Goal: Use online tool/utility: Utilize a website feature to perform a specific function

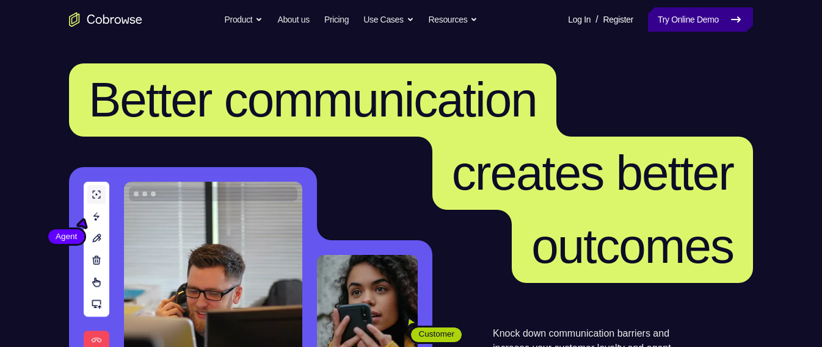
drag, startPoint x: 0, startPoint y: 0, endPoint x: 671, endPoint y: 20, distance: 670.8
click at [671, 20] on link "Try Online Demo" at bounding box center [700, 19] width 105 height 24
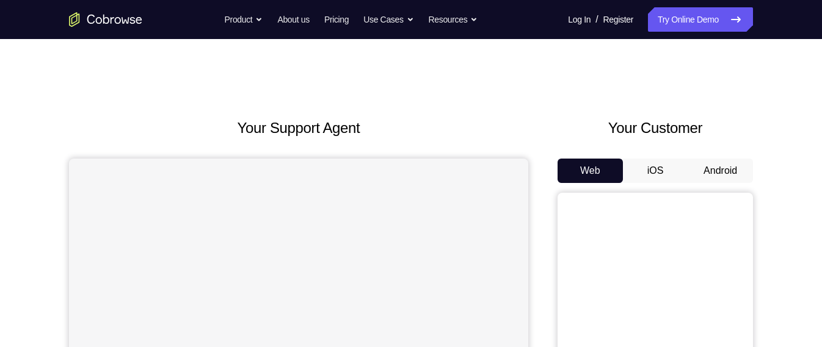
click at [713, 175] on button "Android" at bounding box center [720, 171] width 65 height 24
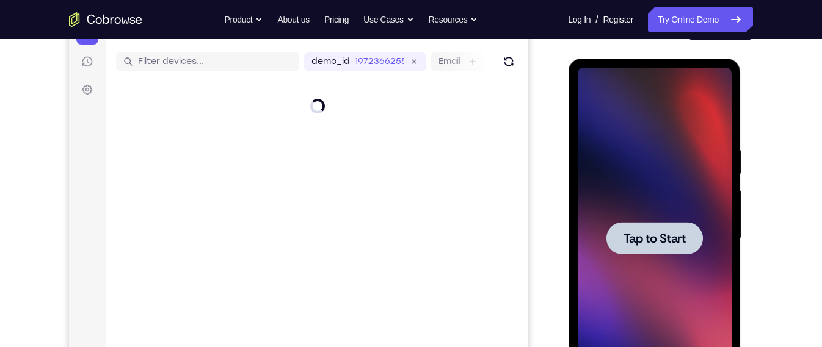
click at [665, 189] on div at bounding box center [654, 239] width 154 height 342
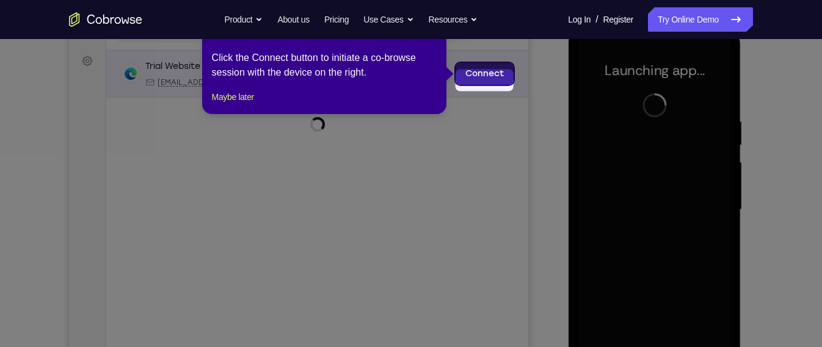
scroll to position [165, 0]
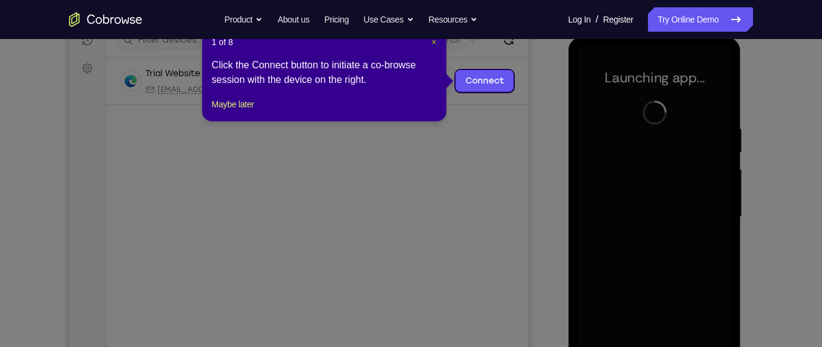
click at [433, 42] on span "×" at bounding box center [433, 42] width 5 height 10
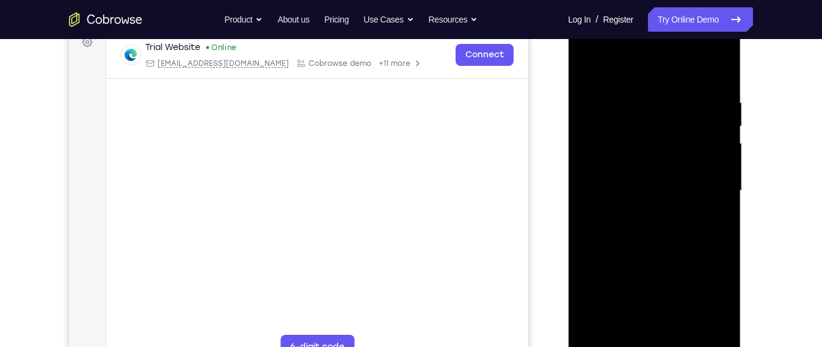
scroll to position [200, 0]
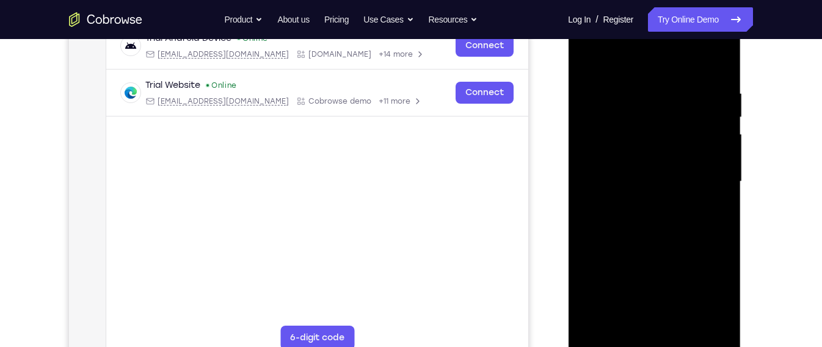
click at [656, 343] on div at bounding box center [654, 182] width 154 height 342
click at [707, 288] on div at bounding box center [654, 182] width 154 height 342
click at [622, 69] on div at bounding box center [654, 182] width 154 height 342
click at [711, 182] on div at bounding box center [654, 182] width 154 height 342
click at [642, 204] on div at bounding box center [654, 182] width 154 height 342
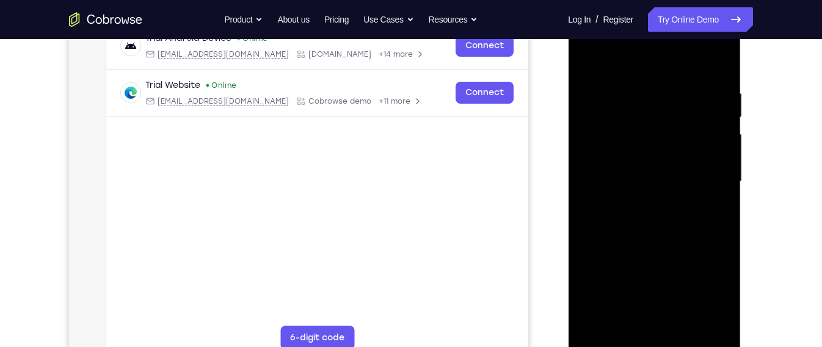
click at [651, 166] on div at bounding box center [654, 182] width 154 height 342
click at [650, 155] on div at bounding box center [654, 182] width 154 height 342
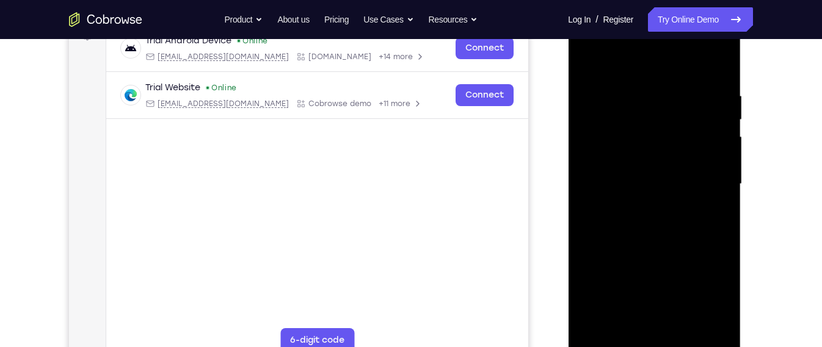
drag, startPoint x: 677, startPoint y: 184, endPoint x: 671, endPoint y: 105, distance: 79.0
click at [671, 105] on div at bounding box center [654, 184] width 154 height 342
click at [674, 147] on div at bounding box center [654, 184] width 154 height 342
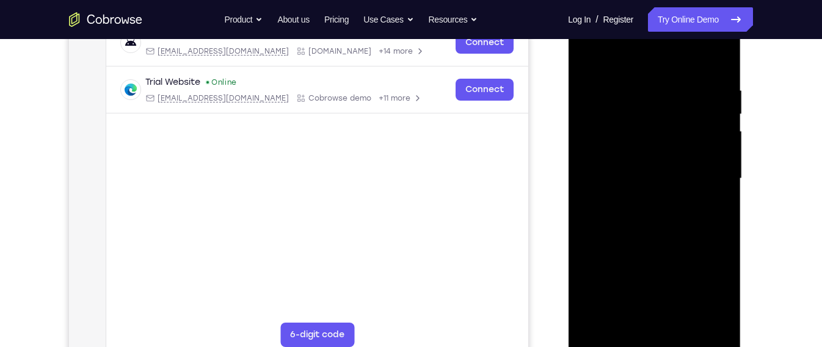
scroll to position [205, 0]
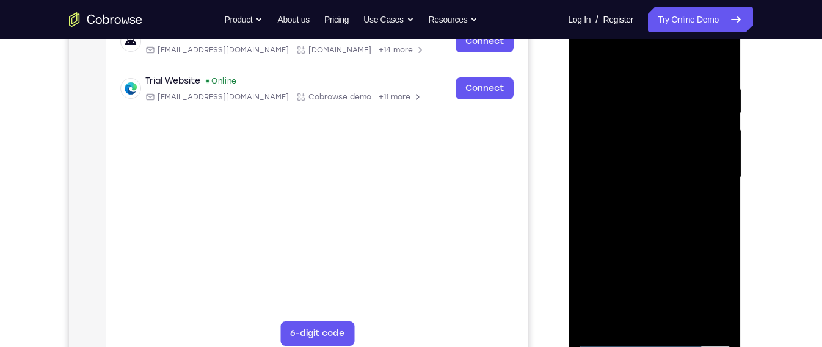
click at [666, 237] on div at bounding box center [654, 178] width 154 height 342
drag, startPoint x: 672, startPoint y: 239, endPoint x: 672, endPoint y: 217, distance: 22.0
click at [672, 217] on div at bounding box center [654, 178] width 154 height 342
drag, startPoint x: 707, startPoint y: 253, endPoint x: 707, endPoint y: 239, distance: 14.0
click at [707, 239] on div at bounding box center [654, 178] width 154 height 342
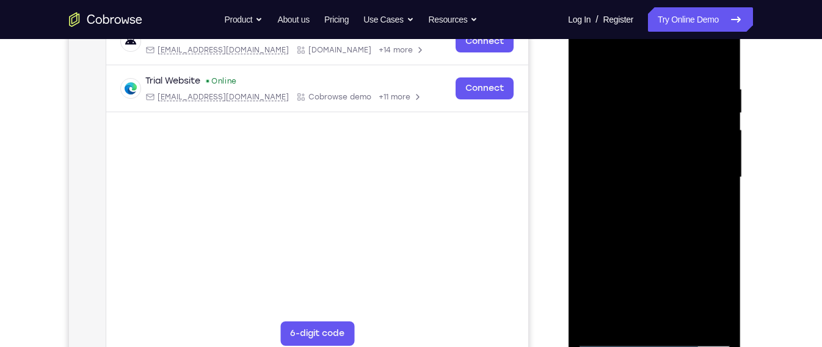
drag, startPoint x: 707, startPoint y: 239, endPoint x: 712, endPoint y: 219, distance: 20.1
click at [712, 219] on div at bounding box center [654, 178] width 154 height 342
click at [724, 182] on div at bounding box center [654, 178] width 154 height 342
click at [589, 184] on div at bounding box center [654, 178] width 154 height 342
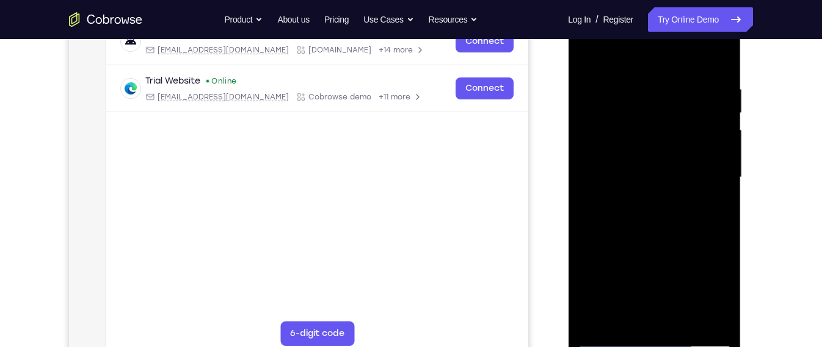
click at [589, 184] on div at bounding box center [654, 178] width 154 height 342
drag, startPoint x: 613, startPoint y: 218, endPoint x: 614, endPoint y: 193, distance: 25.0
click at [614, 193] on div at bounding box center [654, 178] width 154 height 342
click at [589, 274] on div at bounding box center [654, 178] width 154 height 342
click at [602, 274] on div at bounding box center [654, 178] width 154 height 342
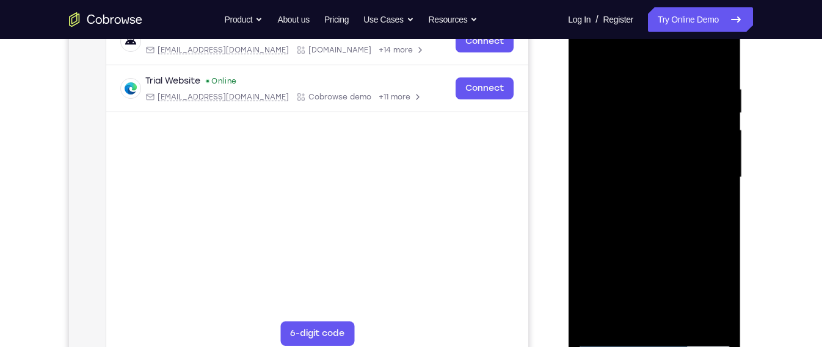
click at [625, 275] on div at bounding box center [654, 178] width 154 height 342
click at [620, 319] on div at bounding box center [654, 178] width 154 height 342
click at [686, 264] on div at bounding box center [654, 178] width 154 height 342
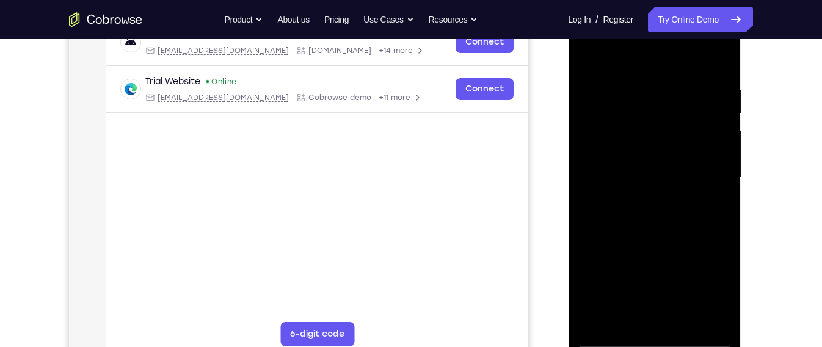
click at [686, 264] on div at bounding box center [654, 178] width 154 height 342
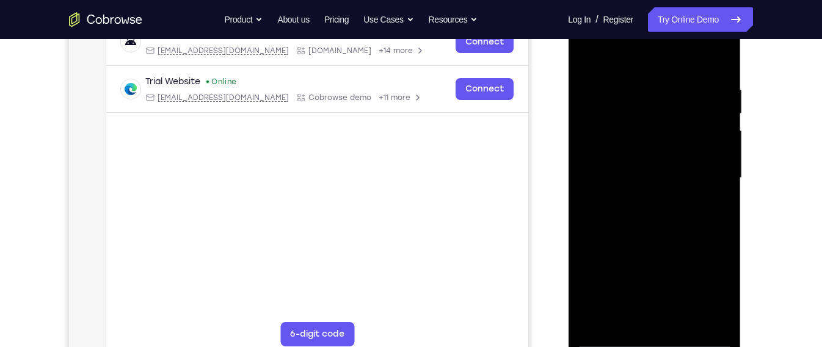
click at [718, 165] on div at bounding box center [654, 178] width 154 height 342
click at [685, 216] on div at bounding box center [654, 178] width 154 height 342
click at [671, 242] on div at bounding box center [654, 178] width 154 height 342
click at [655, 161] on div at bounding box center [654, 178] width 154 height 342
drag, startPoint x: 708, startPoint y: 208, endPoint x: 702, endPoint y: 229, distance: 21.6
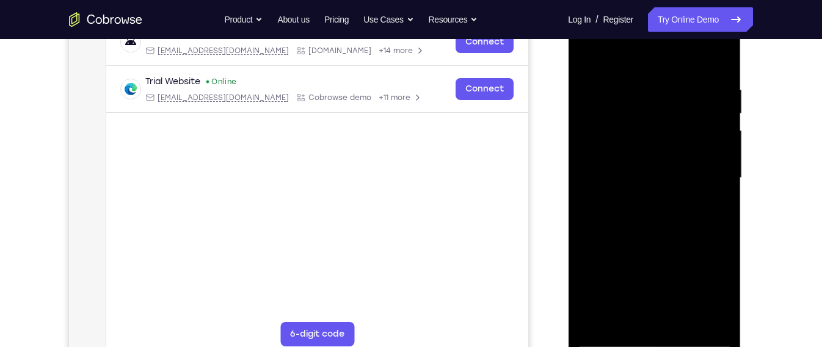
click at [702, 229] on div at bounding box center [654, 178] width 154 height 342
click at [675, 205] on div at bounding box center [654, 178] width 154 height 342
click at [710, 197] on div at bounding box center [654, 178] width 154 height 342
drag, startPoint x: 687, startPoint y: 136, endPoint x: 678, endPoint y: 176, distance: 40.7
click at [678, 176] on div at bounding box center [654, 178] width 154 height 342
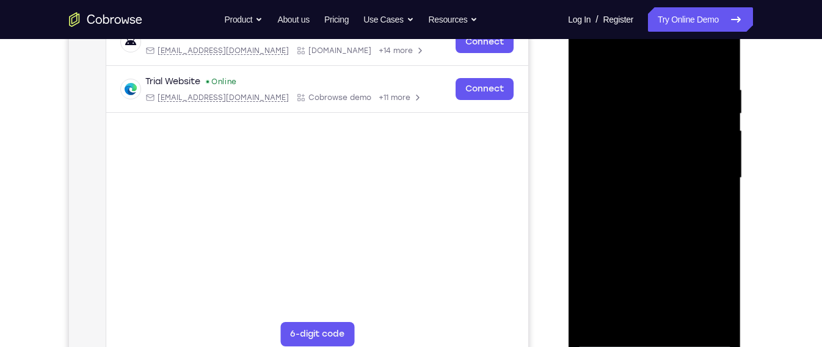
drag, startPoint x: 705, startPoint y: 119, endPoint x: 699, endPoint y: 137, distance: 19.1
click at [699, 137] on div at bounding box center [654, 178] width 154 height 342
click at [672, 129] on div at bounding box center [654, 178] width 154 height 342
click at [710, 175] on div at bounding box center [654, 178] width 154 height 342
click at [729, 293] on div at bounding box center [654, 178] width 154 height 342
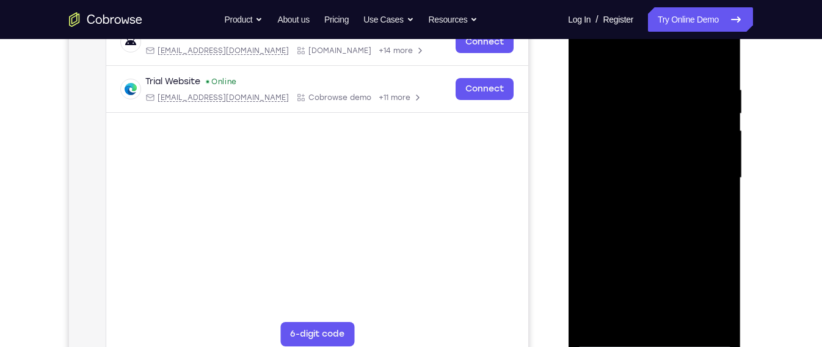
click at [590, 54] on div at bounding box center [654, 178] width 154 height 342
click at [628, 216] on div at bounding box center [654, 178] width 154 height 342
click at [584, 296] on div at bounding box center [654, 178] width 154 height 342
drag, startPoint x: 608, startPoint y: 97, endPoint x: 613, endPoint y: 172, distance: 74.6
click at [613, 172] on div at bounding box center [654, 178] width 154 height 342
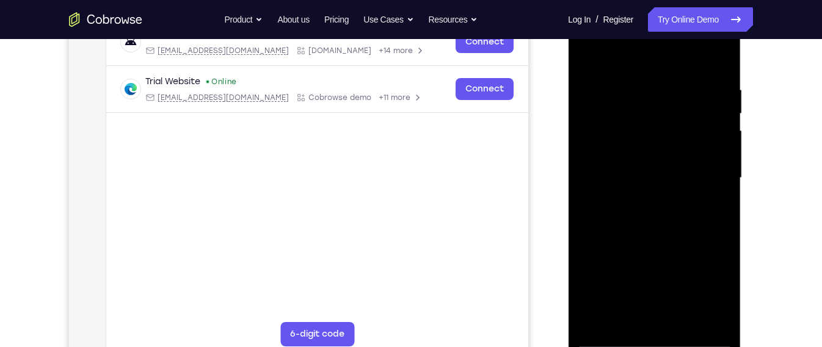
click at [605, 95] on div at bounding box center [654, 178] width 154 height 342
click at [587, 56] on div at bounding box center [654, 178] width 154 height 342
click at [589, 53] on div at bounding box center [654, 178] width 154 height 342
click at [719, 297] on div at bounding box center [654, 178] width 154 height 342
click at [606, 337] on div at bounding box center [654, 178] width 154 height 342
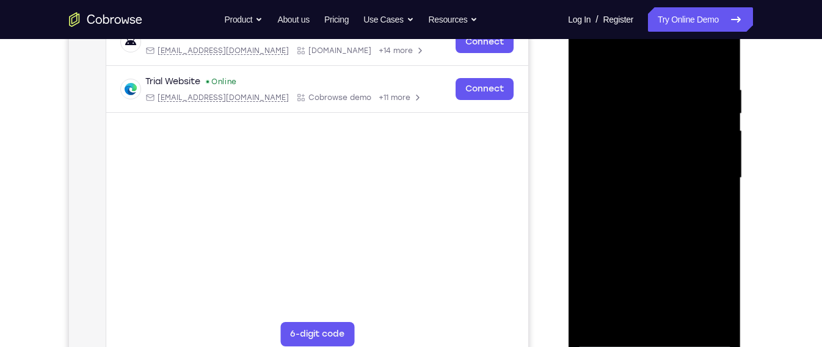
click at [606, 337] on div at bounding box center [654, 178] width 154 height 342
click at [645, 219] on div at bounding box center [654, 178] width 154 height 342
click at [611, 340] on div at bounding box center [654, 178] width 154 height 342
click at [641, 240] on div at bounding box center [654, 178] width 154 height 342
click at [638, 316] on div at bounding box center [654, 178] width 154 height 342
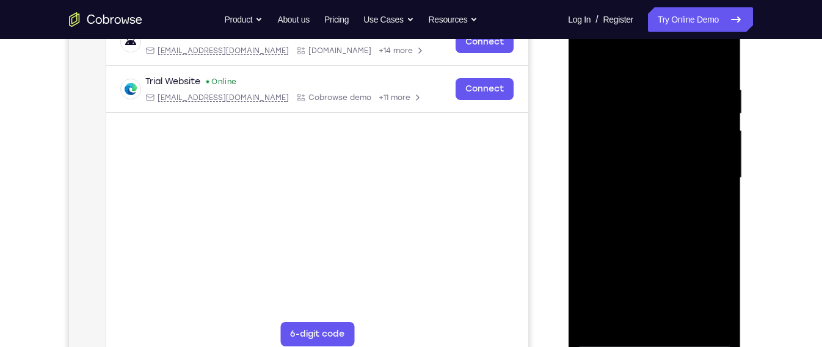
click at [628, 323] on div at bounding box center [654, 178] width 154 height 342
click at [678, 273] on div at bounding box center [654, 178] width 154 height 342
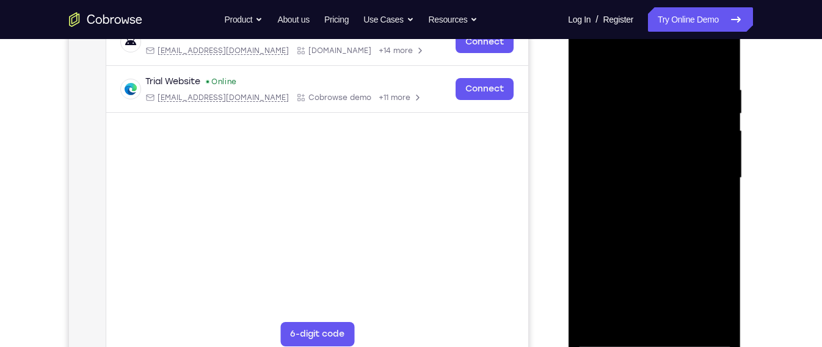
click at [585, 60] on div at bounding box center [654, 178] width 154 height 342
click at [642, 304] on div at bounding box center [654, 178] width 154 height 342
click at [588, 59] on div at bounding box center [654, 178] width 154 height 342
click at [598, 89] on div at bounding box center [654, 178] width 154 height 342
click at [624, 313] on div at bounding box center [654, 178] width 154 height 342
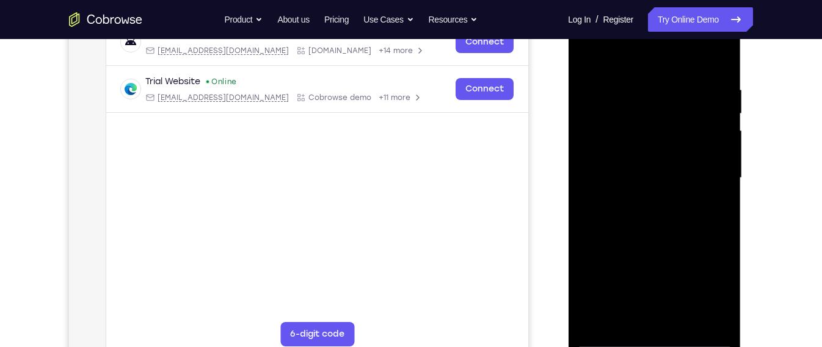
drag, startPoint x: 661, startPoint y: 301, endPoint x: 667, endPoint y: 242, distance: 59.5
click at [667, 242] on div at bounding box center [654, 178] width 154 height 342
drag, startPoint x: 664, startPoint y: 290, endPoint x: 666, endPoint y: 277, distance: 13.6
click at [666, 277] on div at bounding box center [654, 178] width 154 height 342
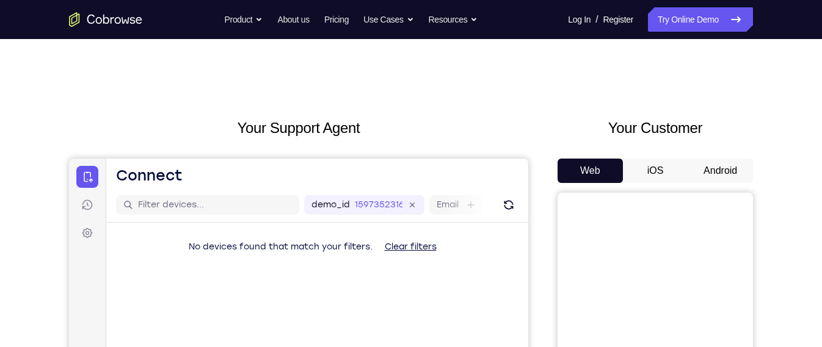
click at [740, 182] on button "Android" at bounding box center [720, 171] width 65 height 24
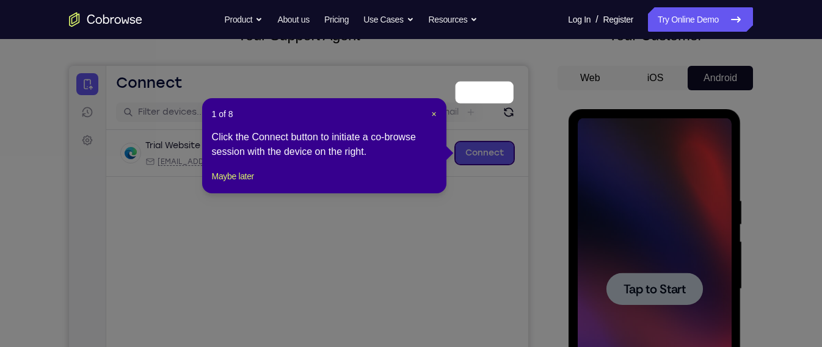
scroll to position [79, 0]
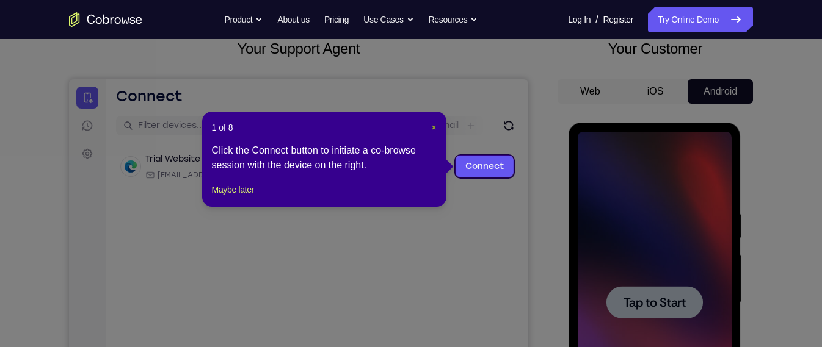
click at [431, 130] on span "×" at bounding box center [433, 128] width 5 height 10
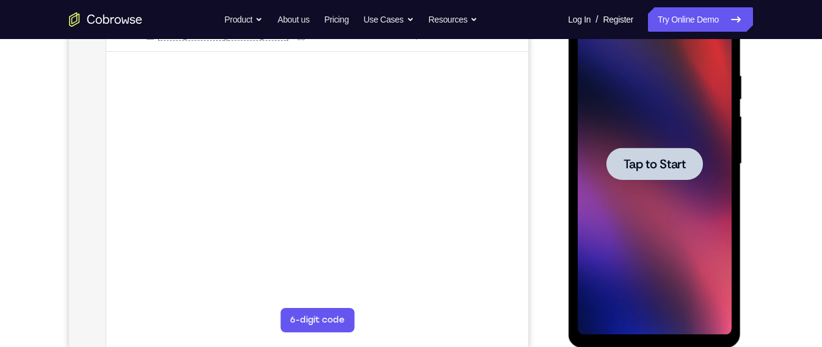
scroll to position [222, 0]
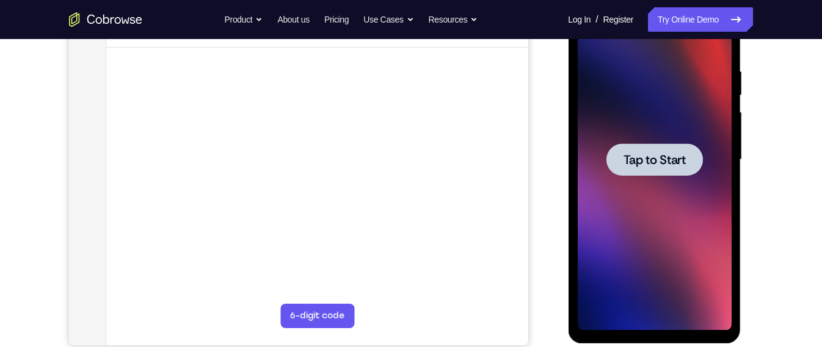
click at [647, 104] on div at bounding box center [654, 160] width 154 height 342
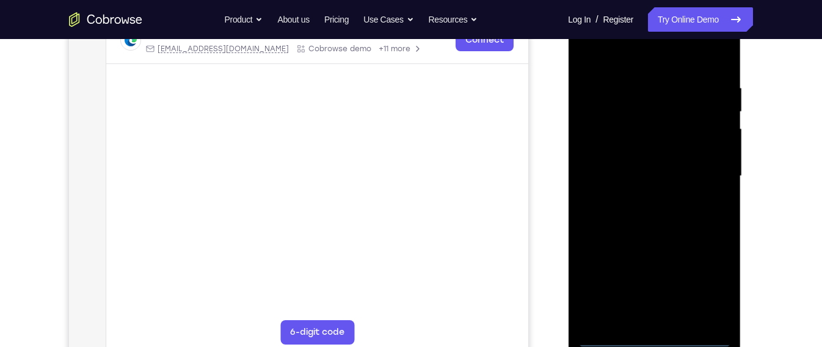
scroll to position [206, 0]
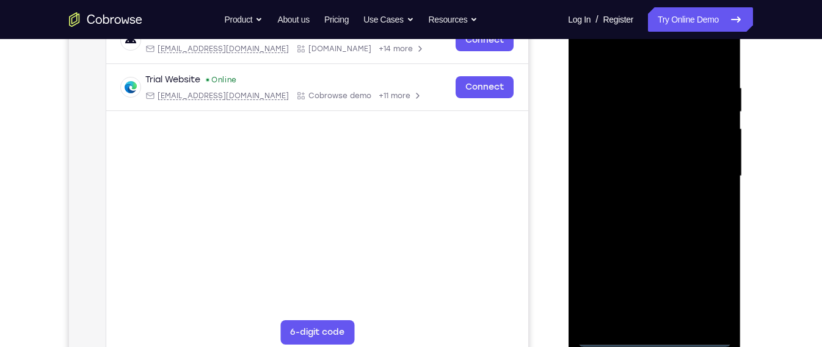
click at [653, 340] on div at bounding box center [654, 176] width 154 height 342
click at [720, 287] on div at bounding box center [654, 176] width 154 height 342
click at [631, 51] on div at bounding box center [654, 176] width 154 height 342
click at [702, 167] on div at bounding box center [654, 176] width 154 height 342
click at [648, 197] on div at bounding box center [654, 176] width 154 height 342
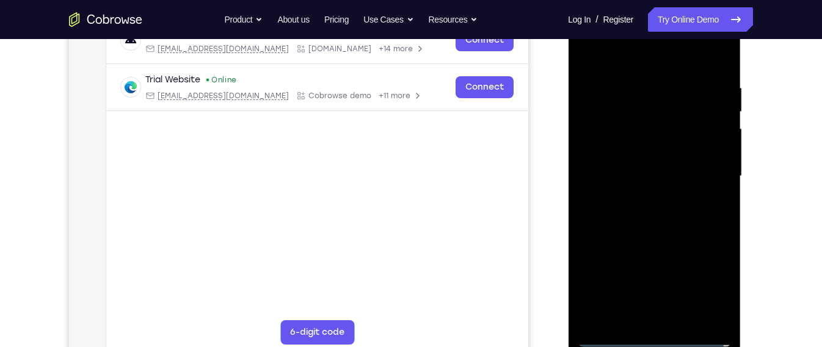
click at [610, 167] on div at bounding box center [654, 176] width 154 height 342
click at [632, 155] on div at bounding box center [654, 176] width 154 height 342
click at [648, 172] on div at bounding box center [654, 176] width 154 height 342
click at [656, 214] on div at bounding box center [654, 176] width 154 height 342
click at [655, 214] on div at bounding box center [654, 176] width 154 height 342
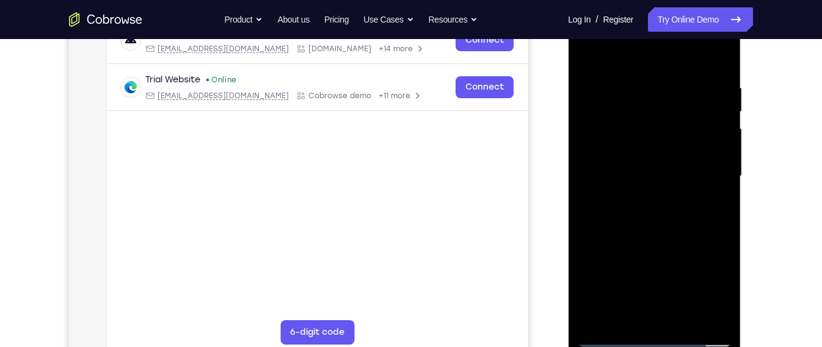
drag, startPoint x: 652, startPoint y: 58, endPoint x: 651, endPoint y: 20, distance: 37.9
click at [651, 20] on div at bounding box center [654, 176] width 154 height 342
drag, startPoint x: 667, startPoint y: 181, endPoint x: 667, endPoint y: 158, distance: 23.2
click at [667, 158] on div at bounding box center [654, 176] width 154 height 342
click at [656, 218] on div at bounding box center [654, 176] width 154 height 342
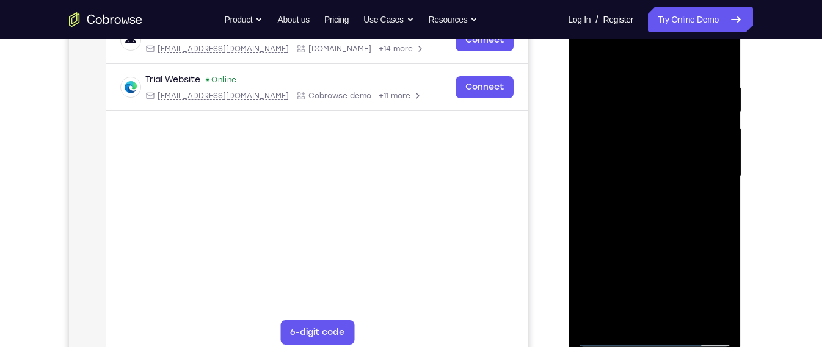
drag, startPoint x: 656, startPoint y: 218, endPoint x: 656, endPoint y: 188, distance: 29.9
click at [656, 188] on div at bounding box center [654, 176] width 154 height 342
click at [673, 181] on div at bounding box center [654, 176] width 154 height 342
drag, startPoint x: 673, startPoint y: 181, endPoint x: 677, endPoint y: 138, distance: 42.9
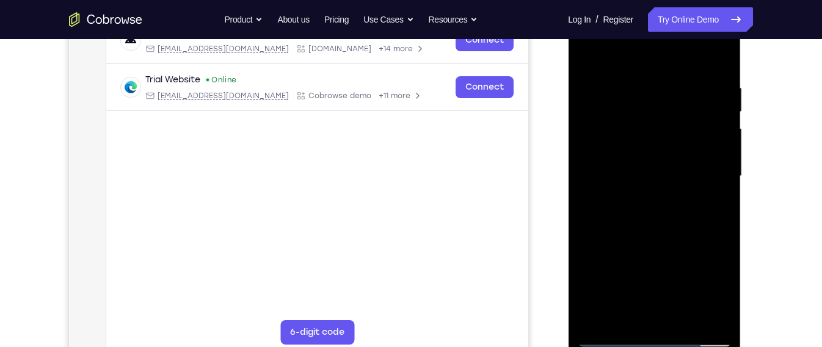
click at [677, 138] on div at bounding box center [654, 176] width 154 height 342
drag, startPoint x: 677, startPoint y: 138, endPoint x: 666, endPoint y: 250, distance: 112.2
click at [666, 250] on div at bounding box center [654, 176] width 154 height 342
click at [643, 85] on div at bounding box center [654, 176] width 154 height 342
click at [715, 188] on div at bounding box center [654, 176] width 154 height 342
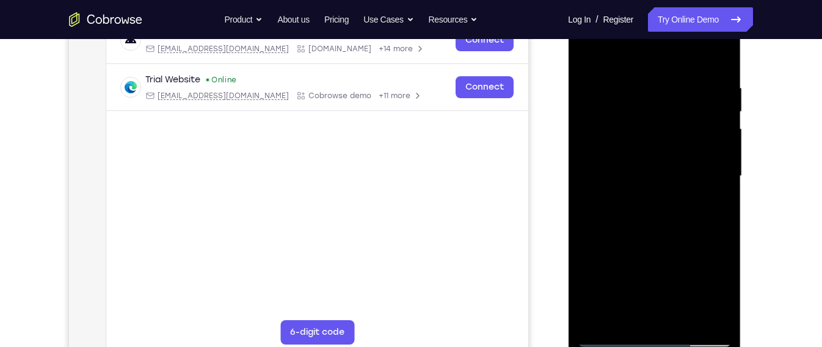
click at [715, 188] on div at bounding box center [654, 176] width 154 height 342
click at [594, 123] on div at bounding box center [654, 176] width 154 height 342
click at [589, 144] on div at bounding box center [654, 176] width 154 height 342
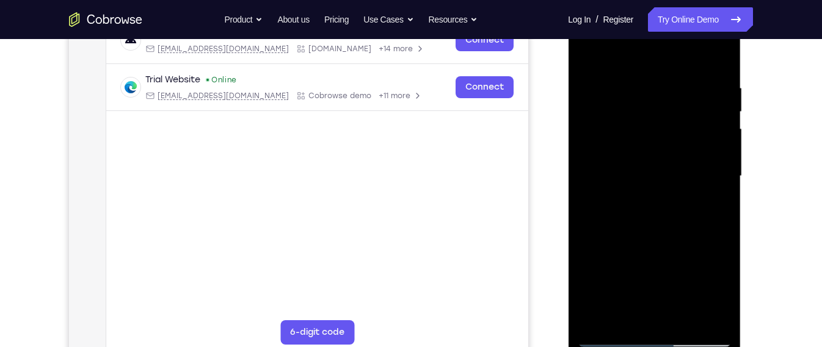
click at [719, 236] on div at bounding box center [654, 176] width 154 height 342
click at [704, 315] on div at bounding box center [654, 176] width 154 height 342
click at [638, 57] on div at bounding box center [654, 176] width 154 height 342
drag, startPoint x: 686, startPoint y: 211, endPoint x: 688, endPoint y: 140, distance: 70.3
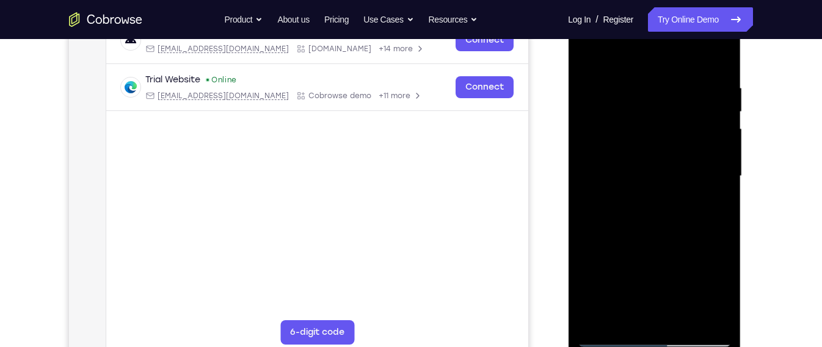
click at [688, 140] on div at bounding box center [654, 176] width 154 height 342
drag, startPoint x: 673, startPoint y: 234, endPoint x: 682, endPoint y: 169, distance: 66.6
click at [682, 169] on div at bounding box center [654, 176] width 154 height 342
drag, startPoint x: 682, startPoint y: 169, endPoint x: 678, endPoint y: 286, distance: 117.9
click at [678, 286] on div at bounding box center [654, 176] width 154 height 342
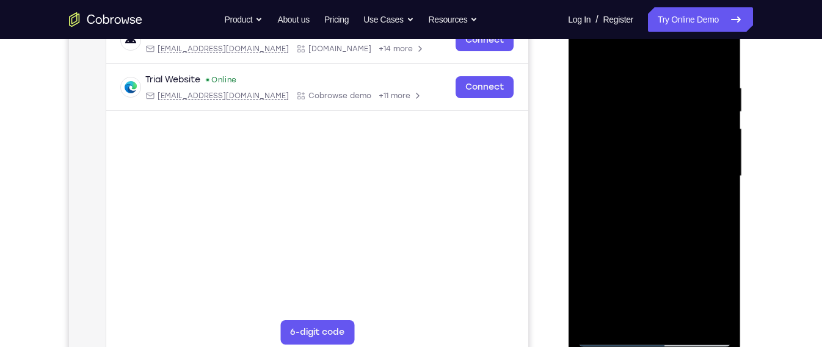
drag, startPoint x: 638, startPoint y: 154, endPoint x: 636, endPoint y: 183, distance: 28.8
click at [636, 183] on div at bounding box center [654, 176] width 154 height 342
click at [588, 53] on div at bounding box center [654, 176] width 154 height 342
click at [691, 136] on div at bounding box center [654, 176] width 154 height 342
click at [712, 139] on div at bounding box center [654, 176] width 154 height 342
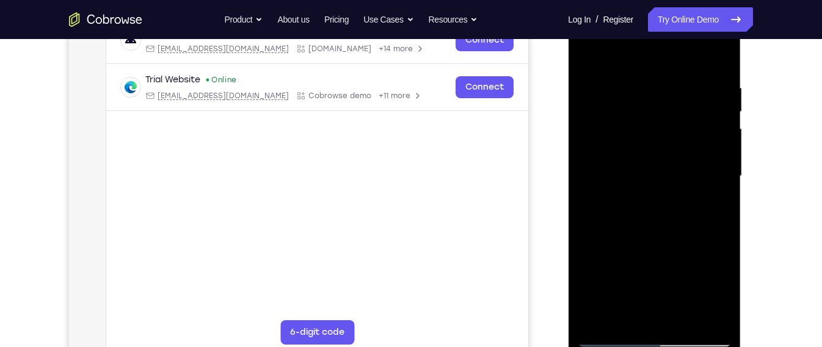
click at [712, 139] on div at bounding box center [654, 176] width 154 height 342
drag, startPoint x: 712, startPoint y: 139, endPoint x: 647, endPoint y: 136, distance: 65.4
click at [647, 136] on div at bounding box center [654, 176] width 154 height 342
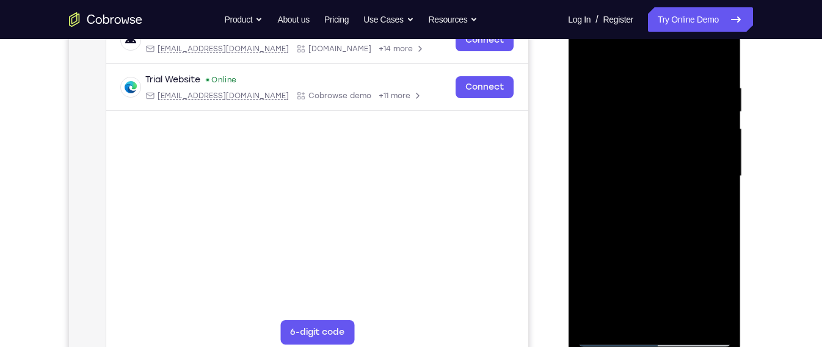
click at [720, 166] on div at bounding box center [654, 176] width 154 height 342
drag, startPoint x: 720, startPoint y: 167, endPoint x: 642, endPoint y: 150, distance: 79.3
click at [642, 150] on div at bounding box center [654, 176] width 154 height 342
click at [718, 155] on div at bounding box center [654, 176] width 154 height 342
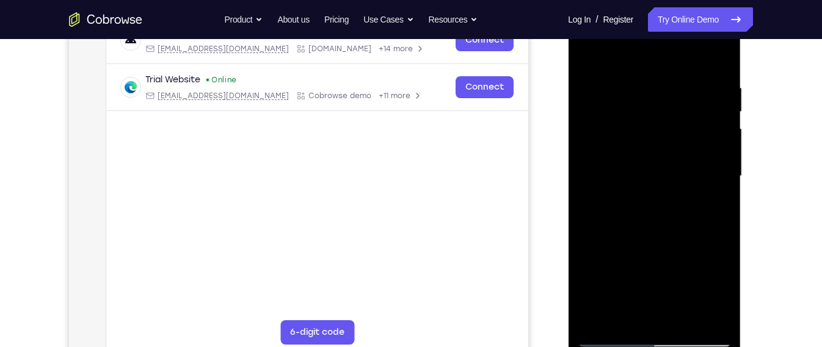
click at [718, 155] on div at bounding box center [654, 176] width 154 height 342
click at [727, 172] on div at bounding box center [654, 176] width 154 height 342
drag, startPoint x: 631, startPoint y: 205, endPoint x: 703, endPoint y: 194, distance: 73.6
click at [703, 194] on div at bounding box center [654, 176] width 154 height 342
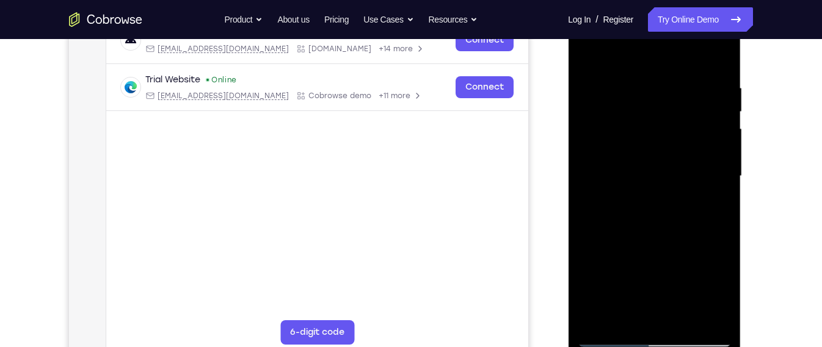
drag, startPoint x: 581, startPoint y: 201, endPoint x: 676, endPoint y: 194, distance: 94.9
click at [676, 194] on div at bounding box center [654, 176] width 154 height 342
drag, startPoint x: 608, startPoint y: 184, endPoint x: 686, endPoint y: 186, distance: 78.2
click at [686, 186] on div at bounding box center [654, 176] width 154 height 342
drag, startPoint x: 628, startPoint y: 178, endPoint x: 690, endPoint y: 172, distance: 62.6
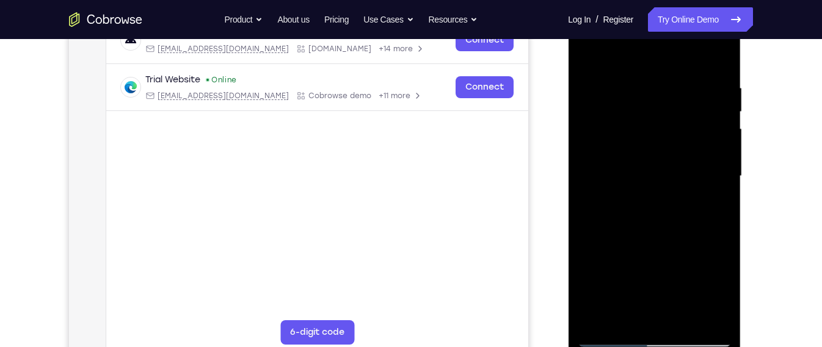
click at [690, 172] on div at bounding box center [654, 176] width 154 height 342
click at [722, 165] on div at bounding box center [654, 176] width 154 height 342
click at [587, 153] on div at bounding box center [654, 176] width 154 height 342
click at [656, 314] on div at bounding box center [654, 176] width 154 height 342
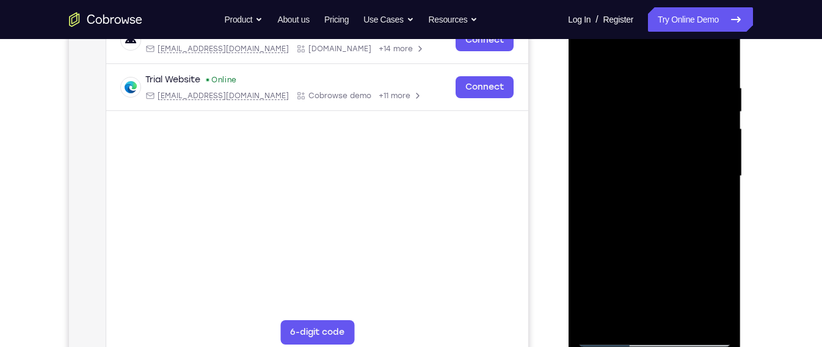
click at [688, 202] on div at bounding box center [654, 176] width 154 height 342
click at [683, 311] on div at bounding box center [654, 176] width 154 height 342
click at [678, 314] on div at bounding box center [654, 176] width 154 height 342
click at [656, 202] on div at bounding box center [654, 176] width 154 height 342
click at [678, 317] on div at bounding box center [654, 176] width 154 height 342
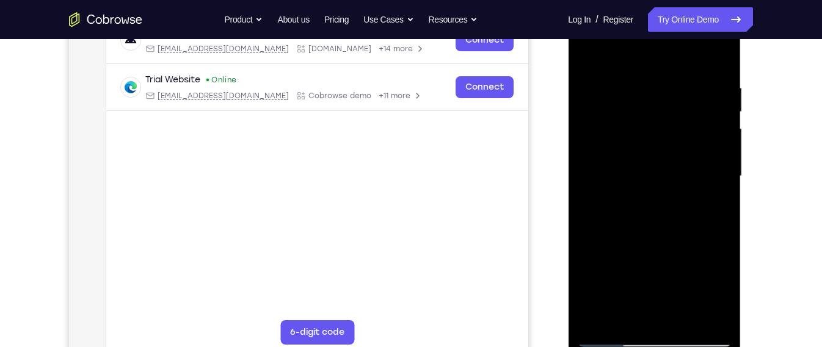
click at [589, 219] on div at bounding box center [654, 176] width 154 height 342
click at [584, 193] on div at bounding box center [654, 176] width 154 height 342
click at [632, 312] on div at bounding box center [654, 176] width 154 height 342
click at [670, 208] on div at bounding box center [654, 176] width 154 height 342
click at [663, 314] on div at bounding box center [654, 176] width 154 height 342
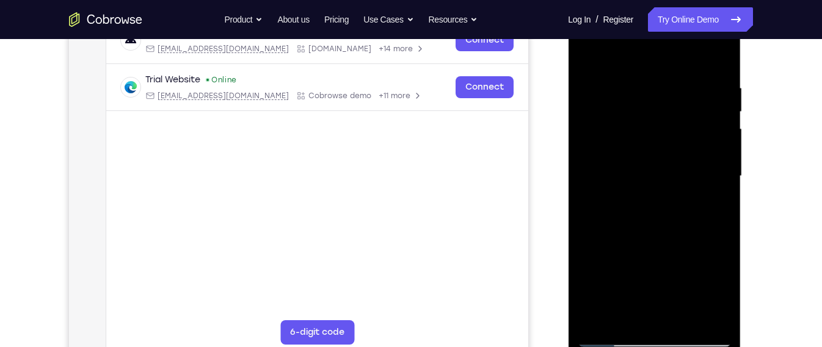
click at [679, 210] on div at bounding box center [654, 176] width 154 height 342
click at [678, 316] on div at bounding box center [654, 176] width 154 height 342
click at [711, 314] on div at bounding box center [654, 176] width 154 height 342
click at [712, 224] on div at bounding box center [654, 176] width 154 height 342
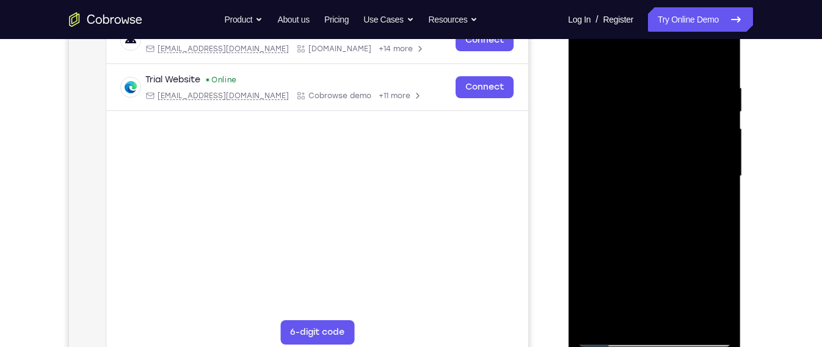
click at [712, 224] on div at bounding box center [654, 176] width 154 height 342
click at [705, 203] on div at bounding box center [654, 176] width 154 height 342
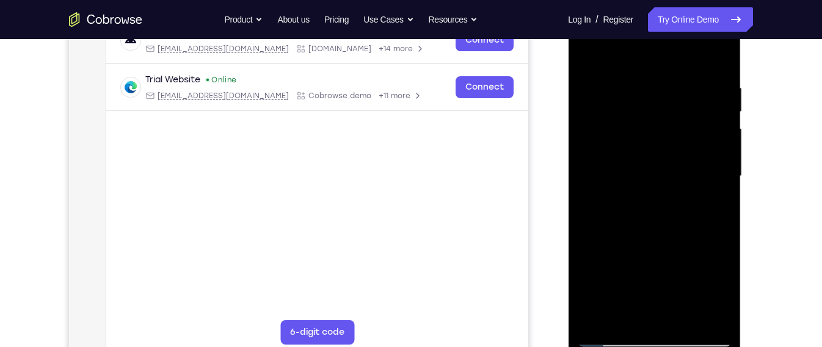
click at [705, 203] on div at bounding box center [654, 176] width 154 height 342
click at [714, 214] on div at bounding box center [654, 176] width 154 height 342
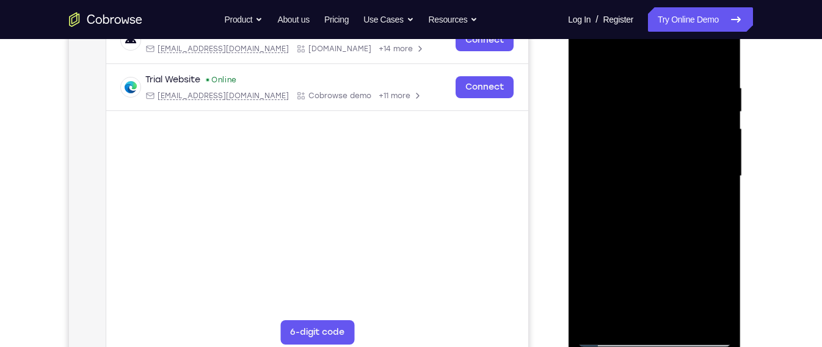
click at [714, 214] on div at bounding box center [654, 176] width 154 height 342
drag, startPoint x: 714, startPoint y: 214, endPoint x: 605, endPoint y: 205, distance: 109.7
click at [605, 205] on div at bounding box center [654, 176] width 154 height 342
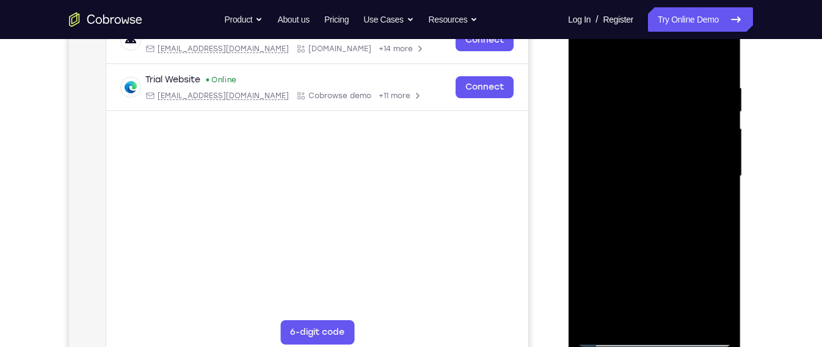
click at [711, 205] on div at bounding box center [654, 176] width 154 height 342
click at [719, 206] on div at bounding box center [654, 176] width 154 height 342
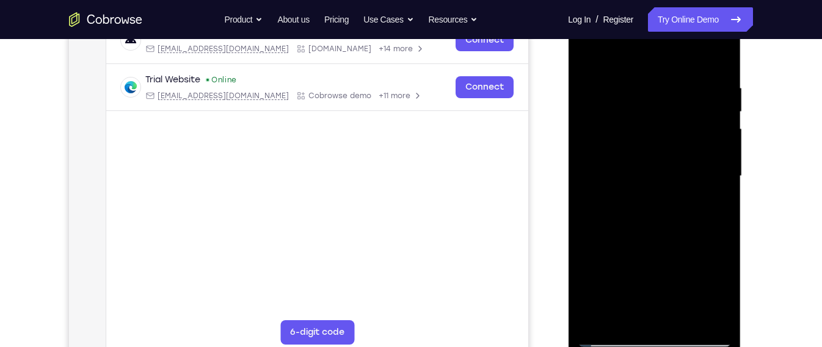
click at [719, 206] on div at bounding box center [654, 176] width 154 height 342
click at [638, 94] on div at bounding box center [654, 176] width 154 height 342
click at [708, 144] on div at bounding box center [654, 176] width 154 height 342
click at [583, 150] on div at bounding box center [654, 176] width 154 height 342
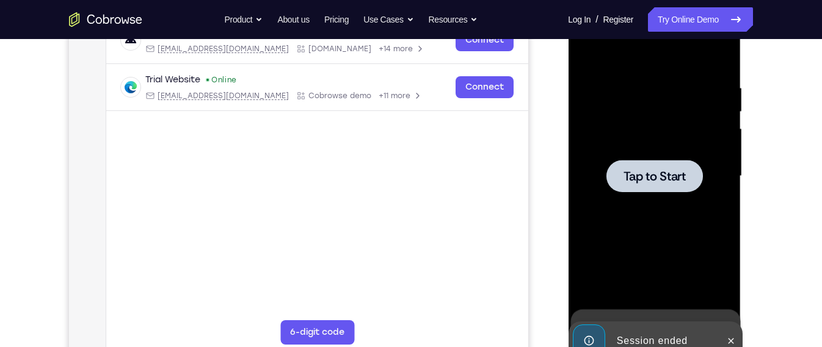
click at [702, 125] on div at bounding box center [654, 176] width 154 height 342
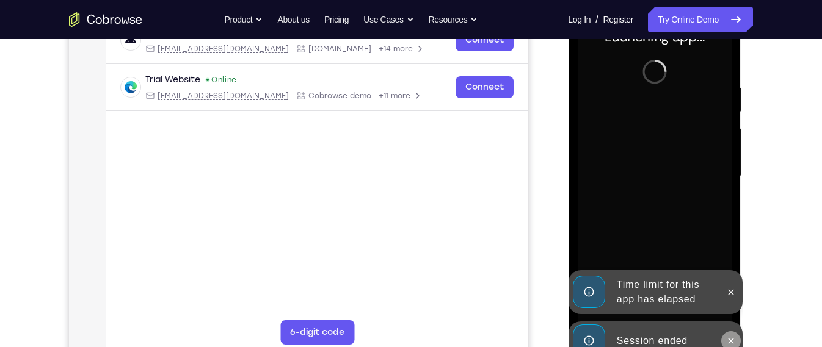
click at [722, 341] on button at bounding box center [731, 342] width 20 height 20
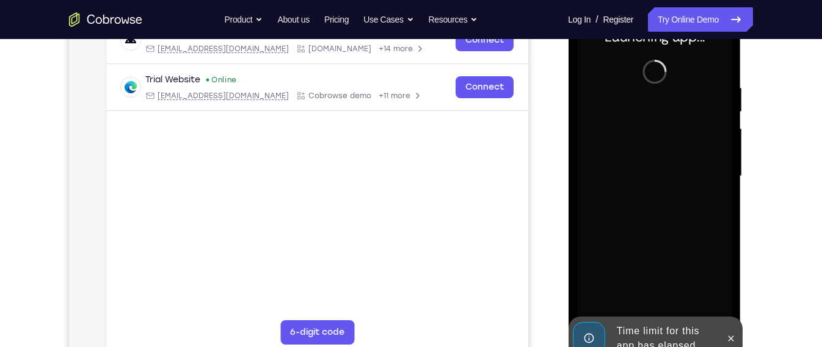
click at [727, 286] on div at bounding box center [654, 176] width 154 height 342
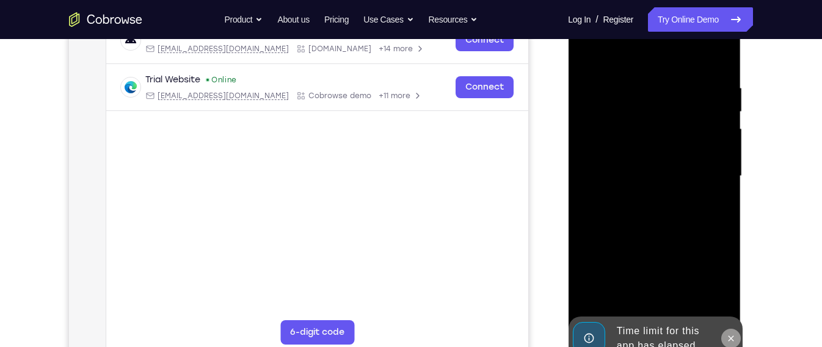
click at [727, 331] on button at bounding box center [731, 339] width 20 height 20
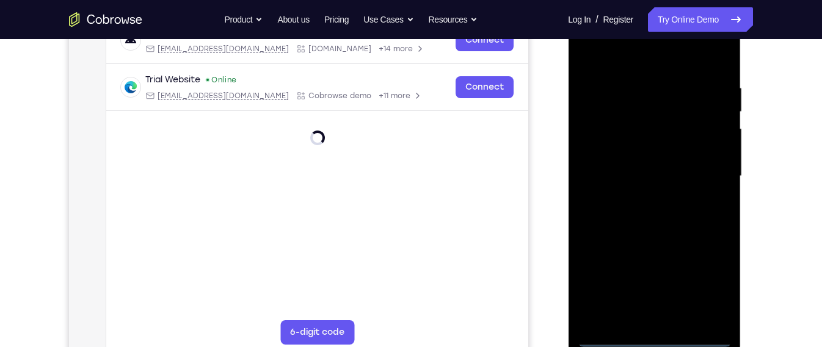
click at [657, 332] on div at bounding box center [654, 176] width 154 height 342
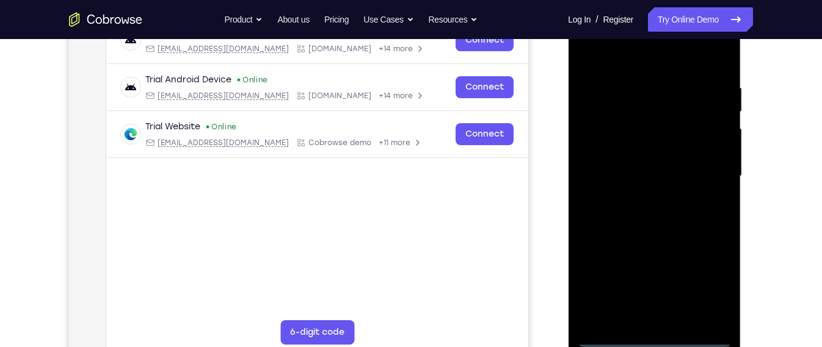
click at [655, 340] on div at bounding box center [654, 176] width 154 height 342
click at [710, 287] on div at bounding box center [654, 176] width 154 height 342
click at [640, 59] on div at bounding box center [654, 176] width 154 height 342
click at [703, 159] on div at bounding box center [654, 176] width 154 height 342
click at [647, 195] on div at bounding box center [654, 176] width 154 height 342
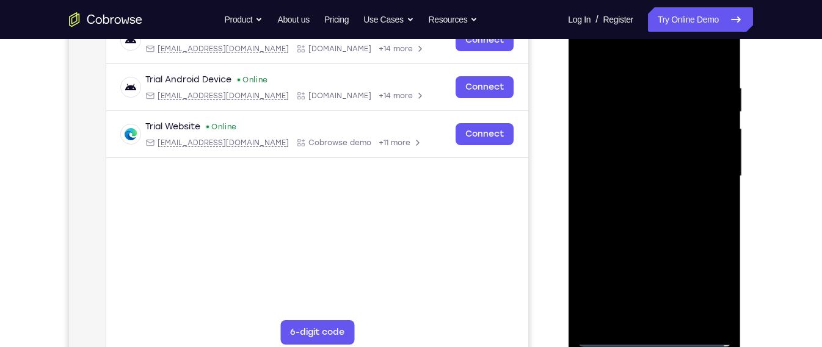
click at [651, 157] on div at bounding box center [654, 176] width 154 height 342
click at [647, 152] on div at bounding box center [654, 176] width 154 height 342
click at [661, 175] on div at bounding box center [654, 176] width 154 height 342
click at [604, 95] on div at bounding box center [654, 176] width 154 height 342
click at [638, 81] on div at bounding box center [654, 176] width 154 height 342
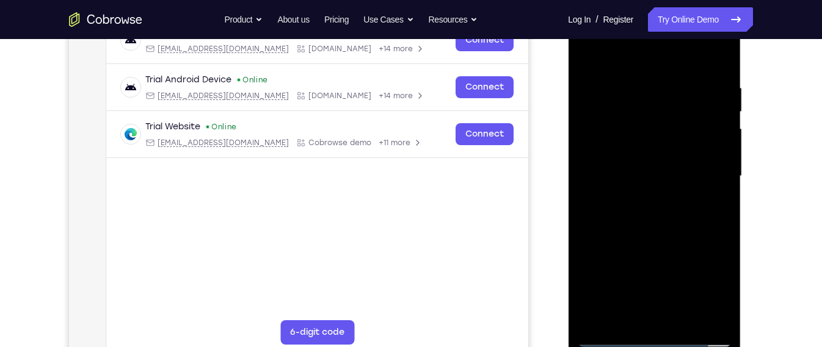
click at [644, 227] on div at bounding box center [654, 176] width 154 height 342
click at [632, 84] on div at bounding box center [654, 176] width 154 height 342
drag, startPoint x: 663, startPoint y: 61, endPoint x: 664, endPoint y: 22, distance: 39.1
click at [664, 22] on div at bounding box center [654, 176] width 154 height 342
click at [717, 180] on div at bounding box center [654, 176] width 154 height 342
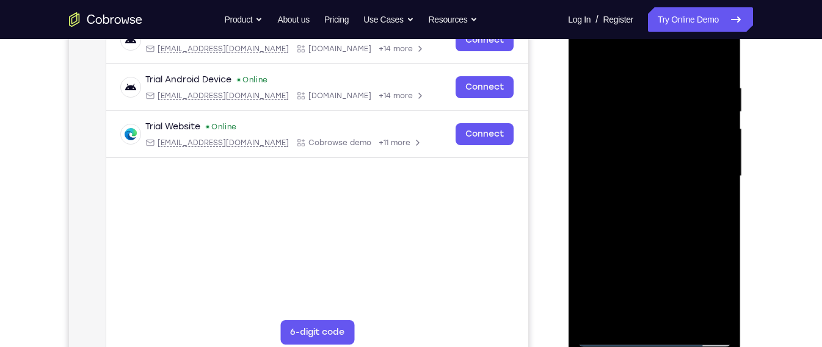
click at [717, 180] on div at bounding box center [654, 176] width 154 height 342
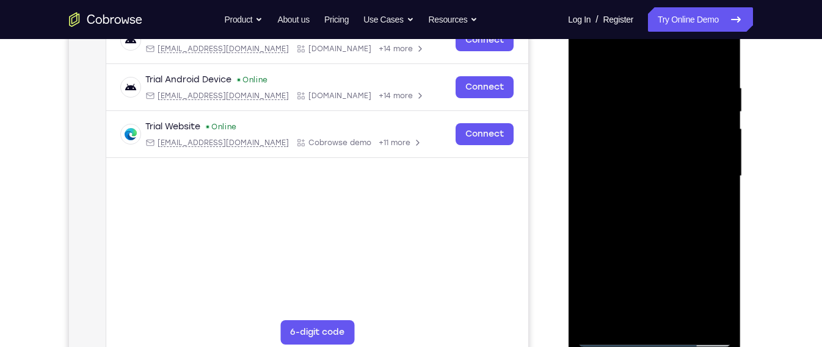
click at [717, 180] on div at bounding box center [654, 176] width 154 height 342
drag, startPoint x: 683, startPoint y: 256, endPoint x: 680, endPoint y: 198, distance: 58.7
click at [680, 198] on div at bounding box center [654, 176] width 154 height 342
click at [720, 176] on div at bounding box center [654, 176] width 154 height 342
click at [709, 187] on div at bounding box center [654, 176] width 154 height 342
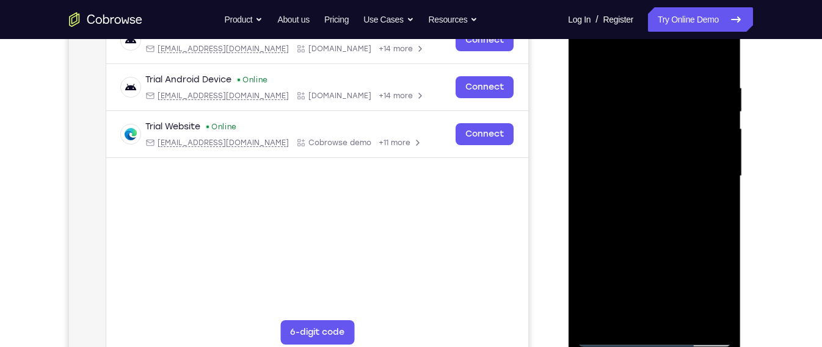
click at [709, 187] on div at bounding box center [654, 176] width 154 height 342
drag, startPoint x: 709, startPoint y: 187, endPoint x: 706, endPoint y: 89, distance: 99.0
click at [706, 89] on div at bounding box center [654, 176] width 154 height 342
drag, startPoint x: 667, startPoint y: 252, endPoint x: 676, endPoint y: 126, distance: 126.7
click at [676, 126] on div at bounding box center [654, 176] width 154 height 342
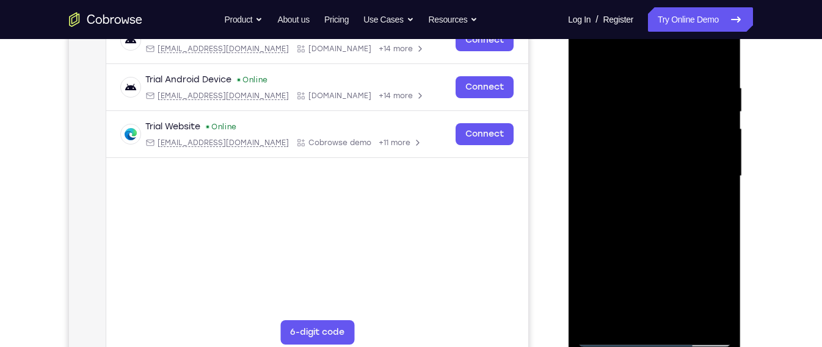
drag, startPoint x: 671, startPoint y: 247, endPoint x: 674, endPoint y: 144, distance: 103.2
click at [674, 144] on div at bounding box center [654, 176] width 154 height 342
drag, startPoint x: 655, startPoint y: 168, endPoint x: 656, endPoint y: 195, distance: 27.5
click at [656, 195] on div at bounding box center [654, 176] width 154 height 342
click at [720, 167] on div at bounding box center [654, 176] width 154 height 342
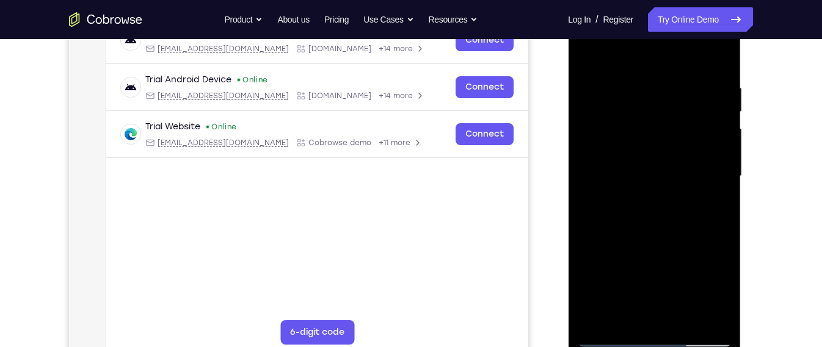
drag, startPoint x: 644, startPoint y: 167, endPoint x: 641, endPoint y: 219, distance: 51.4
click at [641, 219] on div at bounding box center [654, 176] width 154 height 342
click at [583, 216] on div at bounding box center [654, 176] width 154 height 342
drag, startPoint x: 626, startPoint y: 194, endPoint x: 626, endPoint y: 236, distance: 42.7
click at [626, 236] on div at bounding box center [654, 176] width 154 height 342
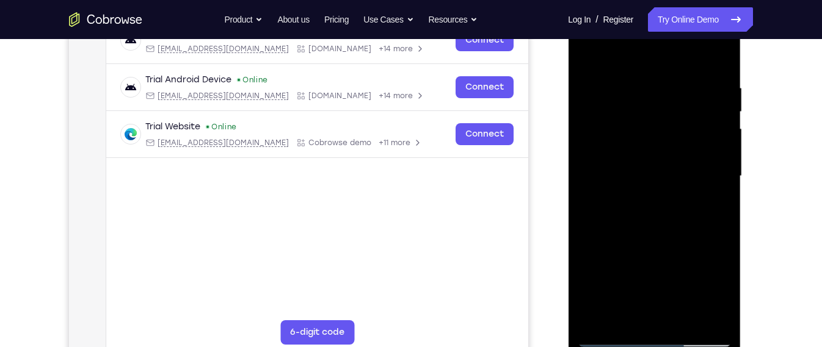
click at [602, 329] on div at bounding box center [654, 176] width 154 height 342
click at [722, 54] on div at bounding box center [654, 176] width 154 height 342
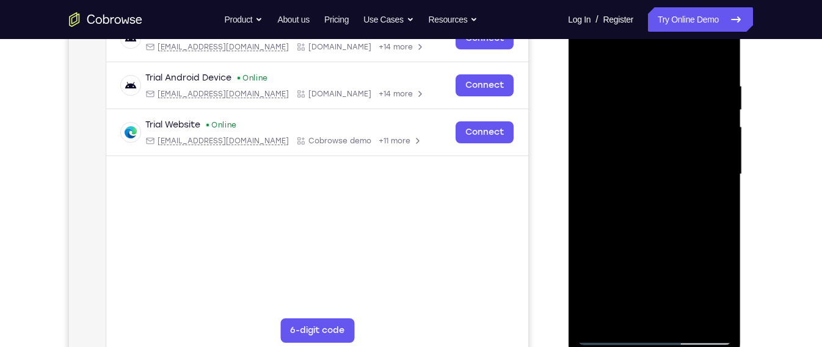
scroll to position [206, 0]
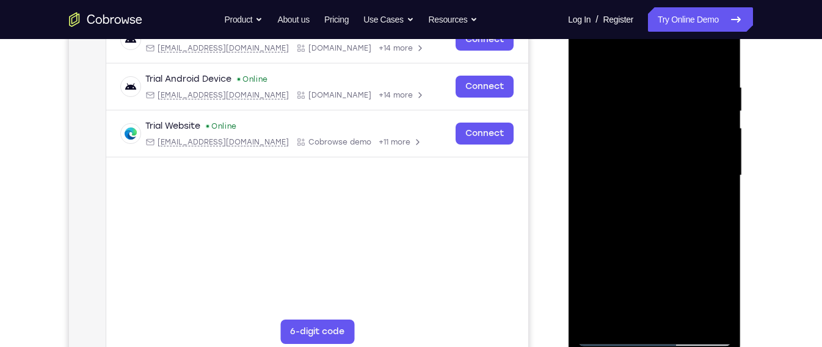
click at [592, 49] on div at bounding box center [654, 176] width 154 height 342
click at [682, 321] on div at bounding box center [654, 176] width 154 height 342
click at [660, 241] on div at bounding box center [654, 176] width 154 height 342
click at [617, 177] on div at bounding box center [654, 176] width 154 height 342
click at [631, 55] on div at bounding box center [654, 176] width 154 height 342
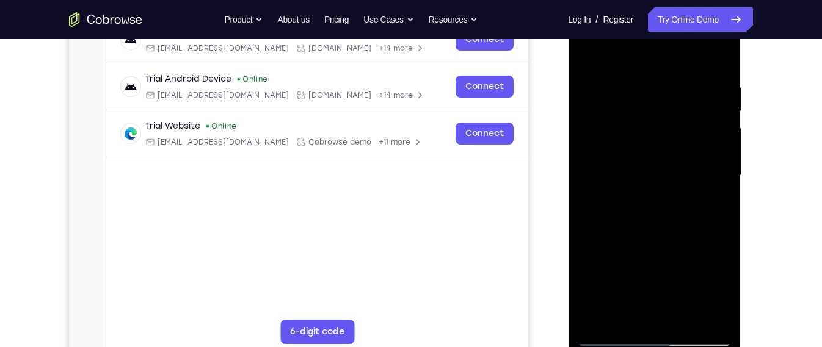
click at [679, 121] on div at bounding box center [654, 176] width 154 height 342
click at [587, 55] on div at bounding box center [654, 176] width 154 height 342
click at [707, 186] on div at bounding box center [654, 176] width 154 height 342
drag, startPoint x: 637, startPoint y: 189, endPoint x: 660, endPoint y: 102, distance: 89.8
click at [660, 102] on div at bounding box center [654, 176] width 154 height 342
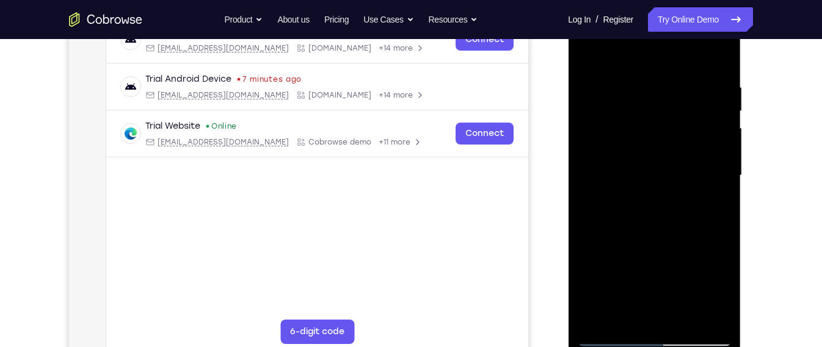
drag, startPoint x: 662, startPoint y: 261, endPoint x: 667, endPoint y: 159, distance: 101.5
click at [667, 159] on div at bounding box center [654, 176] width 154 height 342
drag, startPoint x: 650, startPoint y: 267, endPoint x: 660, endPoint y: 138, distance: 129.8
click at [660, 138] on div at bounding box center [654, 176] width 154 height 342
drag, startPoint x: 661, startPoint y: 273, endPoint x: 666, endPoint y: 146, distance: 127.1
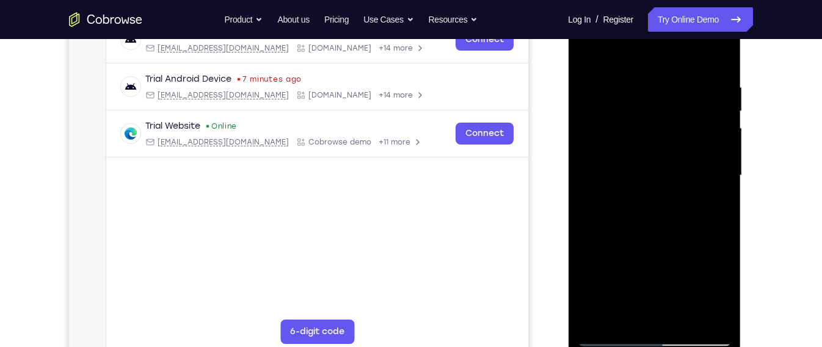
click at [666, 146] on div at bounding box center [654, 176] width 154 height 342
drag, startPoint x: 650, startPoint y: 280, endPoint x: 653, endPoint y: 124, distance: 155.8
click at [653, 124] on div at bounding box center [654, 176] width 154 height 342
drag, startPoint x: 639, startPoint y: 293, endPoint x: 652, endPoint y: 148, distance: 145.9
click at [652, 148] on div at bounding box center [654, 176] width 154 height 342
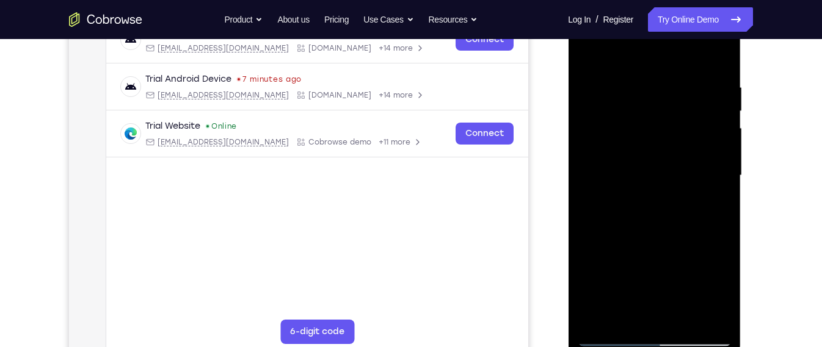
drag, startPoint x: 644, startPoint y: 305, endPoint x: 648, endPoint y: 124, distance: 181.4
click at [648, 124] on div at bounding box center [654, 176] width 154 height 342
drag, startPoint x: 645, startPoint y: 264, endPoint x: 650, endPoint y: 142, distance: 122.2
click at [650, 142] on div at bounding box center [654, 176] width 154 height 342
drag, startPoint x: 634, startPoint y: 271, endPoint x: 639, endPoint y: 104, distance: 166.8
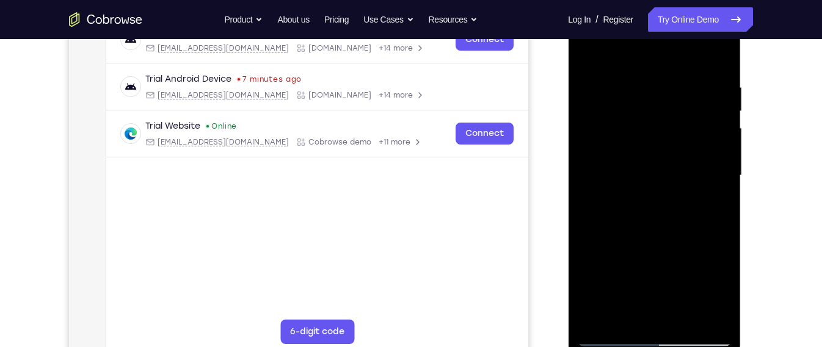
click at [639, 104] on div at bounding box center [654, 176] width 154 height 342
drag, startPoint x: 634, startPoint y: 264, endPoint x: 637, endPoint y: 130, distance: 134.4
click at [637, 130] on div at bounding box center [654, 176] width 154 height 342
drag, startPoint x: 637, startPoint y: 234, endPoint x: 649, endPoint y: 82, distance: 153.2
click at [649, 82] on div at bounding box center [654, 176] width 154 height 342
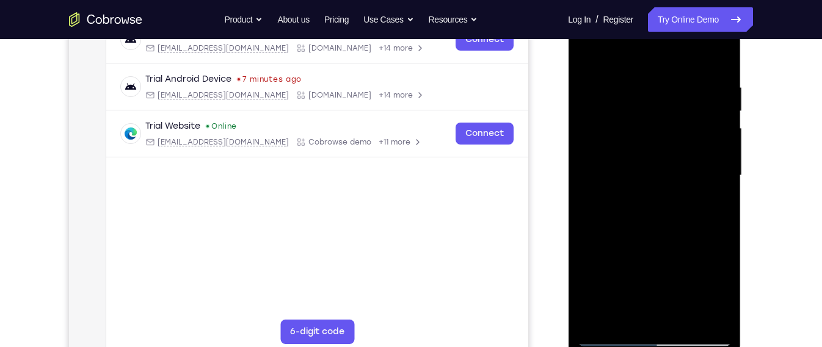
drag, startPoint x: 634, startPoint y: 269, endPoint x: 645, endPoint y: 134, distance: 135.4
click at [645, 134] on div at bounding box center [654, 176] width 154 height 342
drag, startPoint x: 642, startPoint y: 296, endPoint x: 650, endPoint y: 139, distance: 156.6
click at [650, 139] on div at bounding box center [654, 176] width 154 height 342
drag, startPoint x: 647, startPoint y: 249, endPoint x: 660, endPoint y: 93, distance: 156.3
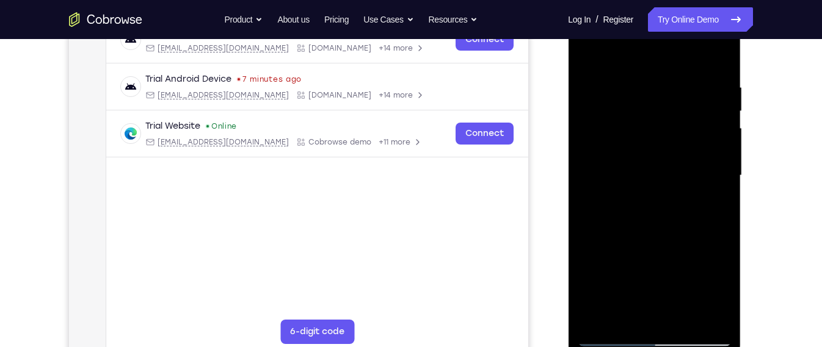
click at [660, 93] on div at bounding box center [654, 176] width 154 height 342
drag, startPoint x: 635, startPoint y: 269, endPoint x: 651, endPoint y: 103, distance: 166.9
click at [651, 103] on div at bounding box center [654, 176] width 154 height 342
drag, startPoint x: 630, startPoint y: 287, endPoint x: 649, endPoint y: -26, distance: 313.8
click at [649, 0] on html "Online web based iOS Simulators and Android Emulators. Run iPhone, iPad, Mobile…" at bounding box center [655, 179] width 174 height 366
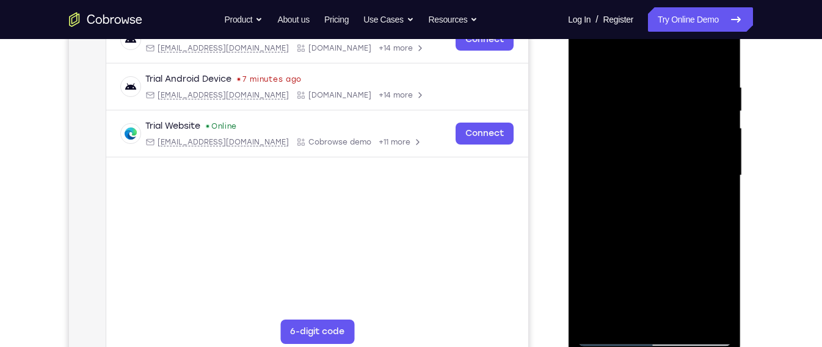
drag, startPoint x: 624, startPoint y: 277, endPoint x: 632, endPoint y: -80, distance: 357.3
click at [632, 0] on html "Online web based iOS Simulators and Android Emulators. Run iPhone, iPad, Mobile…" at bounding box center [655, 179] width 174 height 366
drag, startPoint x: 649, startPoint y: 302, endPoint x: 649, endPoint y: -13, distance: 315.1
click at [649, 0] on html "Online web based iOS Simulators and Android Emulators. Run iPhone, iPad, Mobile…" at bounding box center [655, 179] width 174 height 366
drag, startPoint x: 650, startPoint y: 277, endPoint x: 654, endPoint y: 60, distance: 216.8
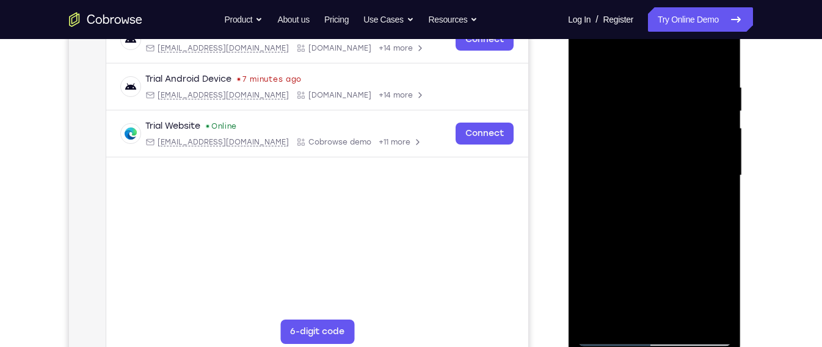
click at [656, 113] on div at bounding box center [654, 176] width 154 height 342
drag, startPoint x: 617, startPoint y: 301, endPoint x: 645, endPoint y: -5, distance: 307.8
click at [645, 0] on html "Online web based iOS Simulators and Android Emulators. Run iPhone, iPad, Mobile…" at bounding box center [655, 179] width 174 height 366
drag, startPoint x: 647, startPoint y: 266, endPoint x: 650, endPoint y: 60, distance: 206.4
click at [650, 60] on div at bounding box center [654, 176] width 154 height 342
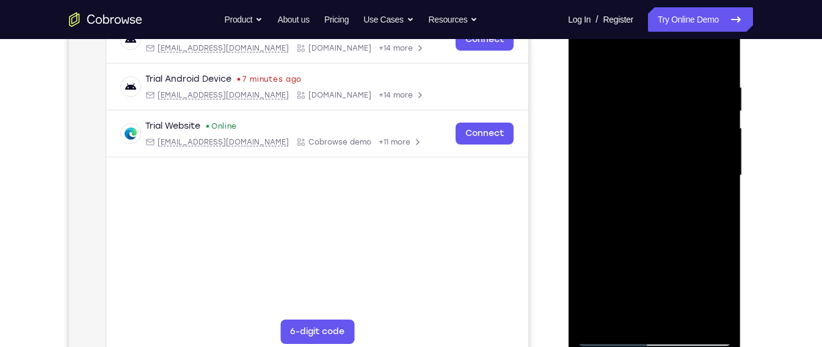
click at [708, 231] on div at bounding box center [654, 176] width 154 height 342
drag, startPoint x: 666, startPoint y: 287, endPoint x: 674, endPoint y: 220, distance: 67.6
click at [674, 220] on div at bounding box center [654, 176] width 154 height 342
drag, startPoint x: 676, startPoint y: 278, endPoint x: 680, endPoint y: 216, distance: 63.0
click at [680, 216] on div at bounding box center [654, 176] width 154 height 342
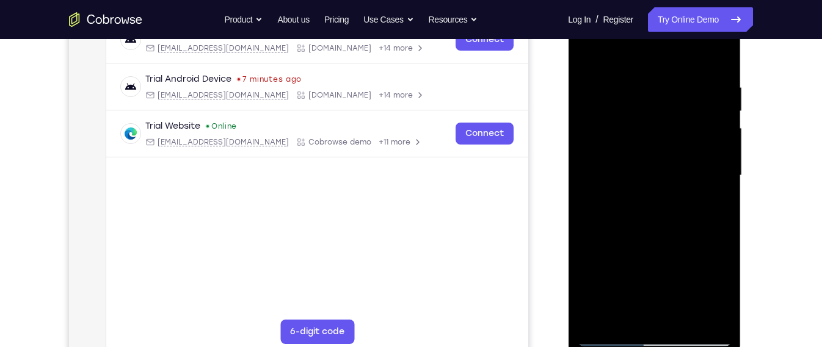
drag, startPoint x: 680, startPoint y: 216, endPoint x: 684, endPoint y: 169, distance: 46.6
click at [684, 169] on div at bounding box center [654, 176] width 154 height 342
drag, startPoint x: 684, startPoint y: 169, endPoint x: 686, endPoint y: 111, distance: 58.1
click at [686, 111] on div at bounding box center [654, 176] width 154 height 342
click at [710, 164] on div at bounding box center [654, 176] width 154 height 342
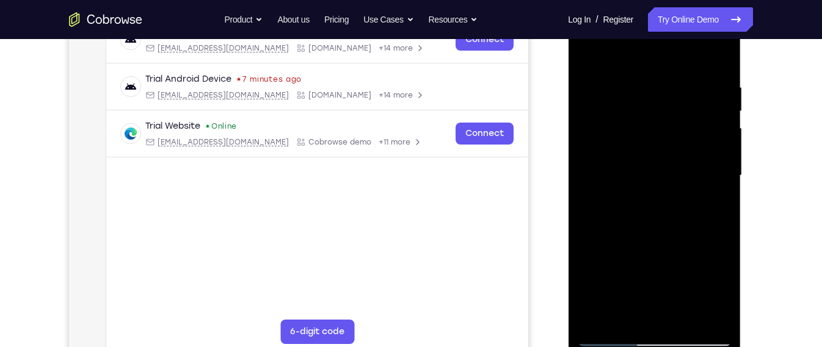
drag, startPoint x: 666, startPoint y: 223, endPoint x: 682, endPoint y: 140, distance: 84.6
click at [682, 140] on div at bounding box center [654, 176] width 154 height 342
drag, startPoint x: 678, startPoint y: 216, endPoint x: 680, endPoint y: 163, distance: 53.2
click at [680, 163] on div at bounding box center [654, 176] width 154 height 342
drag, startPoint x: 672, startPoint y: 233, endPoint x: 672, endPoint y: 201, distance: 31.8
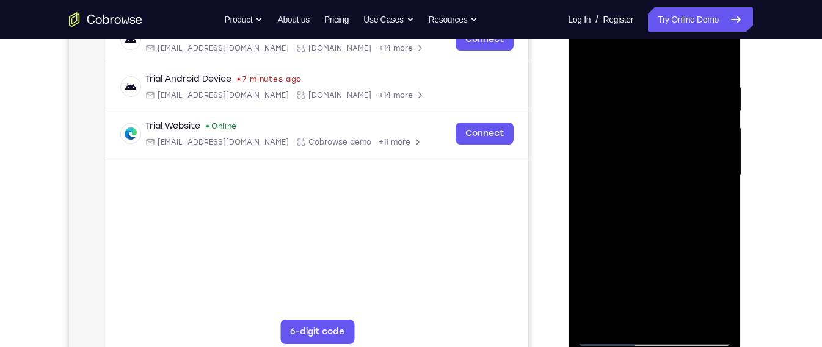
click at [672, 201] on div at bounding box center [654, 176] width 154 height 342
drag, startPoint x: 667, startPoint y: 236, endPoint x: 672, endPoint y: 179, distance: 57.0
click at [672, 179] on div at bounding box center [654, 176] width 154 height 342
drag, startPoint x: 652, startPoint y: 302, endPoint x: 661, endPoint y: 225, distance: 77.5
click at [661, 225] on div at bounding box center [654, 176] width 154 height 342
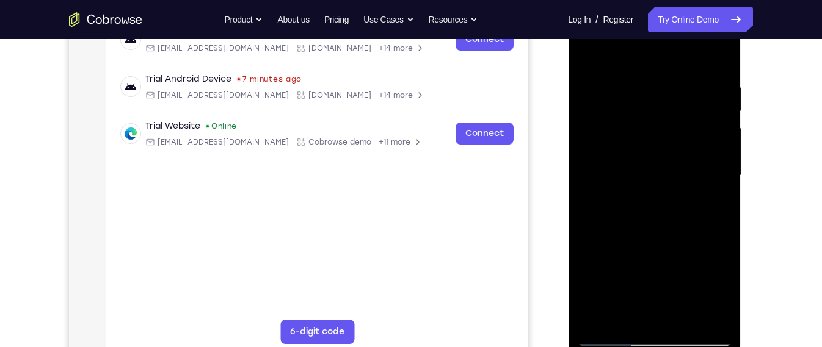
drag, startPoint x: 661, startPoint y: 252, endPoint x: 679, endPoint y: 178, distance: 75.4
click at [679, 178] on div at bounding box center [654, 176] width 154 height 342
drag, startPoint x: 657, startPoint y: 274, endPoint x: 665, endPoint y: 210, distance: 64.0
click at [665, 210] on div at bounding box center [654, 176] width 154 height 342
drag, startPoint x: 660, startPoint y: 274, endPoint x: 667, endPoint y: 233, distance: 41.5
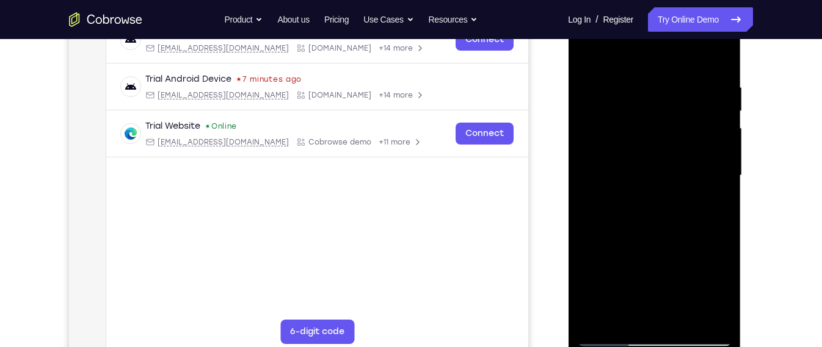
click at [667, 233] on div at bounding box center [654, 176] width 154 height 342
drag, startPoint x: 637, startPoint y: 220, endPoint x: 648, endPoint y: 170, distance: 51.3
click at [648, 170] on div at bounding box center [654, 176] width 154 height 342
click at [699, 241] on div at bounding box center [654, 176] width 154 height 342
drag, startPoint x: 664, startPoint y: 249, endPoint x: 666, endPoint y: 202, distance: 47.0
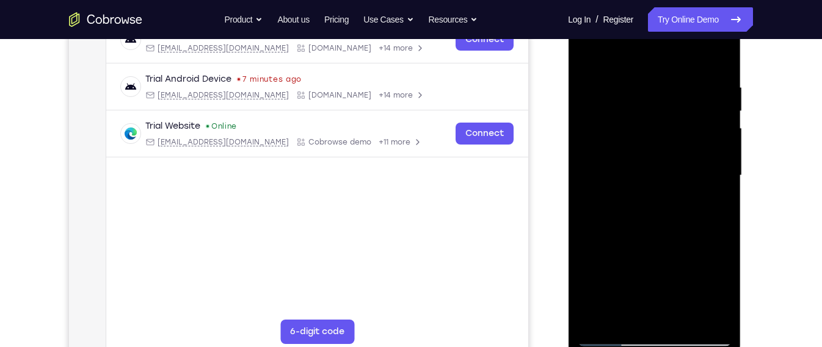
click at [666, 202] on div at bounding box center [654, 176] width 154 height 342
click at [700, 152] on div at bounding box center [654, 176] width 154 height 342
drag, startPoint x: 670, startPoint y: 222, endPoint x: 675, endPoint y: 180, distance: 43.1
click at [675, 180] on div at bounding box center [654, 176] width 154 height 342
drag, startPoint x: 671, startPoint y: 217, endPoint x: 672, endPoint y: 172, distance: 44.6
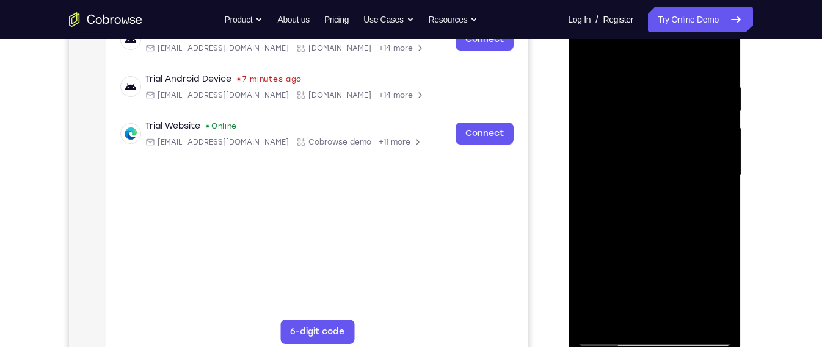
click at [672, 172] on div at bounding box center [654, 176] width 154 height 342
drag, startPoint x: 656, startPoint y: 243, endPoint x: 659, endPoint y: 203, distance: 39.8
click at [659, 203] on div at bounding box center [654, 176] width 154 height 342
click at [709, 191] on div at bounding box center [654, 176] width 154 height 342
drag, startPoint x: 662, startPoint y: 242, endPoint x: 670, endPoint y: 194, distance: 49.5
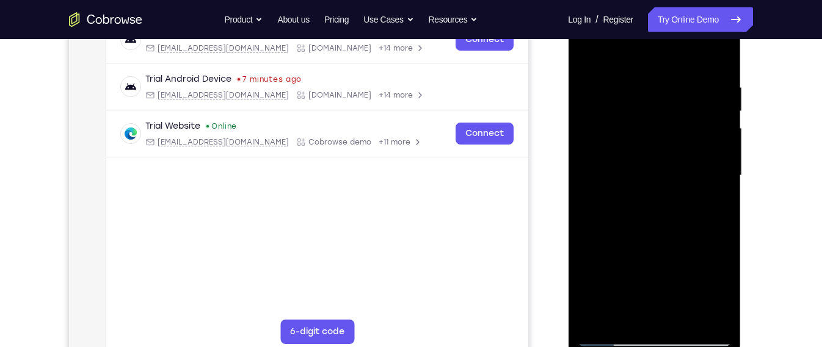
click at [670, 194] on div at bounding box center [654, 176] width 154 height 342
drag, startPoint x: 645, startPoint y: 203, endPoint x: 653, endPoint y: 142, distance: 61.0
click at [653, 142] on div at bounding box center [654, 176] width 154 height 342
drag, startPoint x: 649, startPoint y: 244, endPoint x: 655, endPoint y: 171, distance: 73.0
click at [655, 171] on div at bounding box center [654, 176] width 154 height 342
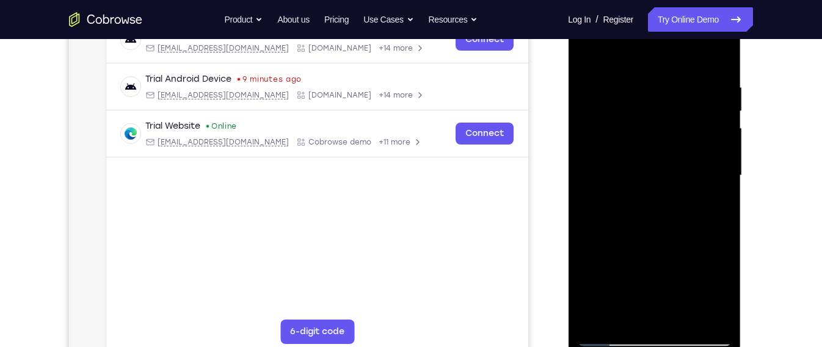
drag, startPoint x: 647, startPoint y: 253, endPoint x: 654, endPoint y: 191, distance: 62.7
click at [654, 191] on div at bounding box center [654, 176] width 154 height 342
drag, startPoint x: 655, startPoint y: 269, endPoint x: 664, endPoint y: 181, distance: 87.7
click at [664, 181] on div at bounding box center [654, 176] width 154 height 342
drag, startPoint x: 662, startPoint y: 266, endPoint x: 662, endPoint y: 212, distance: 53.7
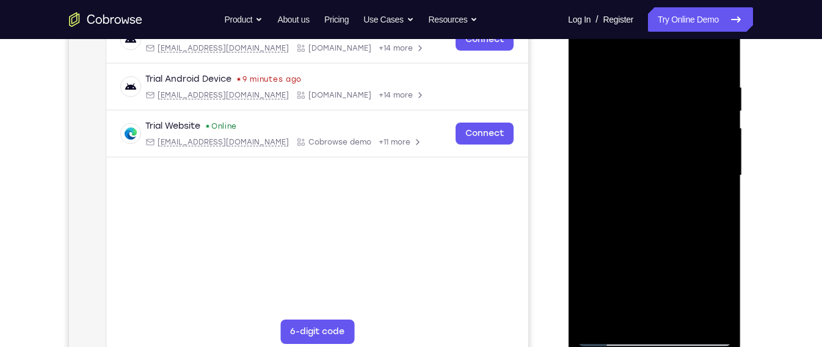
click at [662, 212] on div at bounding box center [654, 176] width 154 height 342
drag, startPoint x: 665, startPoint y: 263, endPoint x: 670, endPoint y: 191, distance: 72.2
click at [670, 191] on div at bounding box center [654, 176] width 154 height 342
click at [705, 189] on div at bounding box center [654, 176] width 154 height 342
drag, startPoint x: 653, startPoint y: 247, endPoint x: 667, endPoint y: 158, distance: 90.2
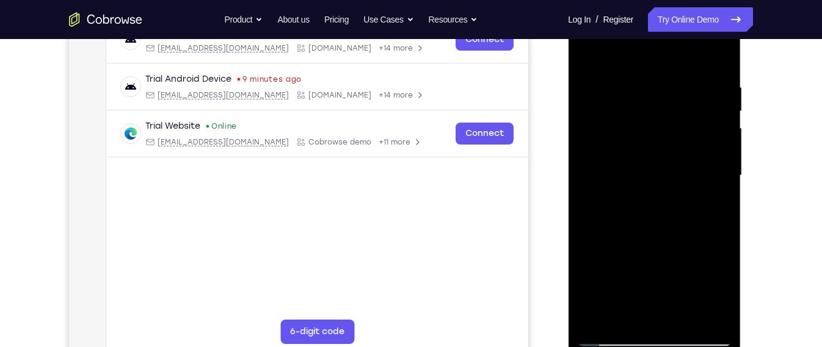
click at [667, 158] on div at bounding box center [654, 176] width 154 height 342
drag, startPoint x: 660, startPoint y: 238, endPoint x: 664, endPoint y: 189, distance: 48.4
click at [664, 189] on div at bounding box center [654, 176] width 154 height 342
drag, startPoint x: 649, startPoint y: 253, endPoint x: 660, endPoint y: 152, distance: 102.0
click at [660, 152] on div at bounding box center [654, 176] width 154 height 342
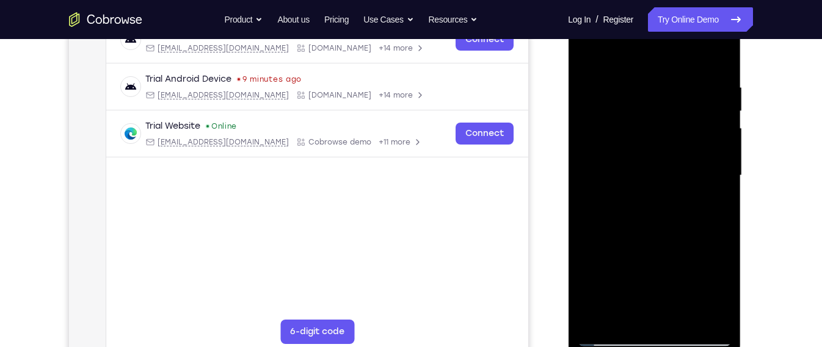
drag, startPoint x: 655, startPoint y: 251, endPoint x: 666, endPoint y: 183, distance: 68.6
click at [666, 183] on div at bounding box center [654, 176] width 154 height 342
drag, startPoint x: 658, startPoint y: 256, endPoint x: 663, endPoint y: 169, distance: 87.5
click at [663, 169] on div at bounding box center [654, 176] width 154 height 342
drag, startPoint x: 656, startPoint y: 256, endPoint x: 658, endPoint y: 179, distance: 77.6
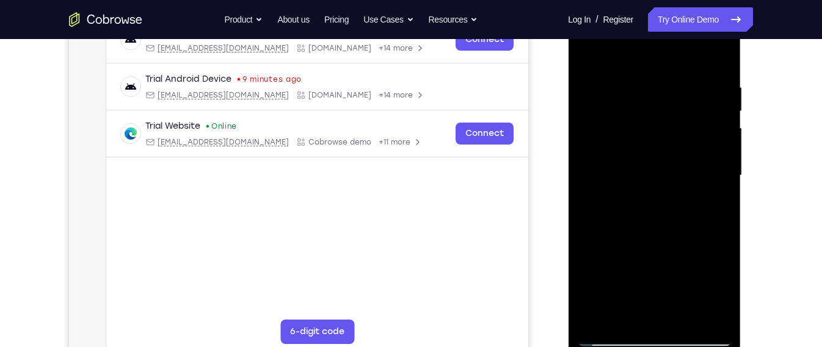
click at [658, 179] on div at bounding box center [654, 176] width 154 height 342
drag, startPoint x: 660, startPoint y: 224, endPoint x: 662, endPoint y: 197, distance: 26.9
click at [662, 197] on div at bounding box center [654, 176] width 154 height 342
click at [704, 199] on div at bounding box center [654, 176] width 154 height 342
drag, startPoint x: 660, startPoint y: 232, endPoint x: 671, endPoint y: 173, distance: 60.1
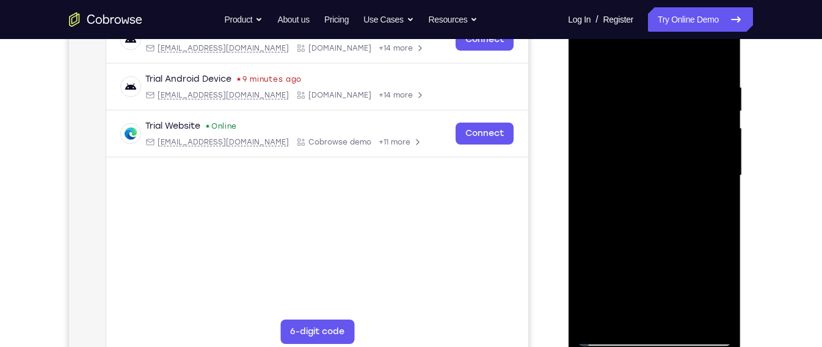
click at [671, 173] on div at bounding box center [654, 176] width 154 height 342
drag, startPoint x: 668, startPoint y: 217, endPoint x: 670, endPoint y: 155, distance: 62.3
click at [670, 155] on div at bounding box center [654, 176] width 154 height 342
click at [702, 156] on div at bounding box center [654, 176] width 154 height 342
drag, startPoint x: 663, startPoint y: 244, endPoint x: 671, endPoint y: 192, distance: 53.1
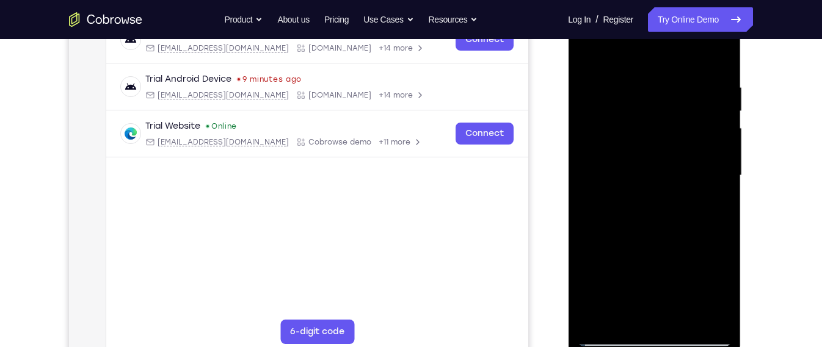
click at [671, 192] on div at bounding box center [654, 176] width 154 height 342
drag, startPoint x: 658, startPoint y: 256, endPoint x: 666, endPoint y: 217, distance: 39.4
click at [666, 217] on div at bounding box center [654, 176] width 154 height 342
click at [708, 185] on div at bounding box center [654, 176] width 154 height 342
drag, startPoint x: 663, startPoint y: 264, endPoint x: 666, endPoint y: 221, distance: 43.5
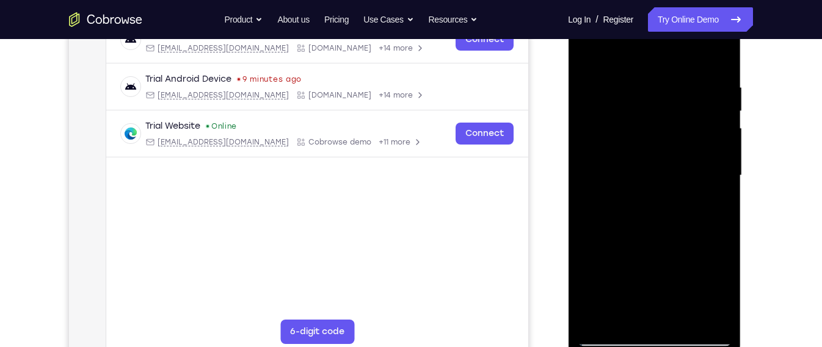
click at [666, 221] on div at bounding box center [654, 176] width 154 height 342
click at [705, 209] on div at bounding box center [654, 176] width 154 height 342
drag, startPoint x: 680, startPoint y: 257, endPoint x: 686, endPoint y: 204, distance: 53.6
click at [686, 204] on div at bounding box center [654, 176] width 154 height 342
drag, startPoint x: 675, startPoint y: 255, endPoint x: 682, endPoint y: 183, distance: 73.0
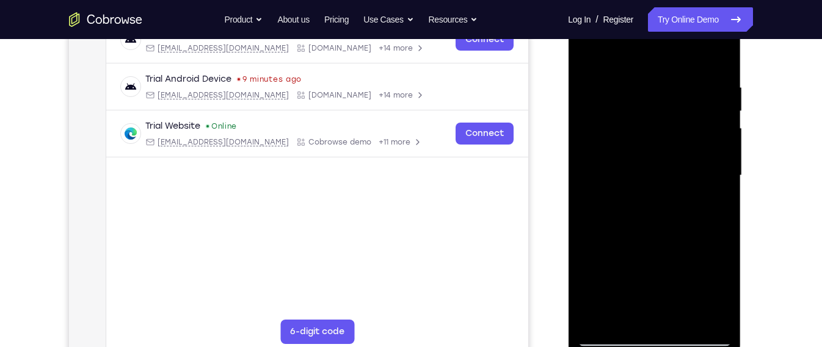
click at [682, 183] on div at bounding box center [654, 176] width 154 height 342
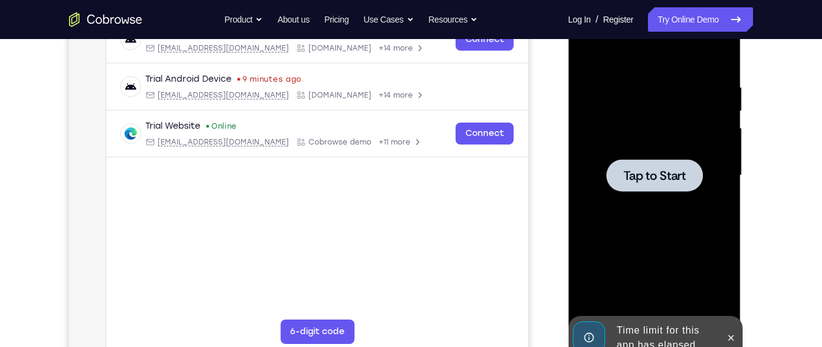
click at [669, 222] on div at bounding box center [654, 176] width 154 height 342
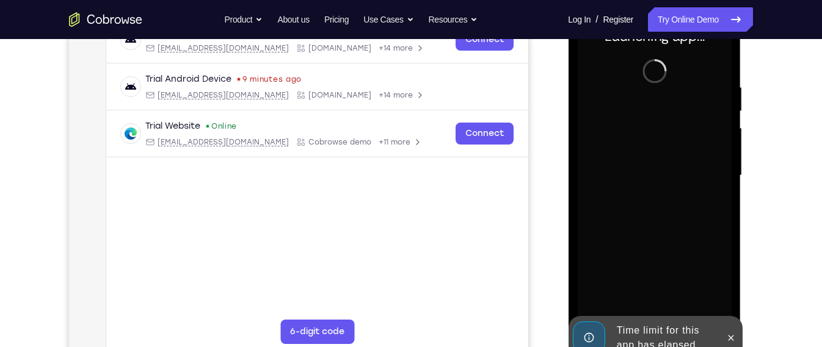
click at [683, 335] on div "Time limit for this app has elapsed" at bounding box center [664, 338] width 107 height 39
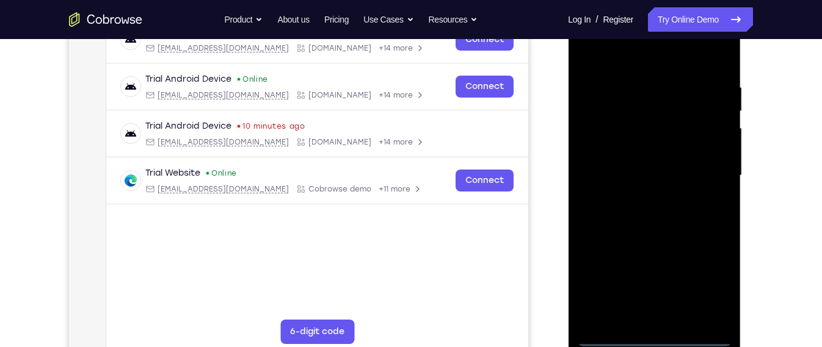
click at [657, 334] on div at bounding box center [654, 176] width 154 height 342
click at [702, 280] on div at bounding box center [654, 176] width 154 height 342
click at [632, 65] on div at bounding box center [654, 176] width 154 height 342
click at [708, 169] on div at bounding box center [654, 176] width 154 height 342
click at [641, 195] on div at bounding box center [654, 176] width 154 height 342
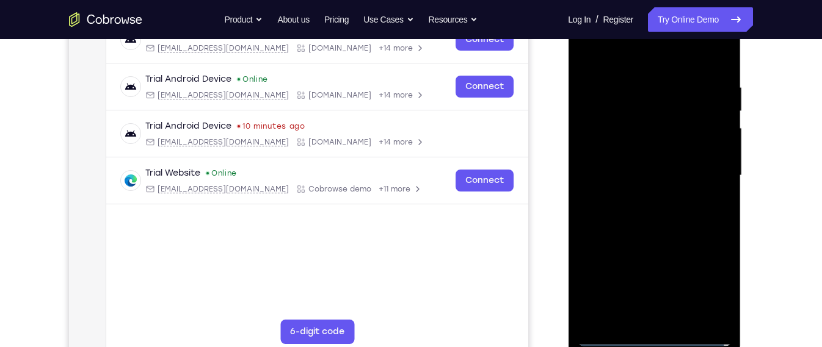
click at [658, 159] on div at bounding box center [654, 176] width 154 height 342
click at [648, 153] on div at bounding box center [654, 176] width 154 height 342
click at [653, 175] on div at bounding box center [654, 176] width 154 height 342
click at [643, 86] on div at bounding box center [654, 176] width 154 height 342
click at [720, 183] on div at bounding box center [654, 176] width 154 height 342
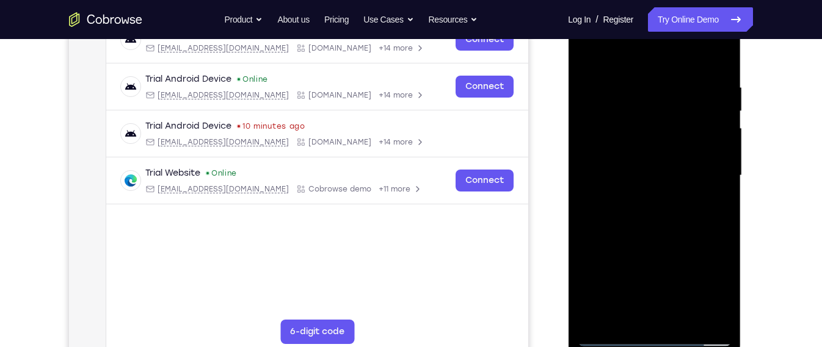
click at [720, 183] on div at bounding box center [654, 176] width 154 height 342
click at [586, 121] on div at bounding box center [654, 176] width 154 height 342
click at [622, 51] on div at bounding box center [654, 176] width 154 height 342
click at [662, 232] on div at bounding box center [654, 176] width 154 height 342
click at [689, 98] on div at bounding box center [654, 176] width 154 height 342
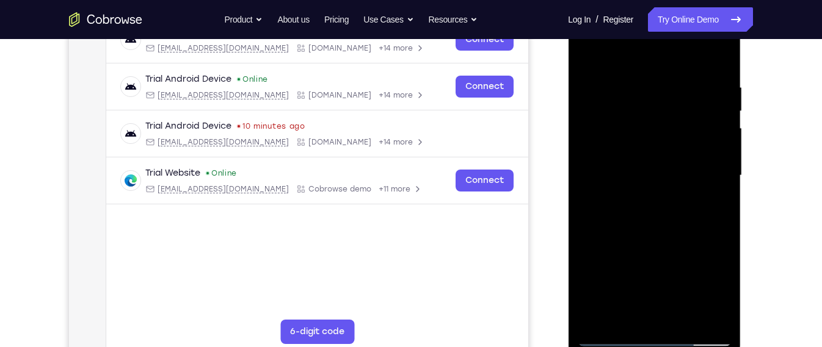
click at [658, 244] on div at bounding box center [654, 176] width 154 height 342
click at [628, 318] on div at bounding box center [654, 176] width 154 height 342
click at [719, 297] on div at bounding box center [654, 176] width 154 height 342
click at [618, 314] on div at bounding box center [654, 176] width 154 height 342
click at [685, 261] on div at bounding box center [654, 176] width 154 height 342
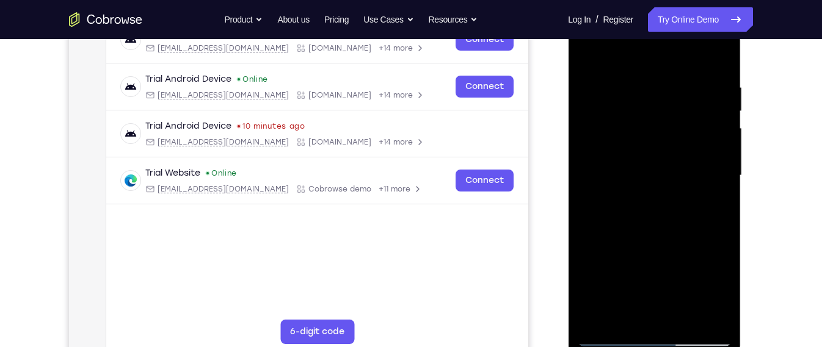
click at [685, 261] on div at bounding box center [654, 176] width 154 height 342
click at [659, 262] on div at bounding box center [654, 176] width 154 height 342
click at [586, 57] on div at bounding box center [654, 176] width 154 height 342
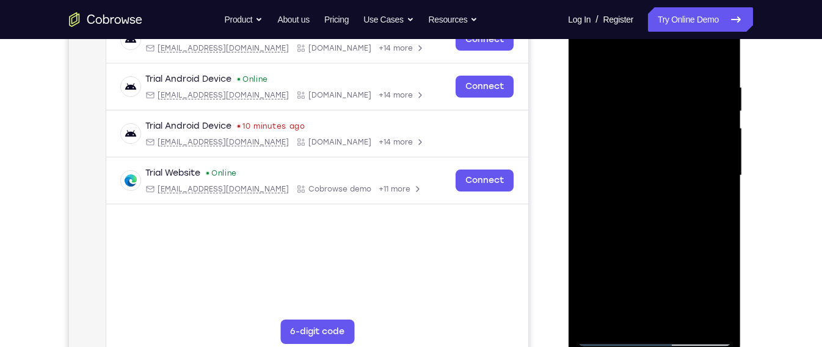
click at [586, 57] on div at bounding box center [654, 176] width 154 height 342
click at [603, 72] on div at bounding box center [654, 176] width 154 height 342
click at [674, 276] on div at bounding box center [654, 176] width 154 height 342
click at [721, 54] on div at bounding box center [654, 176] width 154 height 342
click at [682, 314] on div at bounding box center [654, 176] width 154 height 342
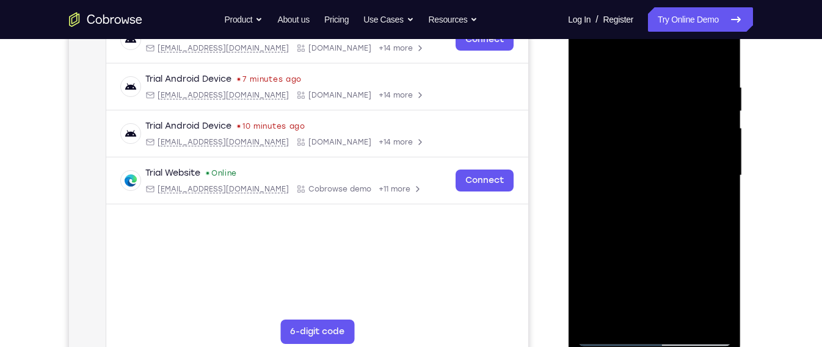
click at [594, 84] on div at bounding box center [654, 176] width 154 height 342
click at [625, 318] on div at bounding box center [654, 176] width 154 height 342
drag, startPoint x: 645, startPoint y: 300, endPoint x: 653, endPoint y: 241, distance: 60.4
click at [653, 241] on div at bounding box center [654, 176] width 154 height 342
drag, startPoint x: 647, startPoint y: 288, endPoint x: 648, endPoint y: 260, distance: 27.5
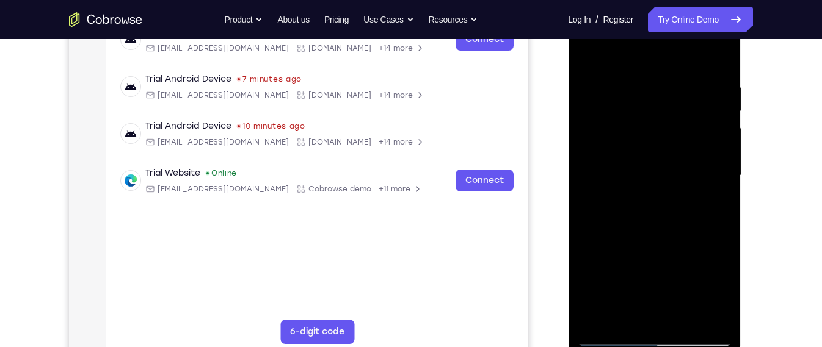
click at [648, 260] on div at bounding box center [654, 176] width 154 height 342
drag, startPoint x: 652, startPoint y: 302, endPoint x: 653, endPoint y: 251, distance: 50.7
click at [653, 251] on div at bounding box center [654, 176] width 154 height 342
drag, startPoint x: 674, startPoint y: 245, endPoint x: 675, endPoint y: 278, distance: 32.4
click at [675, 278] on div at bounding box center [654, 176] width 154 height 342
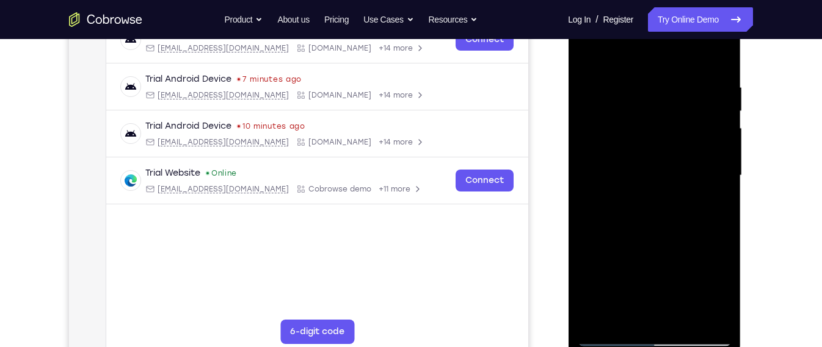
click at [675, 250] on div at bounding box center [654, 176] width 154 height 342
click at [722, 59] on div at bounding box center [654, 176] width 154 height 342
click at [591, 48] on div at bounding box center [654, 176] width 154 height 342
click at [721, 215] on div at bounding box center [654, 176] width 154 height 342
click at [722, 225] on div at bounding box center [654, 176] width 154 height 342
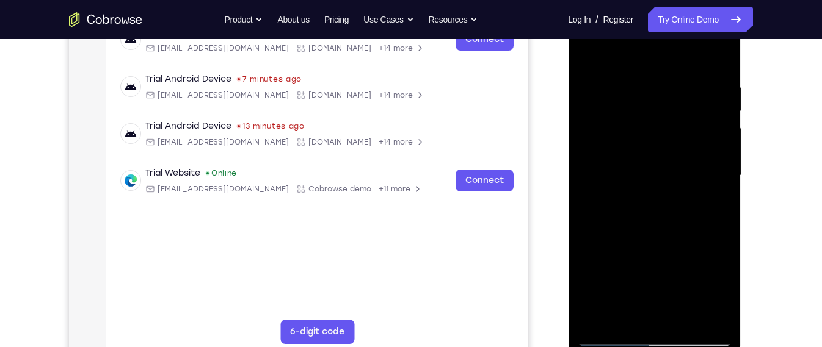
click at [722, 225] on div at bounding box center [654, 176] width 154 height 342
drag, startPoint x: 722, startPoint y: 225, endPoint x: 713, endPoint y: 178, distance: 47.2
click at [713, 178] on div at bounding box center [654, 176] width 154 height 342
drag, startPoint x: 660, startPoint y: 222, endPoint x: 659, endPoint y: 192, distance: 29.9
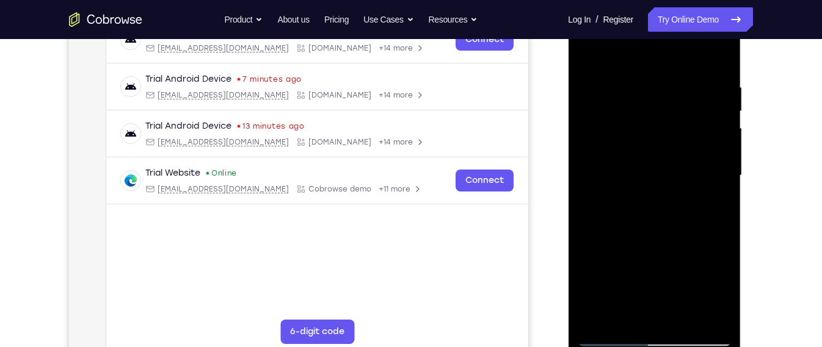
click at [659, 192] on div at bounding box center [654, 176] width 154 height 342
click at [579, 156] on div at bounding box center [654, 176] width 154 height 342
drag, startPoint x: 612, startPoint y: 199, endPoint x: 611, endPoint y: 128, distance: 71.5
click at [611, 128] on div at bounding box center [654, 176] width 154 height 342
drag, startPoint x: 629, startPoint y: 198, endPoint x: 628, endPoint y: 78, distance: 120.3
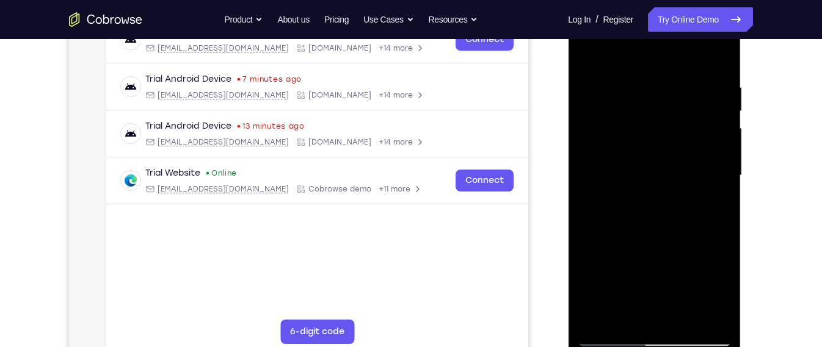
click at [628, 78] on div at bounding box center [654, 176] width 154 height 342
drag, startPoint x: 650, startPoint y: 176, endPoint x: 655, endPoint y: 114, distance: 62.4
click at [655, 114] on div at bounding box center [654, 176] width 154 height 342
click at [724, 198] on div at bounding box center [654, 176] width 154 height 342
click at [584, 199] on div at bounding box center [654, 176] width 154 height 342
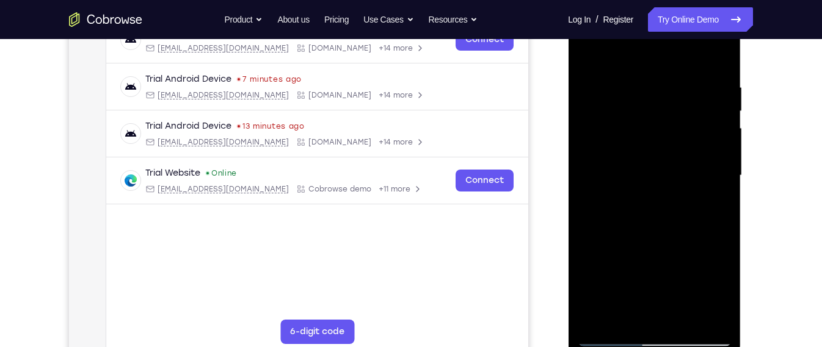
click at [644, 222] on div at bounding box center [654, 176] width 154 height 342
click at [719, 199] on div at bounding box center [654, 176] width 154 height 342
drag, startPoint x: 648, startPoint y: 230, endPoint x: 649, endPoint y: 101, distance: 128.9
click at [649, 101] on div at bounding box center [654, 176] width 154 height 342
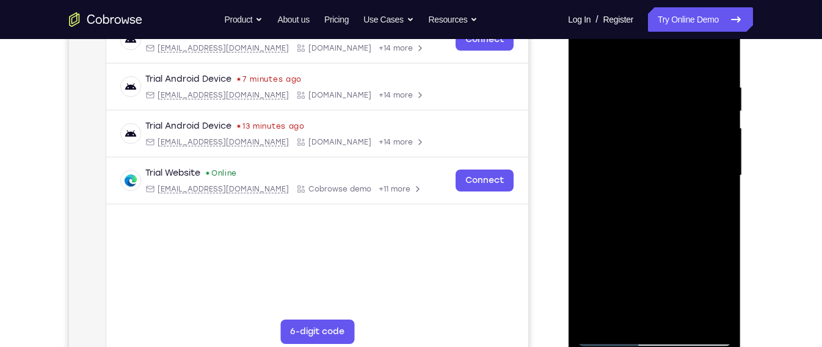
drag, startPoint x: 661, startPoint y: 208, endPoint x: 664, endPoint y: 89, distance: 119.1
click at [664, 89] on div at bounding box center [654, 176] width 154 height 342
drag, startPoint x: 671, startPoint y: 211, endPoint x: 675, endPoint y: 73, distance: 137.5
click at [675, 73] on div at bounding box center [654, 176] width 154 height 342
drag, startPoint x: 680, startPoint y: 225, endPoint x: 690, endPoint y: 143, distance: 82.5
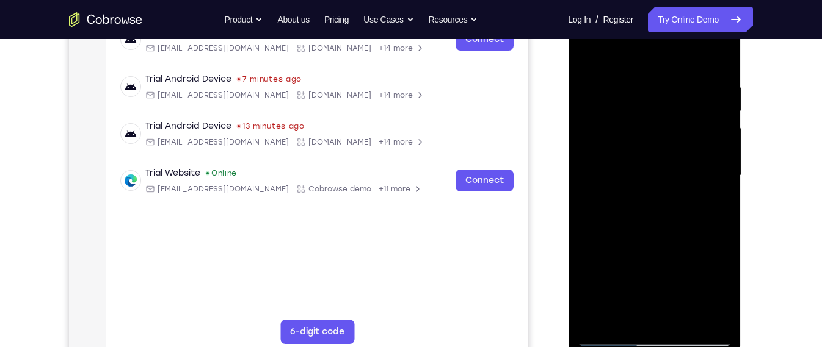
click at [690, 143] on div at bounding box center [654, 176] width 154 height 342
drag, startPoint x: 691, startPoint y: 227, endPoint x: 696, endPoint y: 202, distance: 25.4
click at [696, 202] on div at bounding box center [654, 176] width 154 height 342
click at [724, 194] on div at bounding box center [654, 176] width 154 height 342
click at [725, 201] on div at bounding box center [654, 176] width 154 height 342
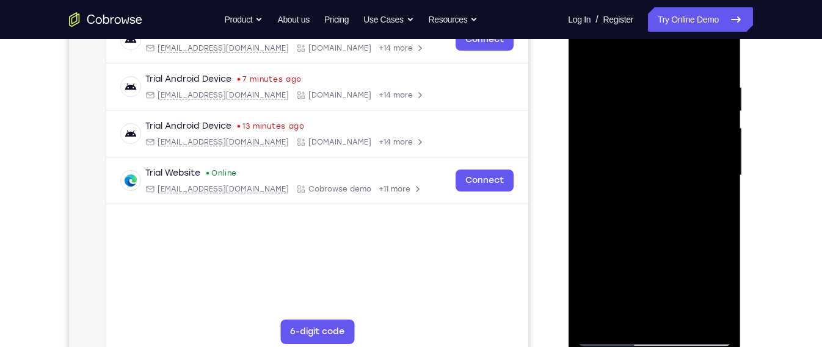
click at [725, 201] on div at bounding box center [654, 176] width 154 height 342
drag, startPoint x: 650, startPoint y: 249, endPoint x: 658, endPoint y: 200, distance: 48.8
click at [658, 200] on div at bounding box center [654, 176] width 154 height 342
click at [595, 267] on div at bounding box center [654, 176] width 154 height 342
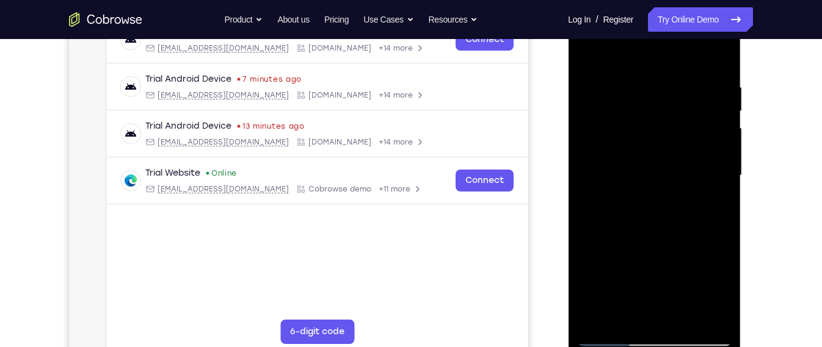
click at [591, 267] on div at bounding box center [654, 176] width 154 height 342
click at [602, 267] on div at bounding box center [654, 176] width 154 height 342
click at [639, 276] on div at bounding box center [654, 176] width 154 height 342
click at [622, 318] on div at bounding box center [654, 176] width 154 height 342
click at [624, 249] on div at bounding box center [654, 176] width 154 height 342
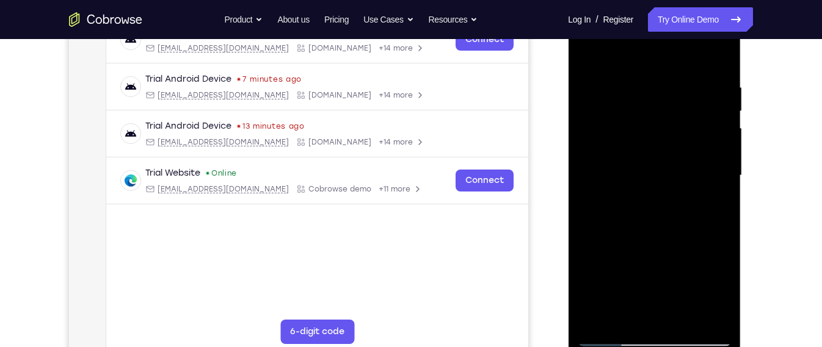
click at [624, 249] on div at bounding box center [654, 176] width 154 height 342
click at [604, 250] on div at bounding box center [654, 176] width 154 height 342
click at [716, 159] on div at bounding box center [654, 176] width 154 height 342
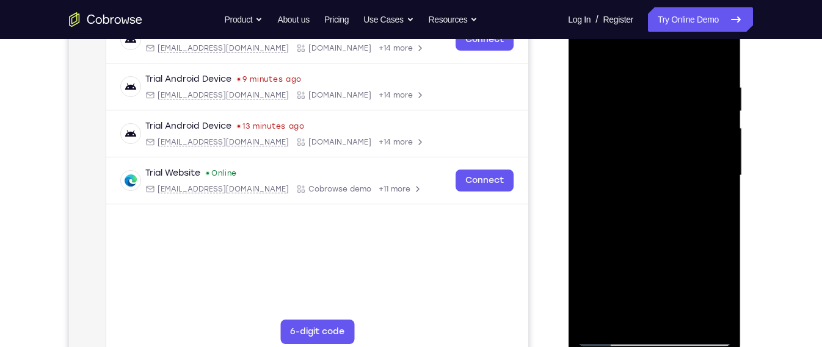
click at [589, 51] on div at bounding box center [654, 176] width 154 height 342
drag, startPoint x: 680, startPoint y: 234, endPoint x: 674, endPoint y: 44, distance: 190.0
click at [674, 44] on div at bounding box center [654, 176] width 154 height 342
drag, startPoint x: 670, startPoint y: 182, endPoint x: 660, endPoint y: 296, distance: 114.7
click at [660, 296] on div at bounding box center [654, 176] width 154 height 342
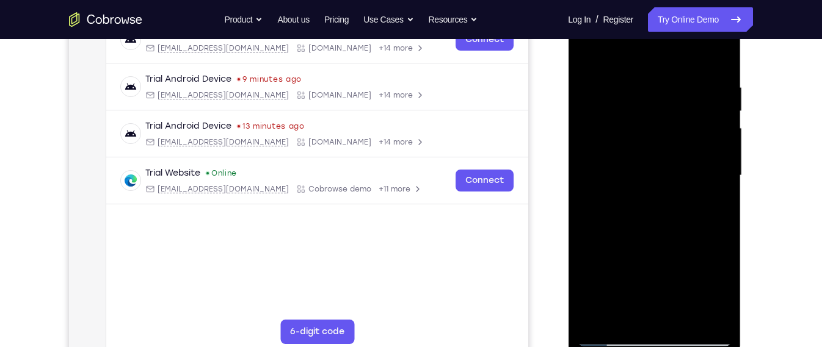
drag, startPoint x: 697, startPoint y: 100, endPoint x: 686, endPoint y: 164, distance: 65.7
click at [686, 164] on div at bounding box center [654, 176] width 154 height 342
click at [723, 50] on div at bounding box center [654, 176] width 154 height 342
click at [626, 324] on div at bounding box center [654, 176] width 154 height 342
click at [597, 322] on div at bounding box center [654, 176] width 154 height 342
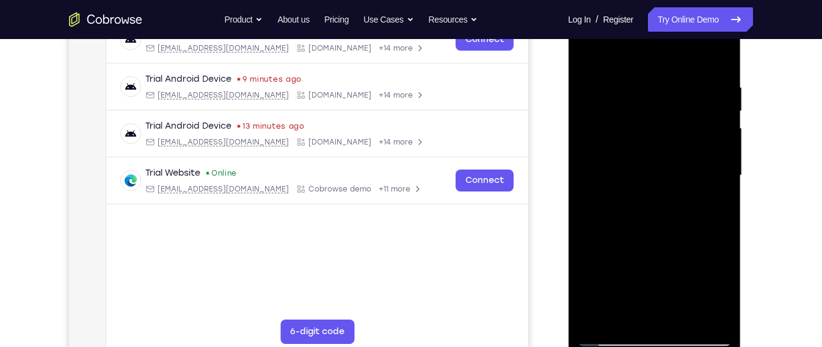
click at [698, 319] on div at bounding box center [654, 176] width 154 height 342
click at [682, 318] on div at bounding box center [654, 176] width 154 height 342
click at [616, 188] on div at bounding box center [654, 176] width 154 height 342
click at [584, 56] on div at bounding box center [654, 176] width 154 height 342
drag, startPoint x: 666, startPoint y: 275, endPoint x: 678, endPoint y: 205, distance: 72.0
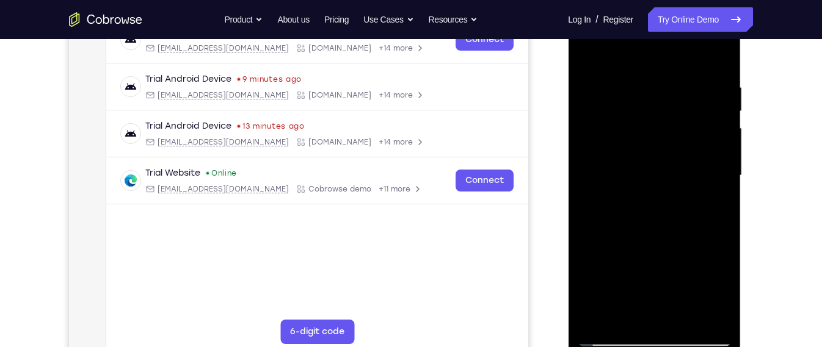
click at [678, 205] on div at bounding box center [654, 176] width 154 height 342
click at [592, 60] on div at bounding box center [654, 176] width 154 height 342
click at [667, 222] on div at bounding box center [654, 176] width 154 height 342
click at [661, 314] on div at bounding box center [654, 176] width 154 height 342
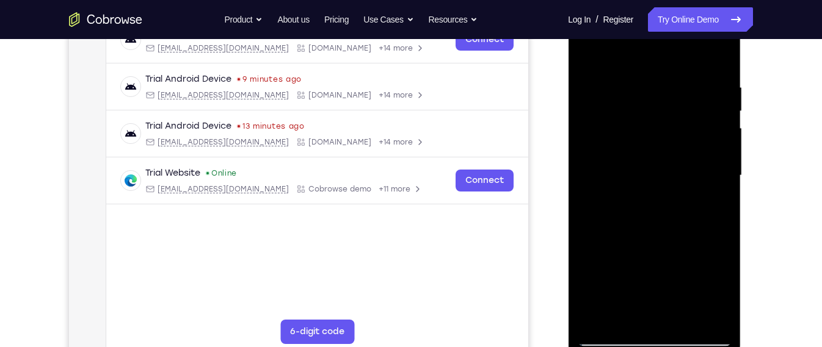
click at [633, 52] on div at bounding box center [654, 176] width 154 height 342
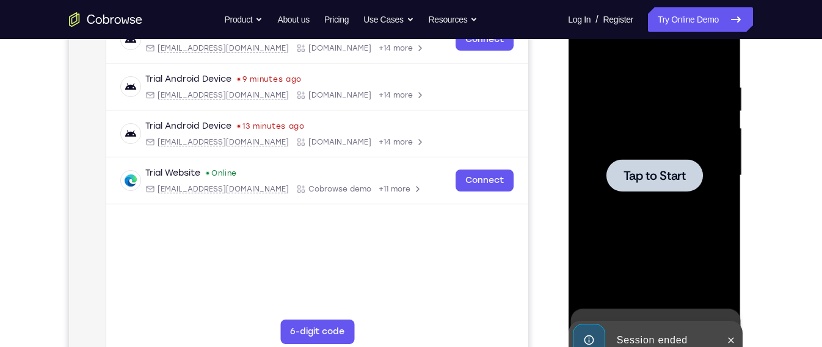
click at [647, 185] on div at bounding box center [654, 175] width 96 height 32
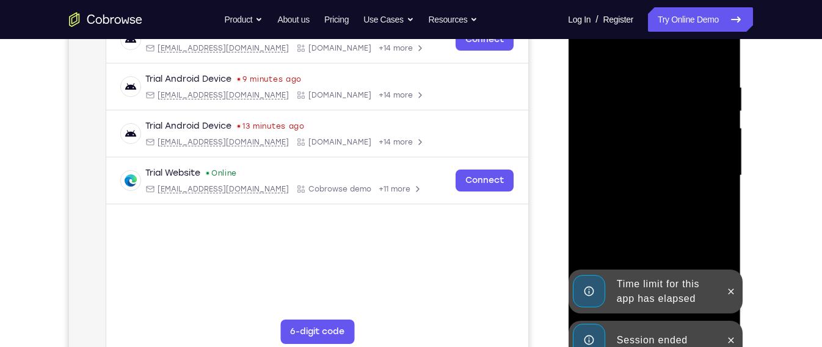
click at [652, 314] on div "Time limit for this app has elapsed" at bounding box center [655, 292] width 174 height 44
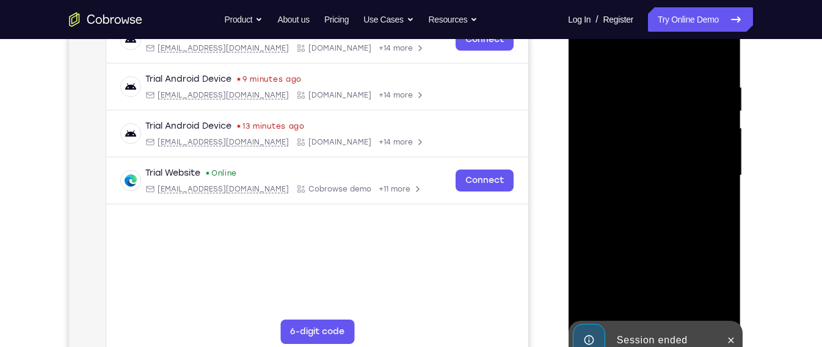
click at [654, 329] on div "Session ended" at bounding box center [664, 341] width 107 height 24
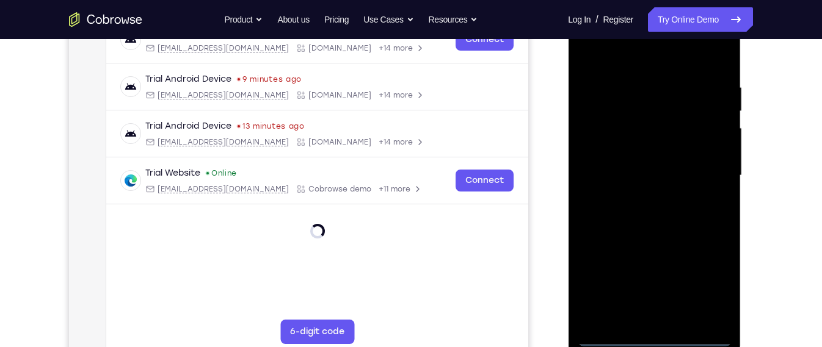
click at [656, 338] on div at bounding box center [654, 176] width 154 height 342
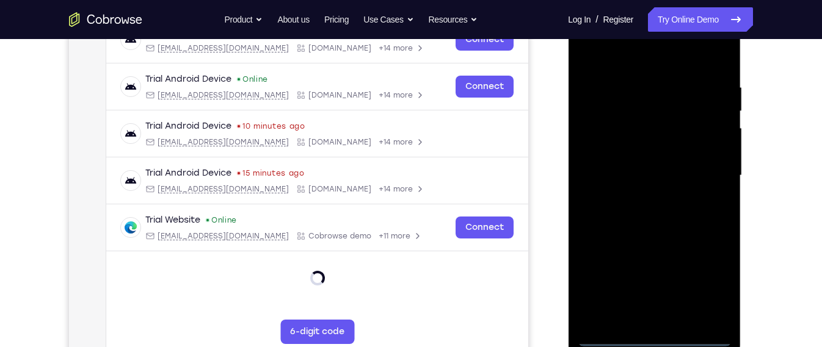
click at [712, 270] on div at bounding box center [654, 176] width 154 height 342
click at [713, 280] on div at bounding box center [654, 176] width 154 height 342
click at [641, 62] on div at bounding box center [654, 176] width 154 height 342
click at [700, 166] on div at bounding box center [654, 176] width 154 height 342
click at [649, 197] on div at bounding box center [654, 176] width 154 height 342
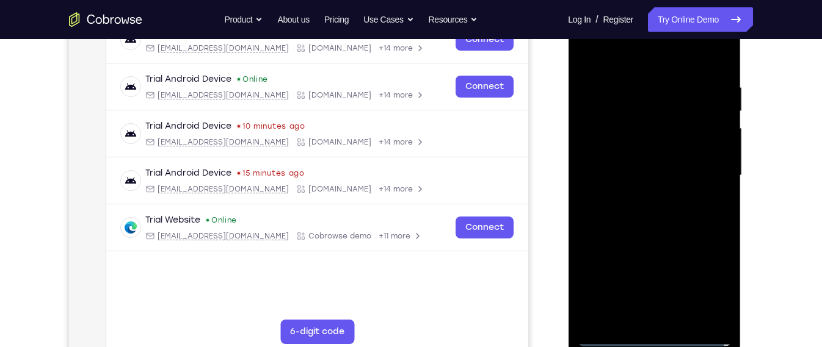
click at [652, 161] on div at bounding box center [654, 176] width 154 height 342
click at [644, 150] on div at bounding box center [654, 176] width 154 height 342
click at [650, 176] on div at bounding box center [654, 176] width 154 height 342
click at [696, 231] on div at bounding box center [654, 176] width 154 height 342
click at [642, 76] on div at bounding box center [654, 176] width 154 height 342
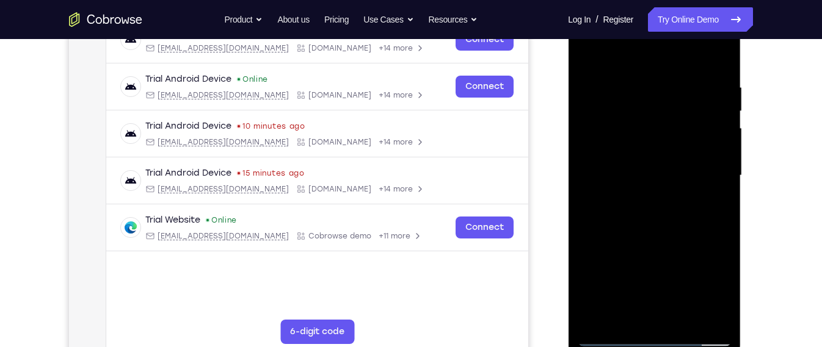
click at [720, 145] on div at bounding box center [654, 176] width 154 height 342
click at [717, 320] on div at bounding box center [654, 176] width 154 height 342
click at [684, 318] on div at bounding box center [654, 176] width 154 height 342
click at [661, 244] on div at bounding box center [654, 176] width 154 height 342
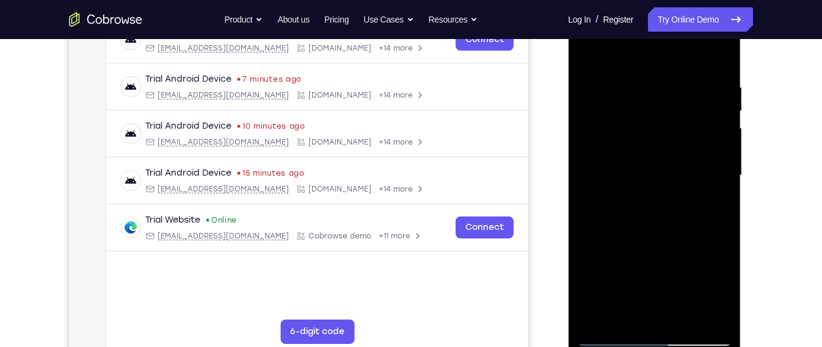
click at [628, 216] on div at bounding box center [654, 176] width 154 height 342
click at [629, 53] on div at bounding box center [654, 176] width 154 height 342
click at [582, 157] on div at bounding box center [654, 176] width 154 height 342
click at [614, 59] on div at bounding box center [654, 176] width 154 height 342
click at [703, 187] on div at bounding box center [654, 176] width 154 height 342
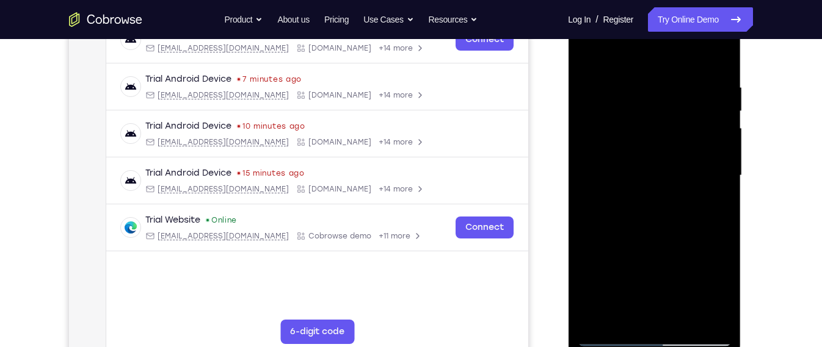
drag, startPoint x: 664, startPoint y: 226, endPoint x: 680, endPoint y: -31, distance: 257.5
click at [680, 0] on html "Online web based iOS Simulators and Android Emulators. Run iPhone, iPad, Mobile…" at bounding box center [655, 179] width 174 height 366
drag, startPoint x: 595, startPoint y: 290, endPoint x: 636, endPoint y: 124, distance: 171.1
click at [636, 124] on div at bounding box center [654, 176] width 154 height 342
drag, startPoint x: 625, startPoint y: 248, endPoint x: 667, endPoint y: -2, distance: 253.3
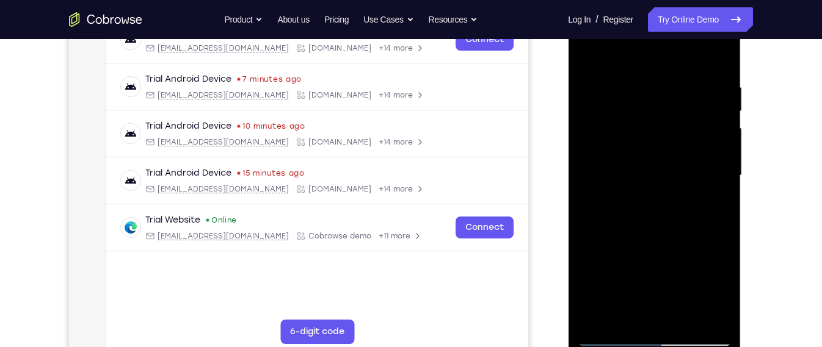
click at [667, 0] on div at bounding box center [654, 178] width 173 height 364
drag, startPoint x: 637, startPoint y: 210, endPoint x: 659, endPoint y: -1, distance: 212.4
click at [659, 0] on div at bounding box center [654, 178] width 173 height 364
drag, startPoint x: 619, startPoint y: 247, endPoint x: 647, endPoint y: 60, distance: 189.0
click at [647, 60] on div at bounding box center [654, 176] width 154 height 342
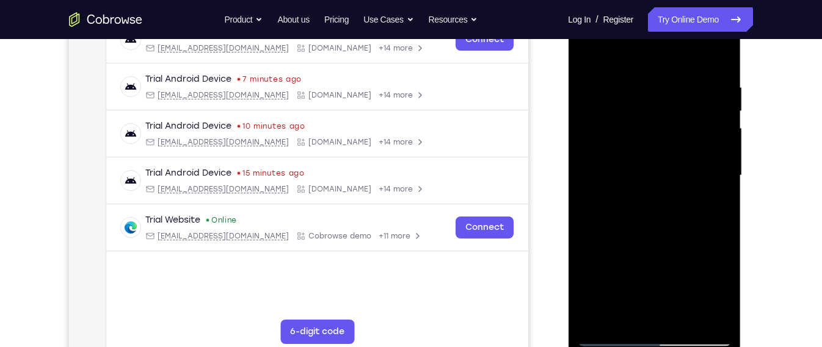
drag, startPoint x: 624, startPoint y: 278, endPoint x: 647, endPoint y: 10, distance: 269.1
click at [647, 10] on div at bounding box center [654, 176] width 154 height 342
drag, startPoint x: 640, startPoint y: 202, endPoint x: 647, endPoint y: 35, distance: 166.9
click at [647, 35] on div at bounding box center [654, 176] width 154 height 342
drag, startPoint x: 635, startPoint y: 277, endPoint x: 643, endPoint y: 124, distance: 153.5
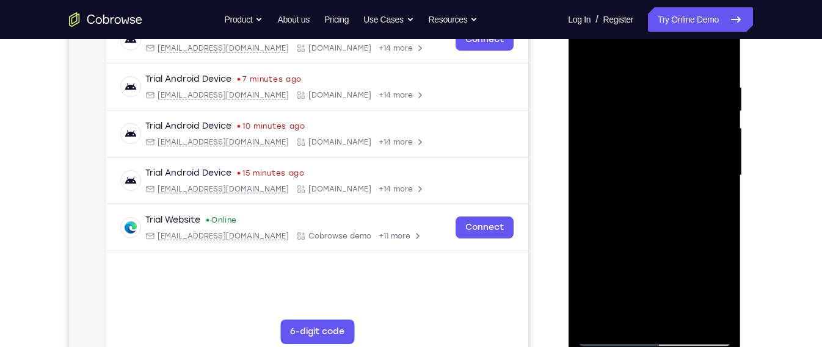
click at [643, 124] on div at bounding box center [654, 176] width 154 height 342
drag, startPoint x: 620, startPoint y: 294, endPoint x: 640, endPoint y: 34, distance: 261.5
click at [640, 34] on div at bounding box center [654, 176] width 154 height 342
drag, startPoint x: 631, startPoint y: 241, endPoint x: 629, endPoint y: 20, distance: 221.1
click at [629, 20] on div at bounding box center [654, 176] width 154 height 342
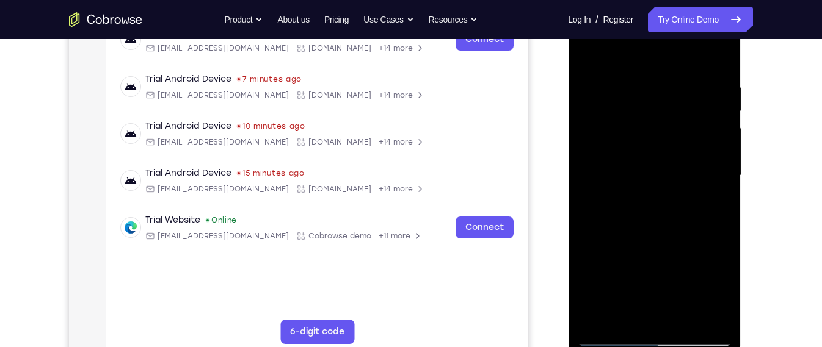
drag, startPoint x: 628, startPoint y: 266, endPoint x: 633, endPoint y: 111, distance: 155.2
click at [633, 111] on div at bounding box center [654, 176] width 154 height 342
drag, startPoint x: 614, startPoint y: 332, endPoint x: 637, endPoint y: 177, distance: 156.2
click at [637, 177] on div at bounding box center [654, 176] width 154 height 342
drag, startPoint x: 628, startPoint y: 268, endPoint x: 639, endPoint y: 73, distance: 195.7
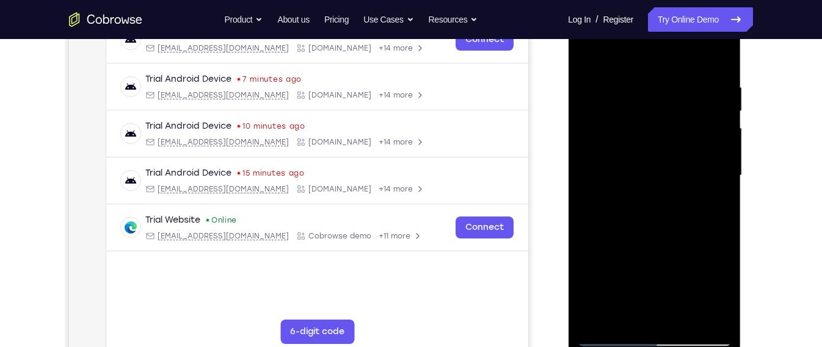
click at [639, 73] on div at bounding box center [654, 176] width 154 height 342
drag, startPoint x: 639, startPoint y: 221, endPoint x: 640, endPoint y: 40, distance: 180.8
click at [640, 40] on div at bounding box center [654, 176] width 154 height 342
drag, startPoint x: 626, startPoint y: 211, endPoint x: 633, endPoint y: 82, distance: 129.0
click at [633, 82] on div at bounding box center [654, 176] width 154 height 342
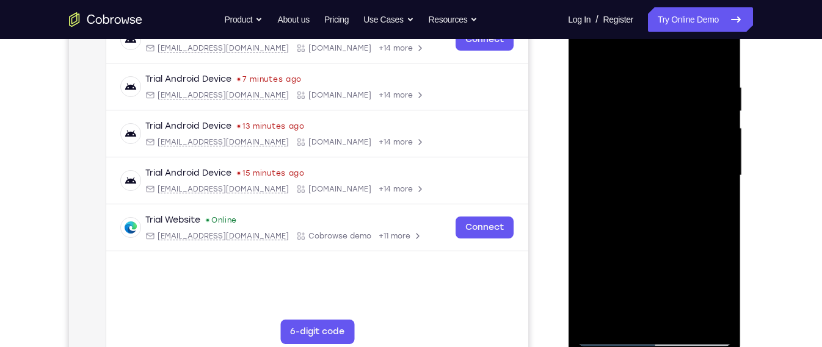
drag, startPoint x: 633, startPoint y: 218, endPoint x: 639, endPoint y: 108, distance: 110.1
click at [639, 108] on div at bounding box center [654, 176] width 154 height 342
drag, startPoint x: 627, startPoint y: 250, endPoint x: 642, endPoint y: 91, distance: 159.5
click at [642, 91] on div at bounding box center [654, 176] width 154 height 342
drag, startPoint x: 640, startPoint y: 243, endPoint x: 641, endPoint y: 56, distance: 186.9
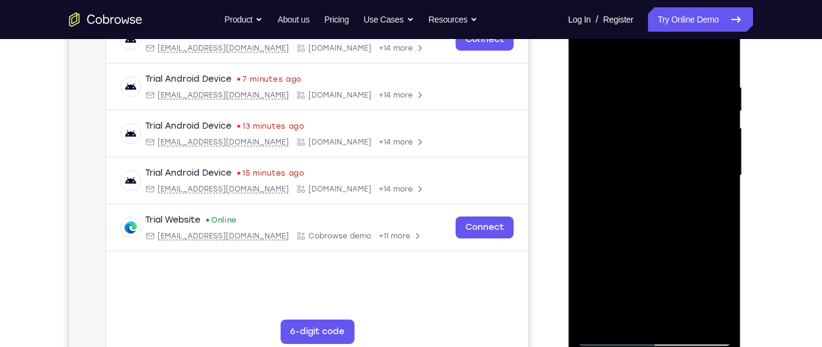
click at [641, 56] on div at bounding box center [654, 176] width 154 height 342
drag, startPoint x: 631, startPoint y: 264, endPoint x: 641, endPoint y: 115, distance: 149.4
click at [641, 115] on div at bounding box center [654, 176] width 154 height 342
drag, startPoint x: 639, startPoint y: 256, endPoint x: 646, endPoint y: 255, distance: 7.4
click at [650, 103] on div at bounding box center [654, 176] width 154 height 342
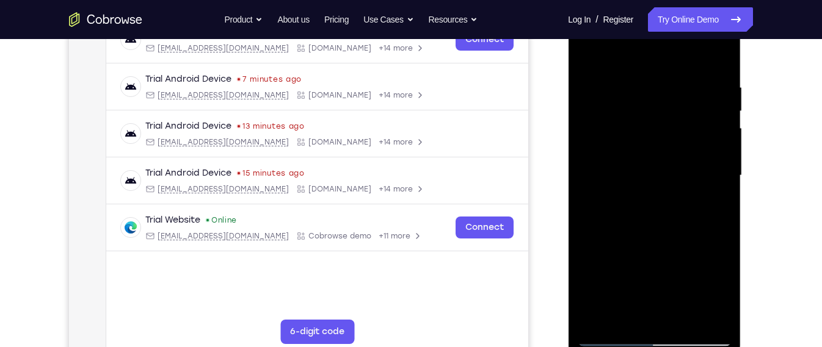
drag, startPoint x: 645, startPoint y: 276, endPoint x: 653, endPoint y: 77, distance: 199.3
click at [653, 77] on div at bounding box center [654, 176] width 154 height 342
drag, startPoint x: 644, startPoint y: 343, endPoint x: 656, endPoint y: 236, distance: 107.5
click at [656, 236] on div at bounding box center [654, 176] width 154 height 342
drag, startPoint x: 651, startPoint y: 272, endPoint x: 644, endPoint y: 153, distance: 119.3
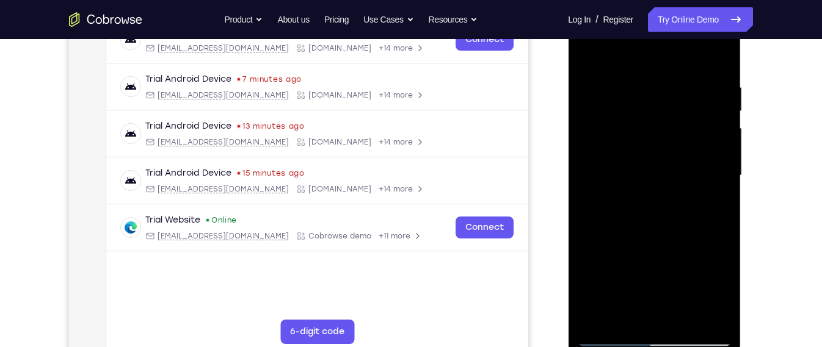
click at [644, 153] on div at bounding box center [654, 176] width 154 height 342
drag, startPoint x: 641, startPoint y: 262, endPoint x: 644, endPoint y: 114, distance: 148.4
click at [644, 114] on div at bounding box center [654, 176] width 154 height 342
drag, startPoint x: 641, startPoint y: 250, endPoint x: 657, endPoint y: 113, distance: 137.7
click at [657, 113] on div at bounding box center [654, 176] width 154 height 342
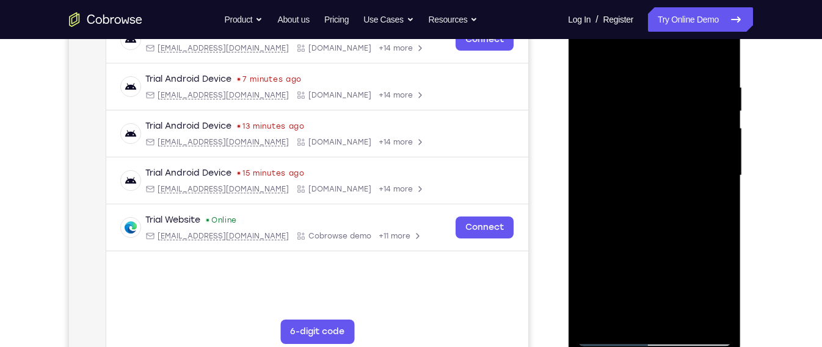
drag, startPoint x: 661, startPoint y: 176, endPoint x: 667, endPoint y: 54, distance: 122.3
click at [667, 54] on div at bounding box center [654, 176] width 154 height 342
click at [683, 0] on html "Online web based iOS Simulators and Android Emulators. Run iPhone, iPad, Mobile…" at bounding box center [655, 179] width 174 height 366
drag, startPoint x: 675, startPoint y: 216, endPoint x: 686, endPoint y: 98, distance: 119.0
click at [686, 98] on div at bounding box center [654, 176] width 154 height 342
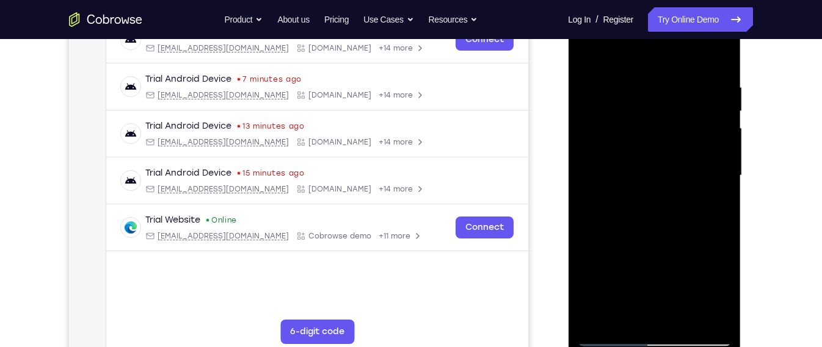
drag, startPoint x: 666, startPoint y: 107, endPoint x: 653, endPoint y: 169, distance: 63.5
click at [666, 106] on div at bounding box center [654, 176] width 154 height 342
drag, startPoint x: 662, startPoint y: 112, endPoint x: 666, endPoint y: 101, distance: 11.0
click at [666, 101] on div at bounding box center [654, 176] width 154 height 342
drag, startPoint x: 645, startPoint y: 211, endPoint x: 638, endPoint y: 178, distance: 33.1
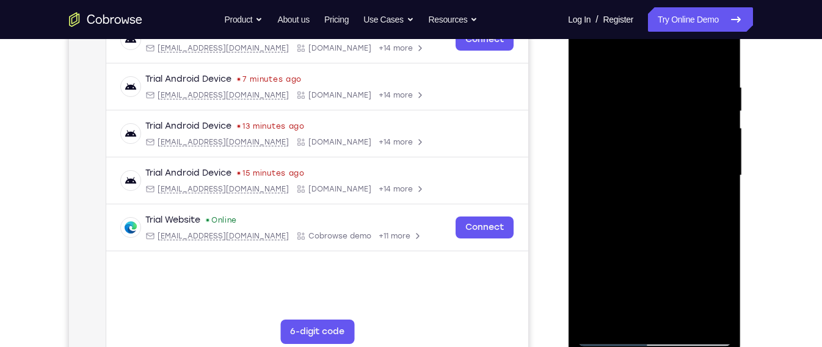
click at [647, 113] on div at bounding box center [654, 176] width 154 height 342
click at [656, 112] on div at bounding box center [654, 176] width 154 height 342
drag
click at [663, 110] on div at bounding box center [654, 176] width 154 height 342
click at [664, 102] on div at bounding box center [654, 176] width 154 height 342
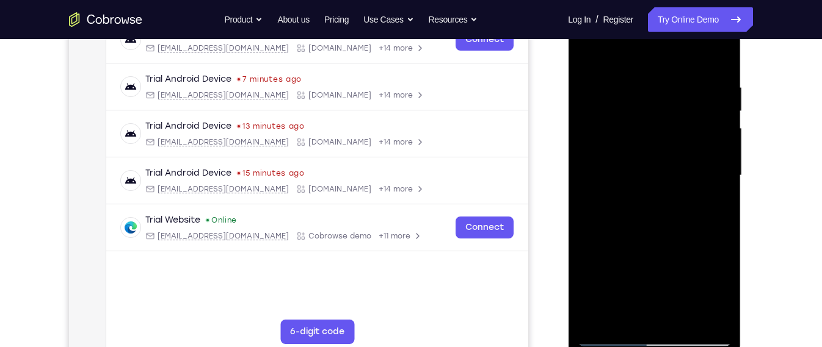
click at [670, 73] on div at bounding box center [654, 176] width 154 height 342
click at [631, 118] on div at bounding box center [654, 176] width 154 height 342
click at [653, 101] on div at bounding box center [654, 176] width 154 height 342
click at [649, 240] on div at bounding box center [654, 176] width 154 height 342
click at [653, 169] on div at bounding box center [654, 176] width 154 height 342
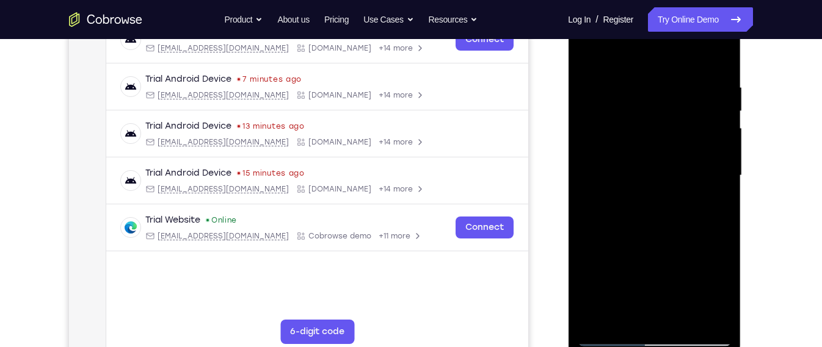
click at [653, 169] on div at bounding box center [654, 176] width 154 height 342
drag, startPoint x: 638, startPoint y: 253, endPoint x: 647, endPoint y: 183, distance: 71.4
click at [647, 183] on div at bounding box center [654, 176] width 154 height 342
drag, startPoint x: 641, startPoint y: 265, endPoint x: 647, endPoint y: 167, distance: 98.5
click at [647, 167] on div at bounding box center [654, 176] width 154 height 342
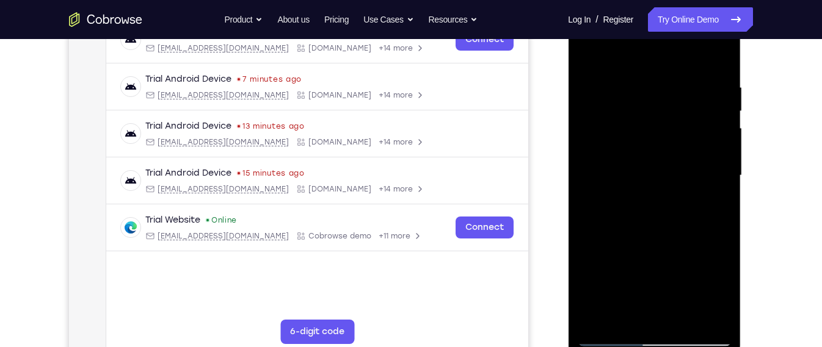
click at [710, 173] on div at bounding box center [654, 176] width 154 height 342
drag, startPoint x: 675, startPoint y: 158, endPoint x: 668, endPoint y: 217, distance: 59.6
click at [668, 217] on div at bounding box center [654, 176] width 154 height 342
drag, startPoint x: 671, startPoint y: 184, endPoint x: 666, endPoint y: 247, distance: 62.5
click at [666, 247] on div at bounding box center [654, 176] width 154 height 342
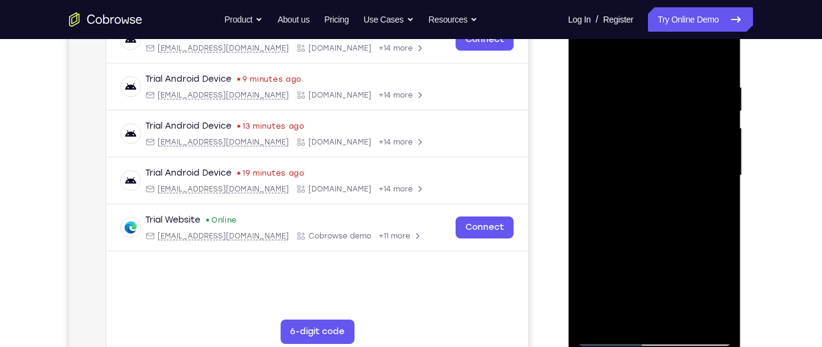
drag, startPoint x: 652, startPoint y: 156, endPoint x: 650, endPoint y: 213, distance: 56.8
click at [650, 213] on div at bounding box center [654, 176] width 154 height 342
drag, startPoint x: 632, startPoint y: 246, endPoint x: 652, endPoint y: 140, distance: 108.0
click at [652, 101] on div at bounding box center [654, 176] width 154 height 342
drag, startPoint x: 642, startPoint y: 275, endPoint x: 652, endPoint y: 133, distance: 143.3
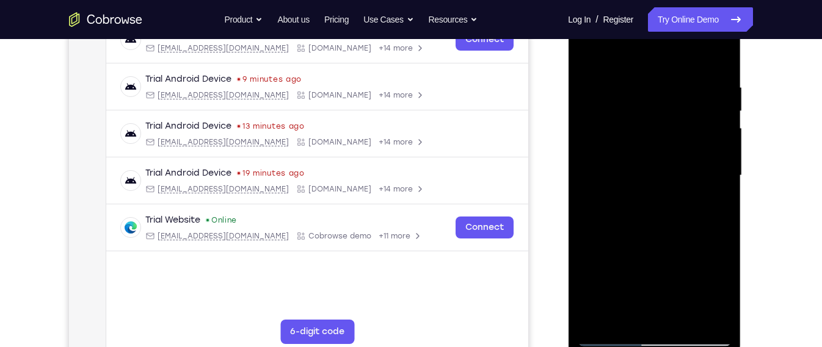
click at [652, 133] on div at bounding box center [654, 176] width 154 height 342
drag, startPoint x: 631, startPoint y: 251, endPoint x: 646, endPoint y: 164, distance: 88.7
click at [646, 164] on div at bounding box center [654, 176] width 154 height 342
click at [656, 126] on div at bounding box center [654, 176] width 154 height 342
drag, startPoint x: 663, startPoint y: 139, endPoint x: 658, endPoint y: 209, distance: 71.0
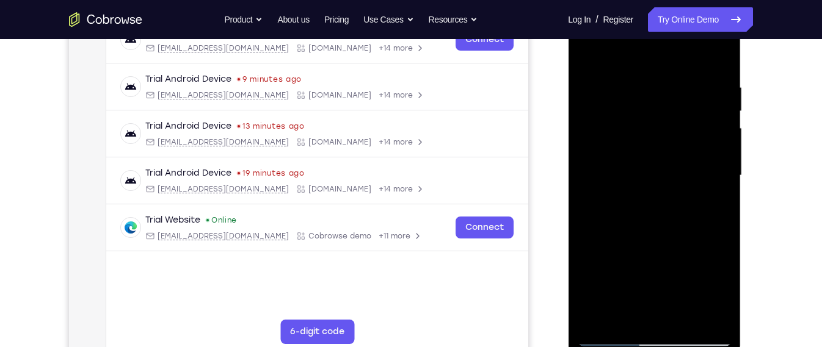
click at [658, 209] on div at bounding box center [654, 176] width 154 height 342
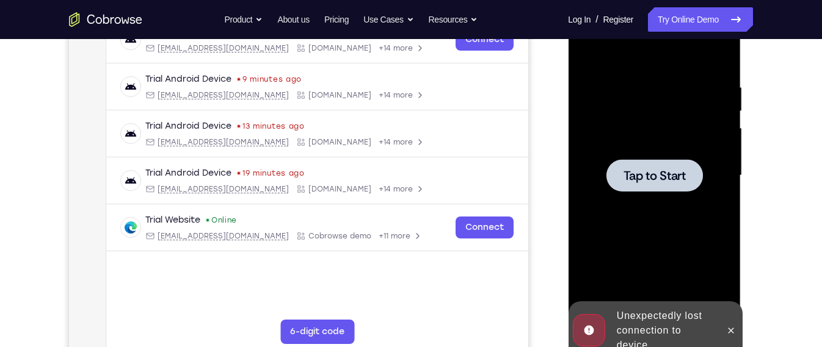
click at [658, 209] on div at bounding box center [654, 176] width 154 height 342
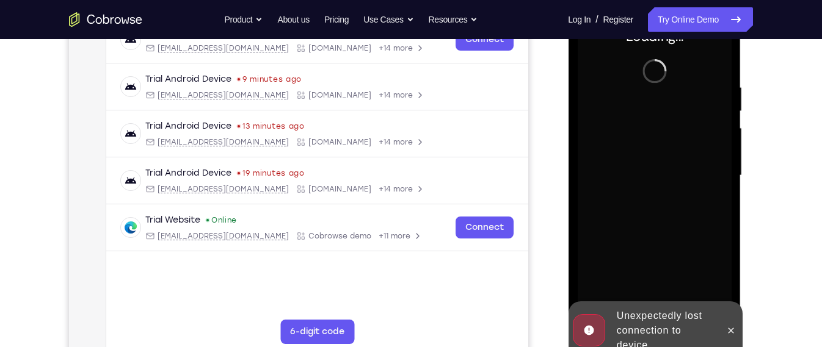
click at [694, 320] on div "Unexpectedly lost connection to device" at bounding box center [664, 331] width 107 height 54
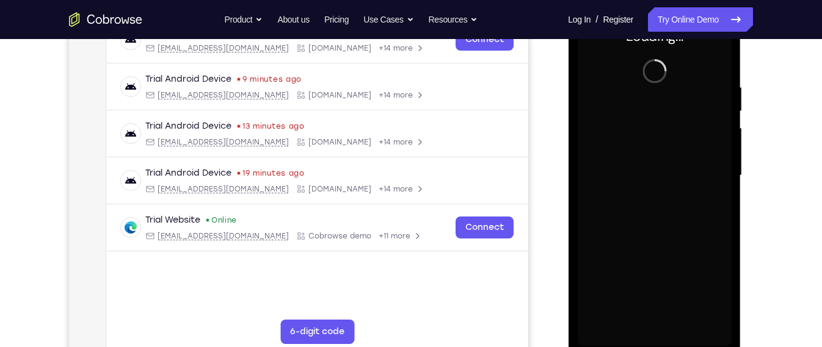
scroll to position [7, 0]
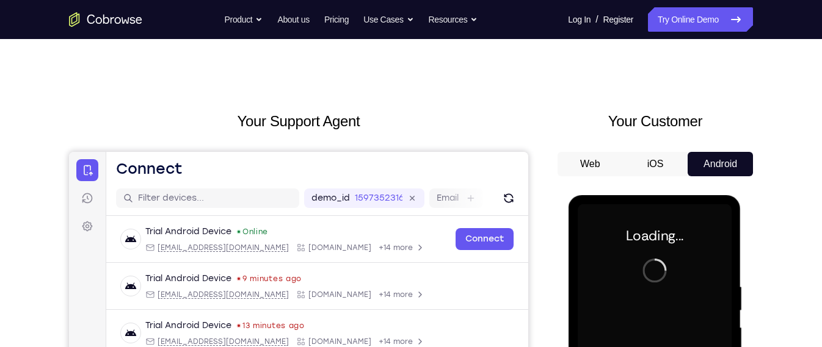
click at [650, 166] on button "iOS" at bounding box center [655, 164] width 65 height 24
click at [702, 161] on button "Android" at bounding box center [720, 164] width 65 height 24
click at [584, 152] on button "Web" at bounding box center [590, 164] width 65 height 24
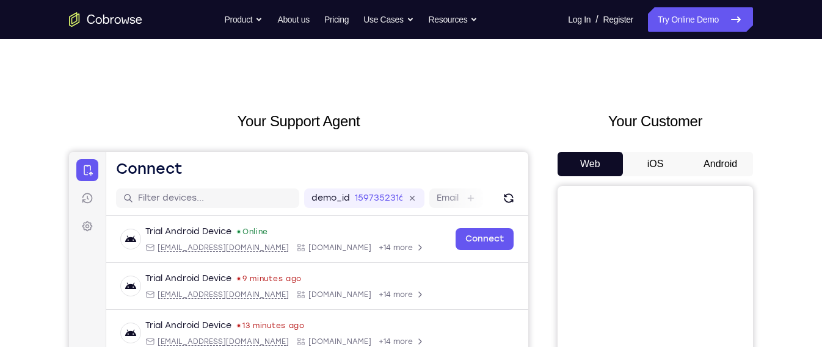
click at [714, 152] on button "Android" at bounding box center [720, 164] width 65 height 24
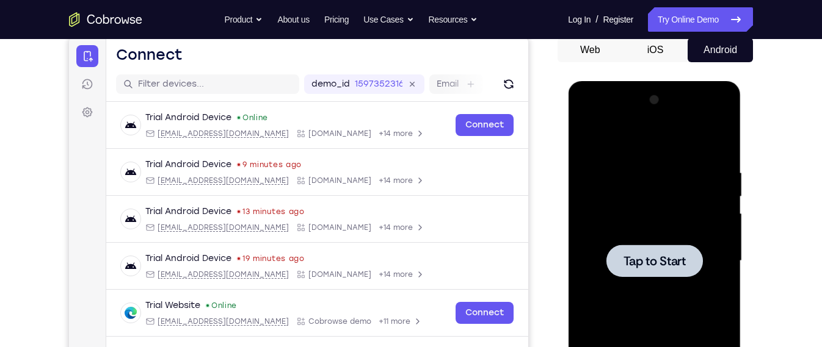
click at [639, 159] on div at bounding box center [654, 261] width 154 height 342
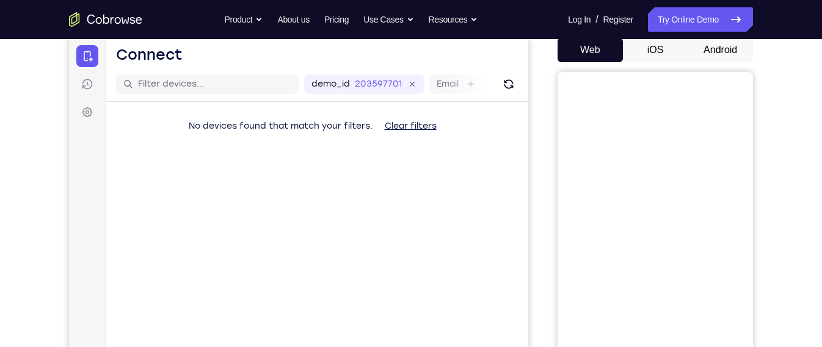
click at [714, 58] on button "Android" at bounding box center [720, 50] width 65 height 24
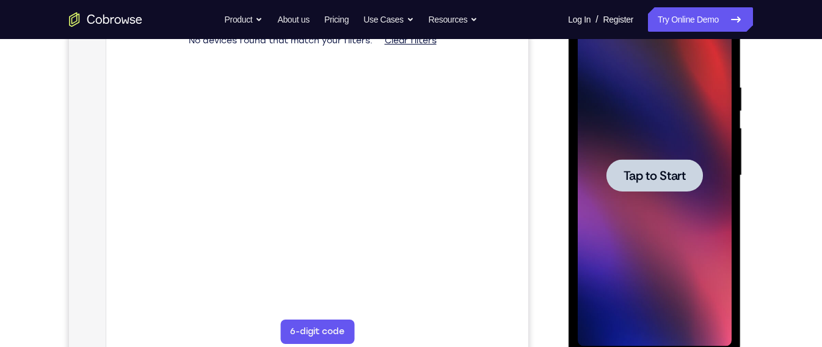
click at [641, 205] on div at bounding box center [654, 176] width 154 height 342
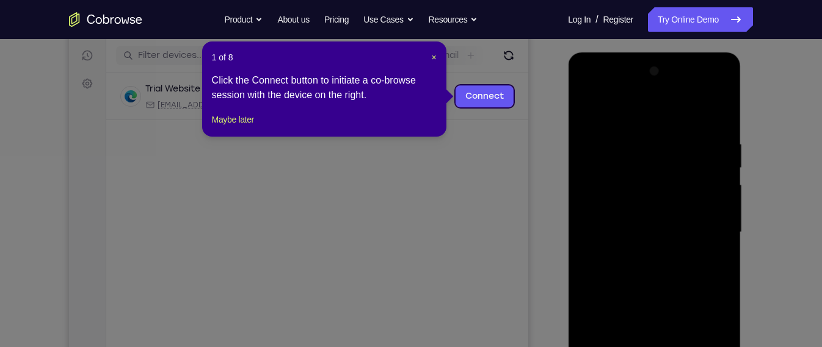
scroll to position [149, 0]
click at [432, 50] on div "1 of 8 × Click the Connect button to initiate a co-browse session with the devi…" at bounding box center [324, 89] width 244 height 95
click at [434, 53] on span "×" at bounding box center [433, 58] width 5 height 10
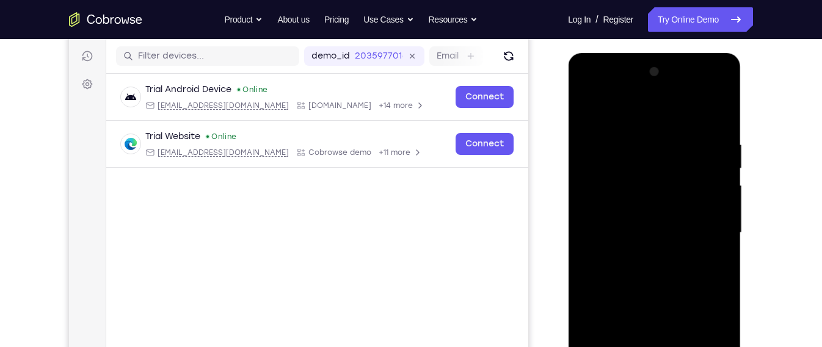
scroll to position [217, 0]
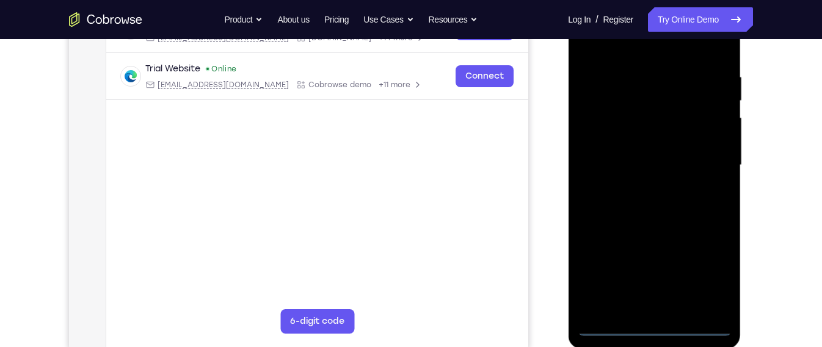
click at [655, 324] on div at bounding box center [654, 166] width 154 height 342
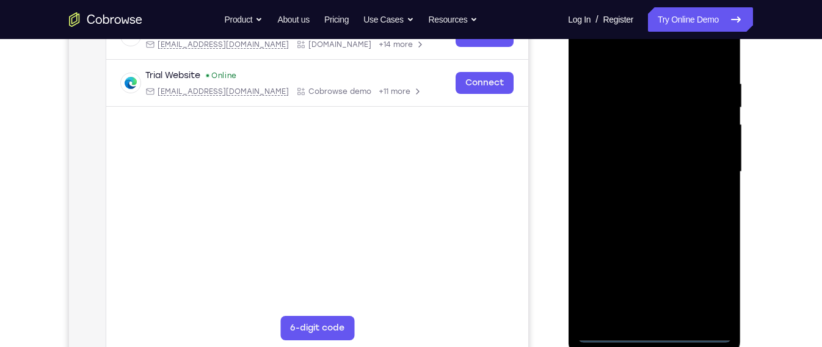
scroll to position [208, 0]
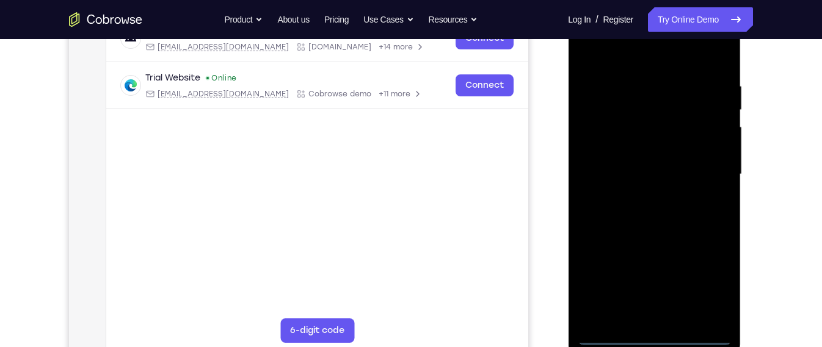
click at [700, 289] on div at bounding box center [654, 175] width 154 height 342
click at [649, 51] on div at bounding box center [654, 175] width 154 height 342
click at [709, 170] on div at bounding box center [654, 175] width 154 height 342
click at [641, 196] on div at bounding box center [654, 175] width 154 height 342
click at [662, 159] on div at bounding box center [654, 175] width 154 height 342
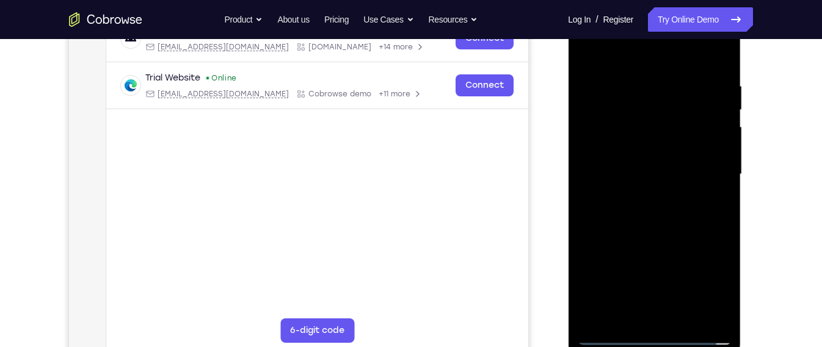
click at [658, 153] on div at bounding box center [654, 175] width 154 height 342
click at [655, 170] on div at bounding box center [654, 175] width 154 height 342
click at [647, 173] on div at bounding box center [654, 175] width 154 height 342
drag, startPoint x: 656, startPoint y: 188, endPoint x: 660, endPoint y: 116, distance: 72.1
click at [660, 116] on div at bounding box center [654, 175] width 154 height 342
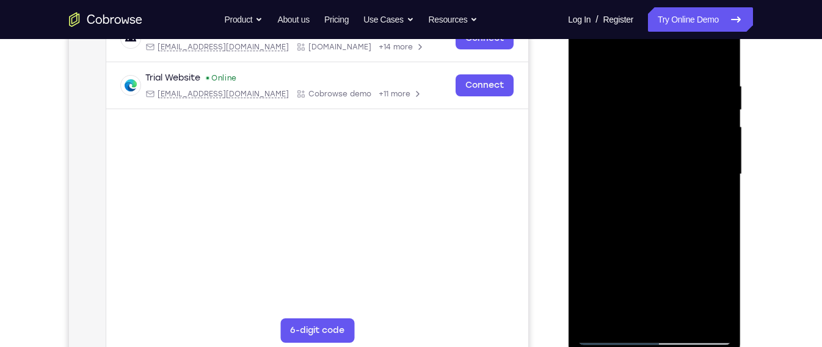
click at [643, 212] on div at bounding box center [654, 175] width 154 height 342
click at [608, 198] on div at bounding box center [654, 175] width 154 height 342
click at [609, 171] on div at bounding box center [654, 175] width 154 height 342
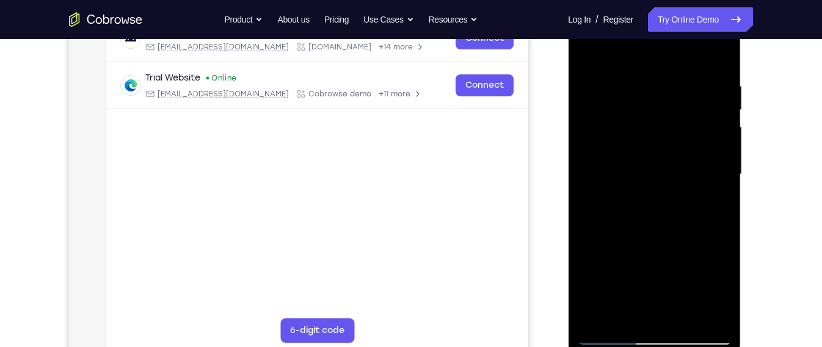
drag, startPoint x: 657, startPoint y: 205, endPoint x: 661, endPoint y: 161, distance: 44.2
click at [661, 161] on div at bounding box center [654, 175] width 154 height 342
click at [650, 217] on div at bounding box center [654, 175] width 154 height 342
click at [653, 209] on div at bounding box center [654, 175] width 154 height 342
click at [586, 50] on div at bounding box center [654, 175] width 154 height 342
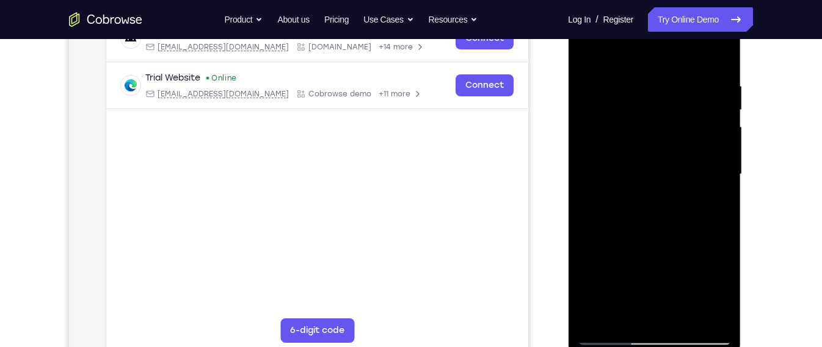
click at [586, 50] on div at bounding box center [654, 175] width 154 height 342
click at [620, 338] on div at bounding box center [654, 175] width 154 height 342
click at [641, 196] on div at bounding box center [654, 175] width 154 height 342
click at [651, 161] on div at bounding box center [654, 175] width 154 height 342
drag, startPoint x: 658, startPoint y: 267, endPoint x: 658, endPoint y: 240, distance: 27.5
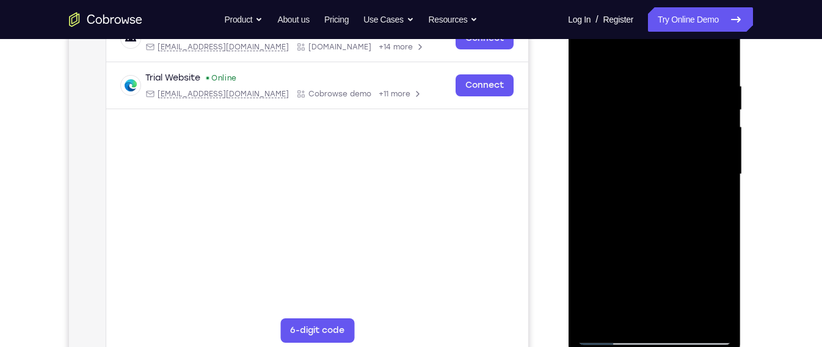
click at [658, 240] on div at bounding box center [654, 175] width 154 height 342
click at [666, 211] on div at bounding box center [654, 175] width 154 height 342
click at [682, 318] on div at bounding box center [654, 175] width 154 height 342
click at [656, 241] on div at bounding box center [654, 175] width 154 height 342
click at [638, 183] on div at bounding box center [654, 175] width 154 height 342
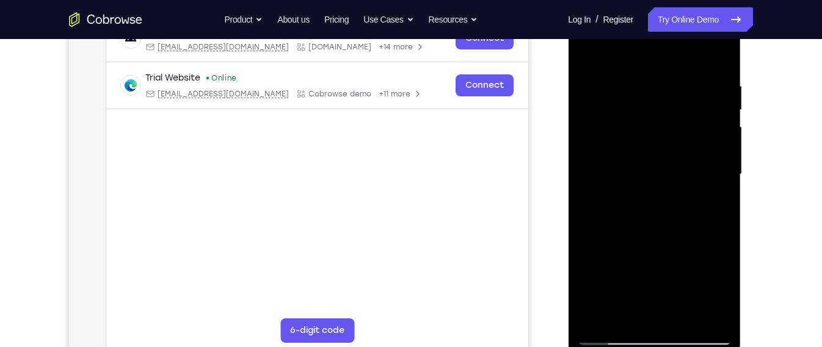
click at [613, 210] on div at bounding box center [654, 175] width 154 height 342
click at [641, 210] on div at bounding box center [654, 175] width 154 height 342
click at [619, 318] on div at bounding box center [654, 175] width 154 height 342
click at [691, 241] on div at bounding box center [654, 175] width 154 height 342
click at [643, 194] on div at bounding box center [654, 175] width 154 height 342
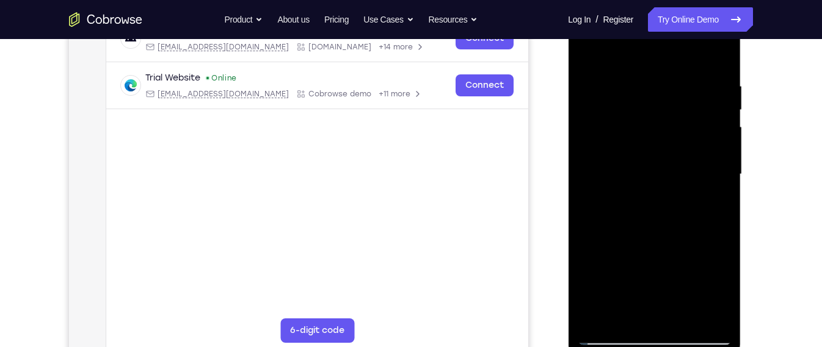
click at [586, 55] on div at bounding box center [654, 175] width 154 height 342
click at [593, 46] on div at bounding box center [654, 175] width 154 height 342
click at [707, 325] on div at bounding box center [654, 175] width 154 height 342
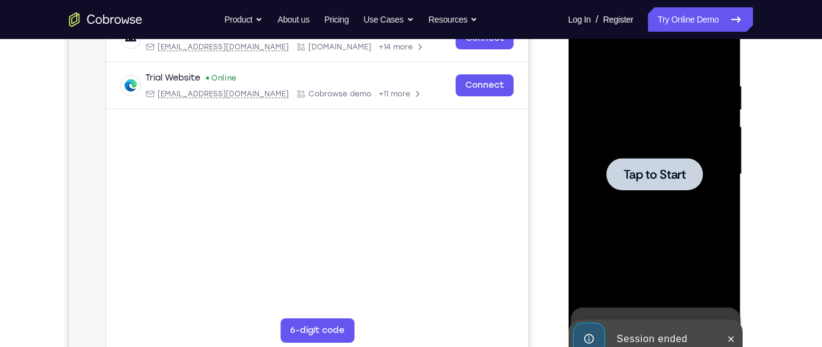
click at [619, 185] on div at bounding box center [654, 174] width 96 height 32
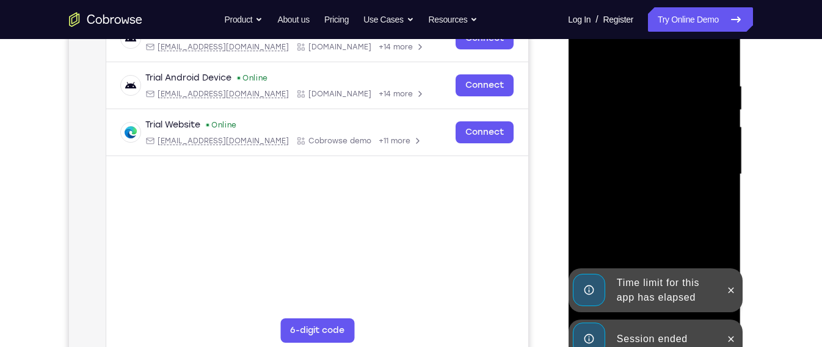
click at [629, 322] on div "Session ended" at bounding box center [645, 339] width 151 height 39
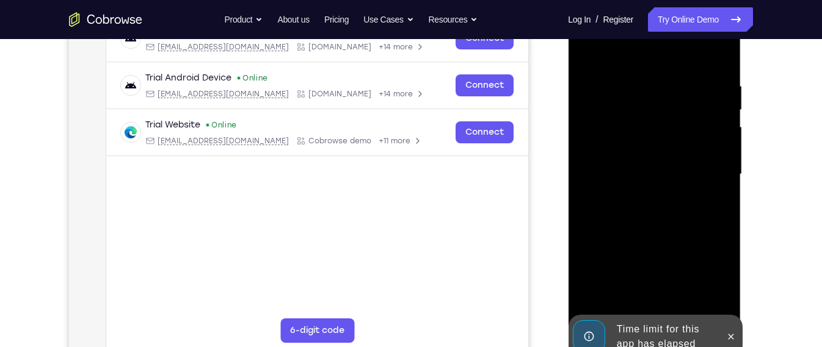
click at [661, 337] on div "Time limit for this app has elapsed" at bounding box center [664, 337] width 107 height 39
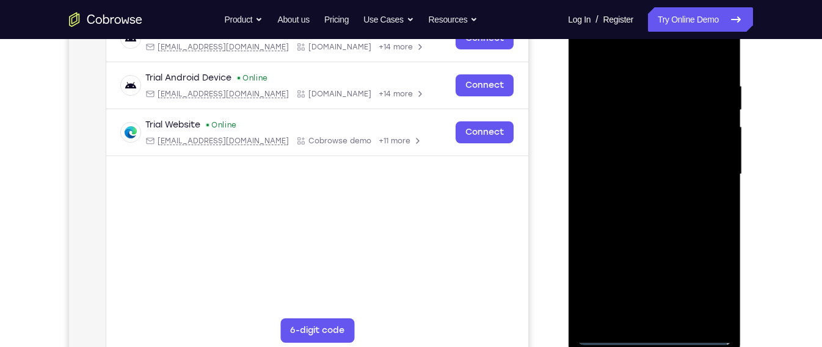
click at [661, 337] on div at bounding box center [654, 175] width 154 height 342
click at [708, 286] on div at bounding box center [654, 175] width 154 height 342
click at [647, 60] on div at bounding box center [654, 175] width 154 height 342
click at [702, 168] on div at bounding box center [654, 175] width 154 height 342
click at [642, 198] on div at bounding box center [654, 175] width 154 height 342
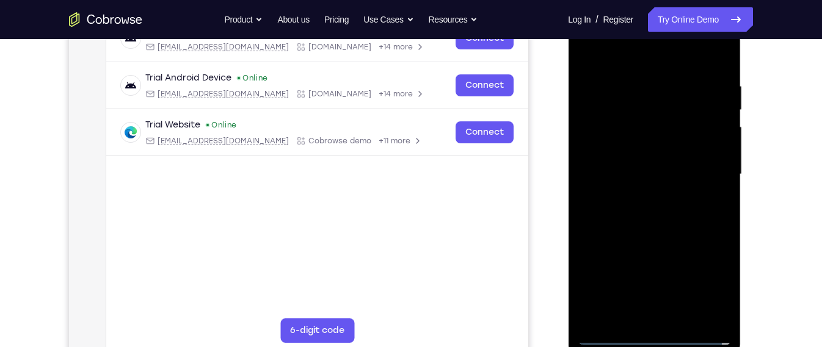
click at [655, 165] on div at bounding box center [654, 175] width 154 height 342
click at [648, 150] on div at bounding box center [654, 175] width 154 height 342
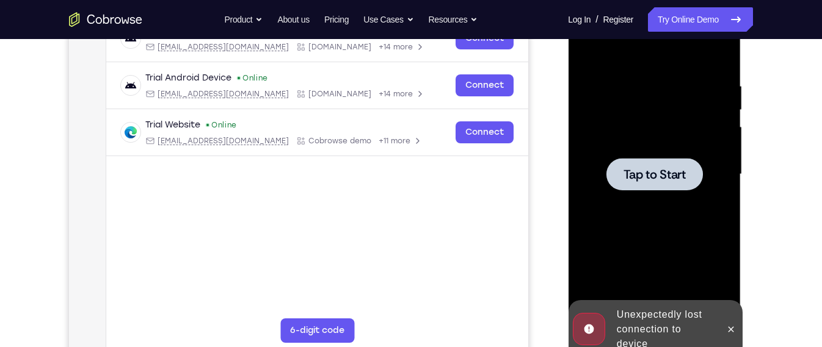
click at [639, 214] on div at bounding box center [654, 175] width 154 height 342
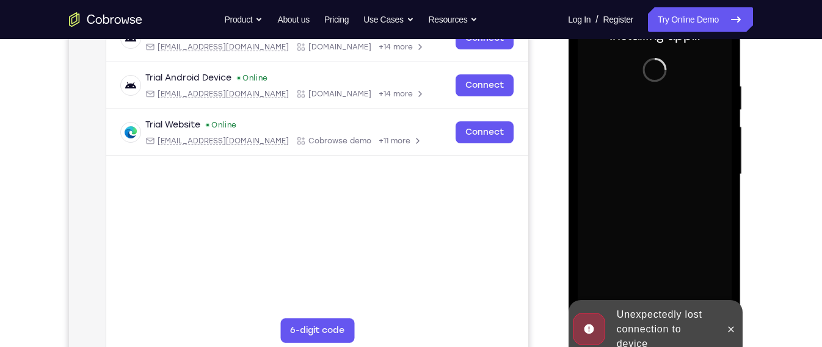
click at [655, 314] on div "Unexpectedly lost connection to device" at bounding box center [664, 330] width 107 height 54
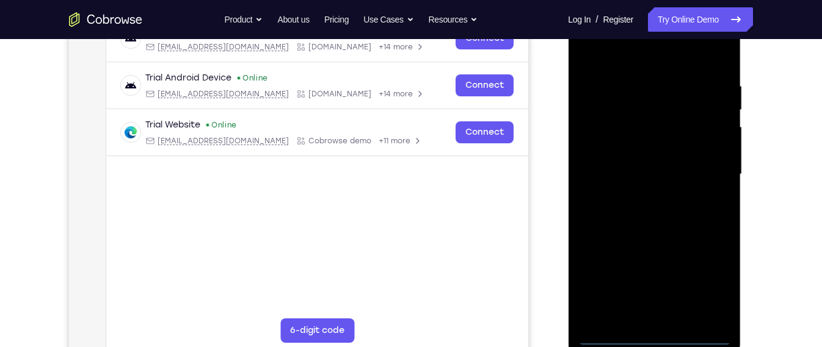
click at [655, 341] on div at bounding box center [654, 175] width 154 height 342
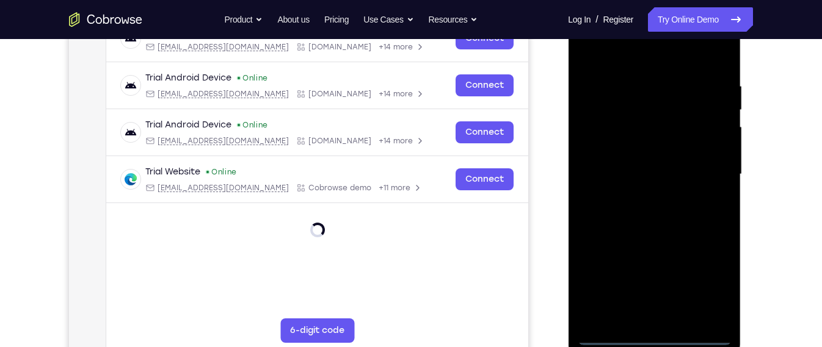
click at [699, 293] on div at bounding box center [654, 175] width 154 height 342
click at [636, 65] on div at bounding box center [654, 175] width 154 height 342
click at [704, 173] on div at bounding box center [654, 175] width 154 height 342
click at [639, 196] on div at bounding box center [654, 175] width 154 height 342
click at [652, 154] on div at bounding box center [654, 175] width 154 height 342
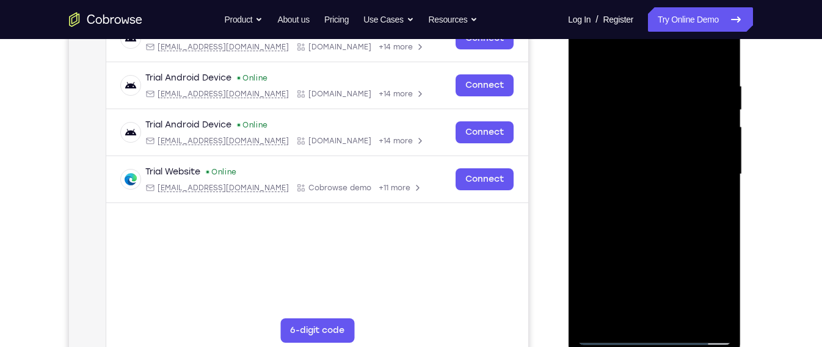
click at [651, 198] on div at bounding box center [654, 175] width 154 height 342
click at [654, 146] on div at bounding box center [654, 175] width 154 height 342
click at [725, 302] on div at bounding box center [654, 175] width 154 height 342
click at [688, 319] on div at bounding box center [654, 175] width 154 height 342
click at [645, 238] on div at bounding box center [654, 175] width 154 height 342
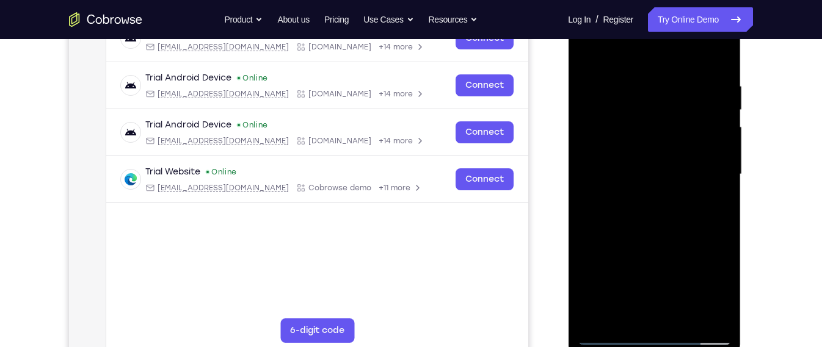
click at [645, 153] on div at bounding box center [654, 175] width 154 height 342
click at [639, 241] on div at bounding box center [654, 175] width 154 height 342
click at [674, 238] on div at bounding box center [654, 175] width 154 height 342
click at [630, 146] on div at bounding box center [654, 175] width 154 height 342
click at [663, 247] on div at bounding box center [654, 175] width 154 height 342
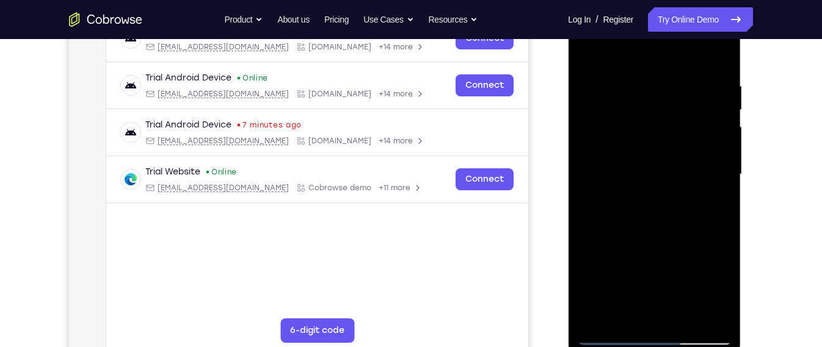
click at [720, 289] on div at bounding box center [654, 175] width 154 height 342
click at [586, 51] on div at bounding box center [654, 175] width 154 height 342
click at [604, 340] on div at bounding box center [654, 175] width 154 height 342
click at [586, 53] on div at bounding box center [654, 175] width 154 height 342
click at [619, 294] on div at bounding box center [654, 175] width 154 height 342
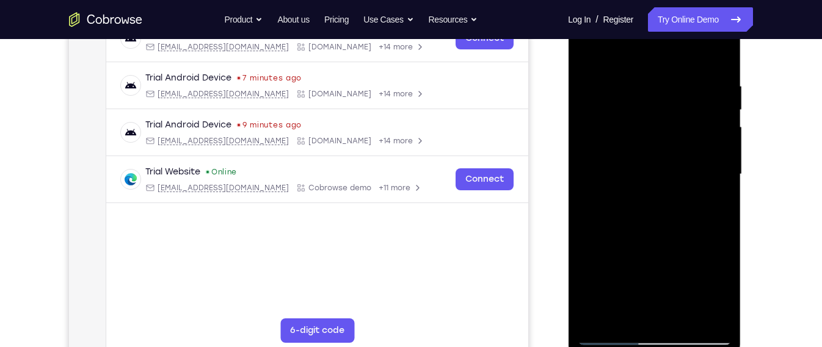
click at [592, 56] on div at bounding box center [654, 175] width 154 height 342
drag, startPoint x: 706, startPoint y: 68, endPoint x: 615, endPoint y: 95, distance: 94.7
click at [615, 95] on div at bounding box center [654, 175] width 154 height 342
click at [687, 313] on div at bounding box center [654, 175] width 154 height 342
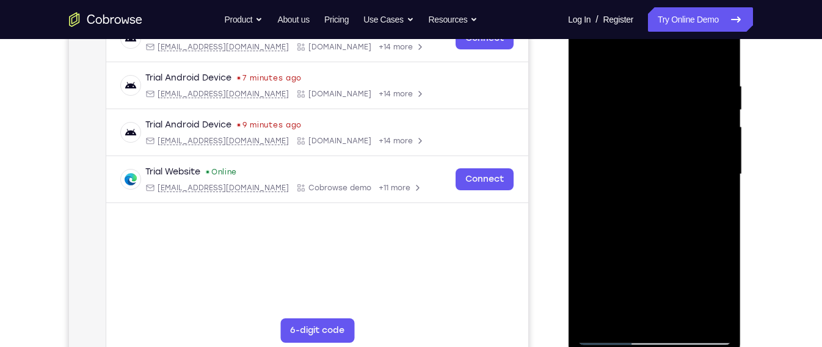
drag, startPoint x: 667, startPoint y: 236, endPoint x: 671, endPoint y: 192, distance: 44.1
click at [671, 192] on div at bounding box center [654, 175] width 154 height 342
drag, startPoint x: 669, startPoint y: 228, endPoint x: 685, endPoint y: 149, distance: 81.0
click at [685, 149] on div at bounding box center [654, 175] width 154 height 342
drag, startPoint x: 671, startPoint y: 260, endPoint x: 669, endPoint y: 220, distance: 39.8
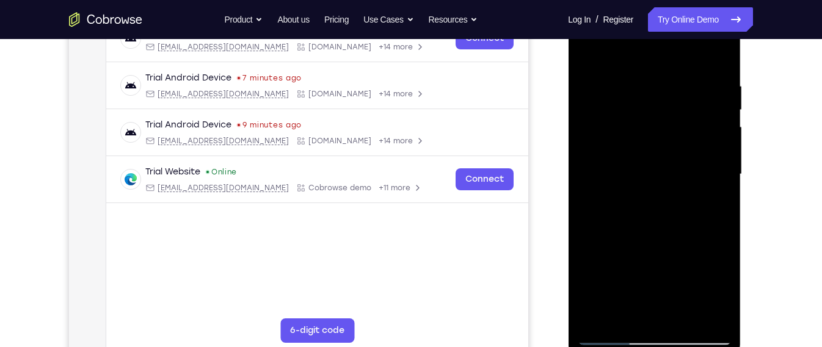
click at [669, 220] on div at bounding box center [654, 175] width 154 height 342
click at [660, 230] on div at bounding box center [654, 175] width 154 height 342
click at [620, 49] on div at bounding box center [654, 175] width 154 height 342
click at [701, 189] on div at bounding box center [654, 175] width 154 height 342
drag, startPoint x: 610, startPoint y: 263, endPoint x: 650, endPoint y: -20, distance: 285.5
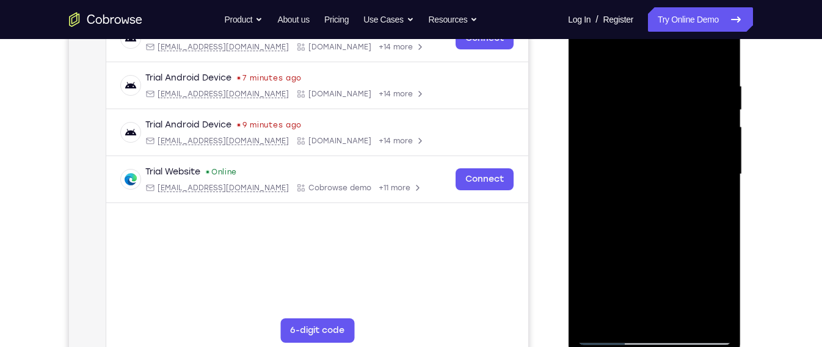
click at [650, 0] on html "Online web based iOS Simulators and Android Emulators. Run iPhone, iPad, Mobile…" at bounding box center [655, 178] width 174 height 366
drag, startPoint x: 630, startPoint y: 243, endPoint x: 652, endPoint y: 27, distance: 217.3
click at [652, 27] on div at bounding box center [654, 175] width 154 height 342
drag, startPoint x: 643, startPoint y: 247, endPoint x: 660, endPoint y: 86, distance: 161.5
click at [660, 86] on div at bounding box center [654, 175] width 154 height 342
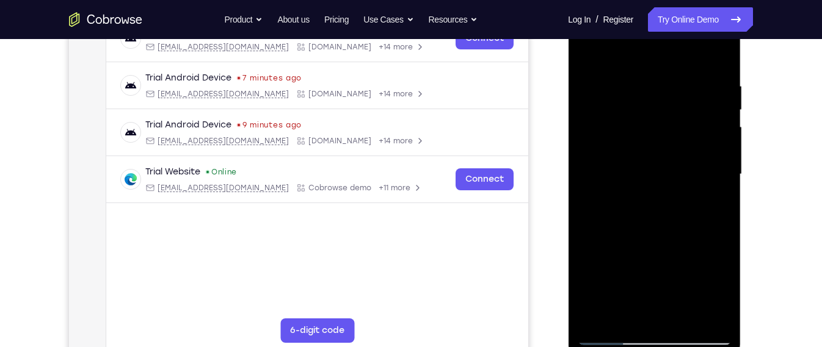
drag, startPoint x: 646, startPoint y: 256, endPoint x: 652, endPoint y: 118, distance: 138.1
click at [652, 118] on div at bounding box center [654, 175] width 154 height 342
drag, startPoint x: 638, startPoint y: 266, endPoint x: 664, endPoint y: 48, distance: 219.5
click at [664, 48] on div at bounding box center [654, 175] width 154 height 342
drag, startPoint x: 645, startPoint y: 226, endPoint x: 663, endPoint y: 111, distance: 116.8
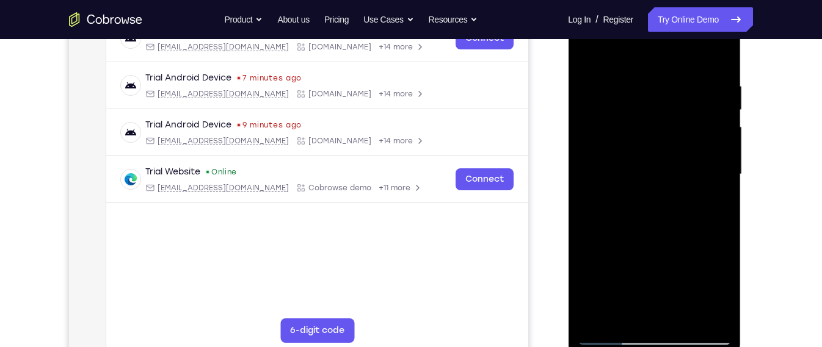
click at [663, 111] on div at bounding box center [654, 175] width 154 height 342
drag, startPoint x: 642, startPoint y: 273, endPoint x: 646, endPoint y: 142, distance: 130.8
click at [646, 142] on div at bounding box center [654, 175] width 154 height 342
drag, startPoint x: 636, startPoint y: 275, endPoint x: 650, endPoint y: 131, distance: 144.8
click at [650, 131] on div at bounding box center [654, 175] width 154 height 342
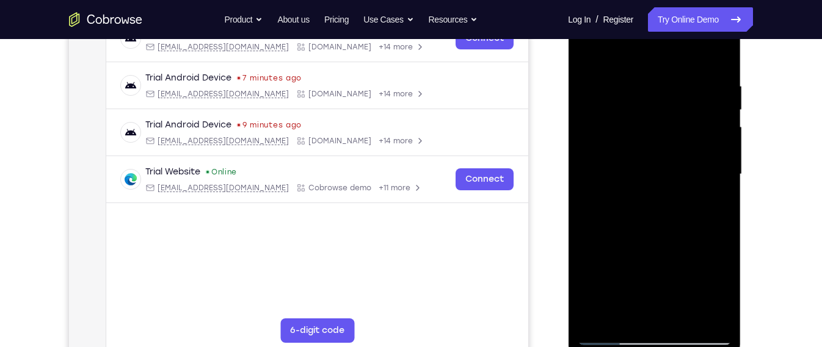
drag, startPoint x: 643, startPoint y: 258, endPoint x: 647, endPoint y: 107, distance: 150.9
click at [647, 107] on div at bounding box center [654, 175] width 154 height 342
drag, startPoint x: 650, startPoint y: 233, endPoint x: 660, endPoint y: 115, distance: 118.3
click at [660, 115] on div at bounding box center [654, 175] width 154 height 342
drag, startPoint x: 645, startPoint y: 237, endPoint x: 657, endPoint y: 123, distance: 114.8
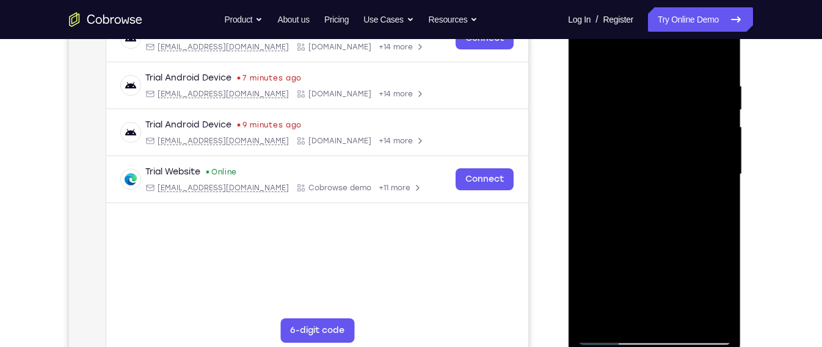
click at [657, 123] on div at bounding box center [654, 175] width 154 height 342
drag, startPoint x: 636, startPoint y: 277, endPoint x: 643, endPoint y: 78, distance: 199.8
click at [643, 78] on div at bounding box center [654, 175] width 154 height 342
drag, startPoint x: 633, startPoint y: 206, endPoint x: 639, endPoint y: 80, distance: 125.9
click at [639, 80] on div at bounding box center [654, 175] width 154 height 342
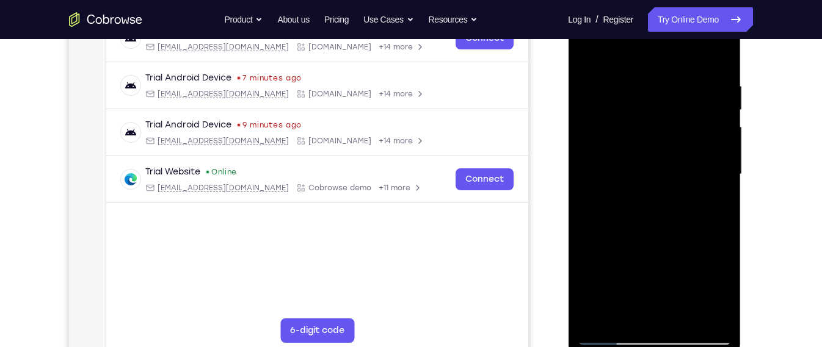
drag, startPoint x: 628, startPoint y: 267, endPoint x: 642, endPoint y: 126, distance: 141.8
click at [642, 126] on div at bounding box center [654, 175] width 154 height 342
drag, startPoint x: 638, startPoint y: 253, endPoint x: 643, endPoint y: 127, distance: 126.5
click at [643, 127] on div at bounding box center [654, 175] width 154 height 342
drag, startPoint x: 625, startPoint y: 341, endPoint x: 649, endPoint y: 226, distance: 117.1
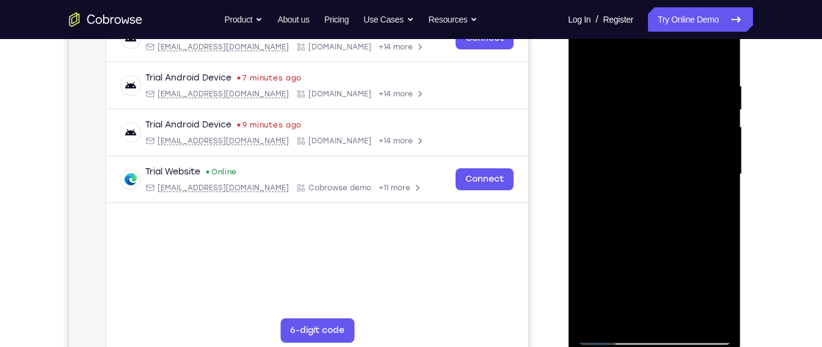
click at [649, 226] on div at bounding box center [654, 175] width 154 height 342
drag, startPoint x: 649, startPoint y: 226, endPoint x: 655, endPoint y: 134, distance: 91.8
click at [655, 134] on div at bounding box center [654, 175] width 154 height 342
drag, startPoint x: 636, startPoint y: 282, endPoint x: 652, endPoint y: 118, distance: 163.8
click at [652, 118] on div at bounding box center [654, 175] width 154 height 342
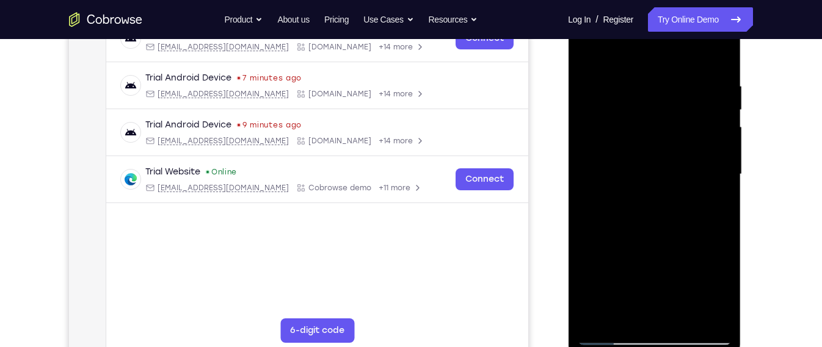
drag, startPoint x: 649, startPoint y: 220, endPoint x: 655, endPoint y: 85, distance: 135.1
click at [655, 85] on div at bounding box center [654, 175] width 154 height 342
drag, startPoint x: 638, startPoint y: 252, endPoint x: 660, endPoint y: 84, distance: 169.4
click at [660, 84] on div at bounding box center [654, 175] width 154 height 342
drag, startPoint x: 641, startPoint y: 252, endPoint x: 667, endPoint y: 59, distance: 194.8
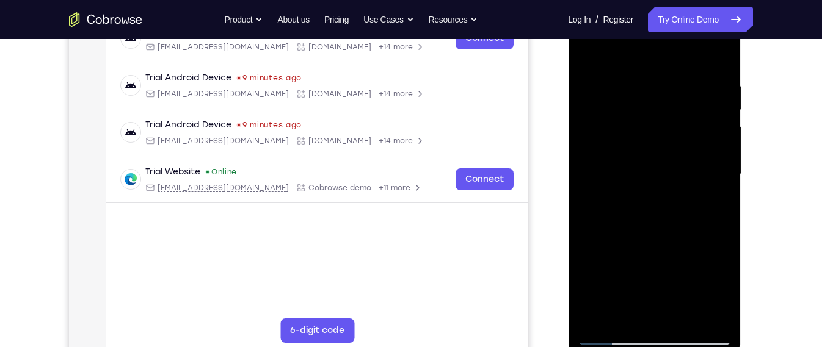
click at [667, 59] on div at bounding box center [654, 175] width 154 height 342
drag, startPoint x: 647, startPoint y: 210, endPoint x: 652, endPoint y: 184, distance: 26.8
click at [652, 184] on div at bounding box center [654, 175] width 154 height 342
drag, startPoint x: 653, startPoint y: 256, endPoint x: 665, endPoint y: 181, distance: 76.7
click at [665, 181] on div at bounding box center [654, 175] width 154 height 342
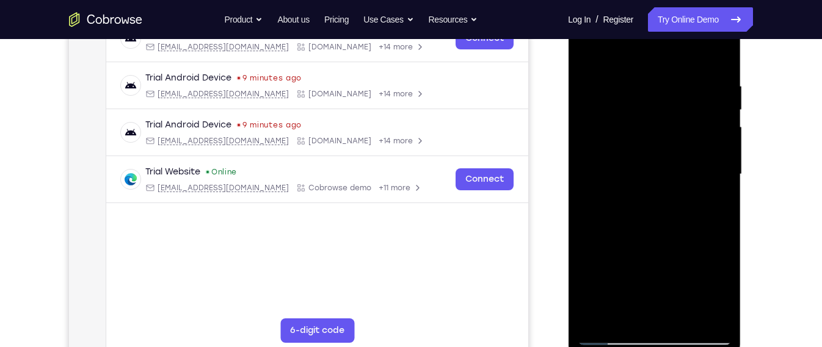
drag, startPoint x: 647, startPoint y: 255, endPoint x: 659, endPoint y: 190, distance: 66.5
click at [659, 190] on div at bounding box center [654, 175] width 154 height 342
drag, startPoint x: 657, startPoint y: 248, endPoint x: 669, endPoint y: 146, distance: 102.7
click at [669, 146] on div at bounding box center [654, 175] width 154 height 342
drag, startPoint x: 653, startPoint y: 253, endPoint x: 659, endPoint y: 219, distance: 34.6
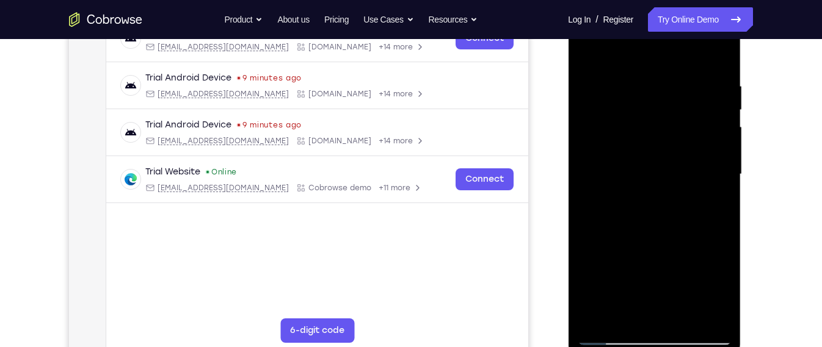
click at [659, 219] on div at bounding box center [654, 175] width 154 height 342
drag, startPoint x: 640, startPoint y: 264, endPoint x: 658, endPoint y: 174, distance: 92.2
click at [658, 174] on div at bounding box center [654, 175] width 154 height 342
drag
click at [659, 209] on div at bounding box center [654, 175] width 154 height 342
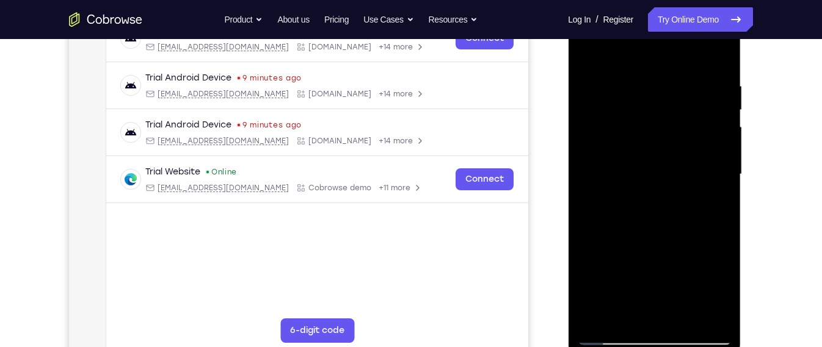
click at [657, 224] on div at bounding box center [654, 175] width 154 height 342
click at [654, 242] on div at bounding box center [654, 175] width 154 height 342
click at [660, 173] on div at bounding box center [654, 175] width 154 height 342
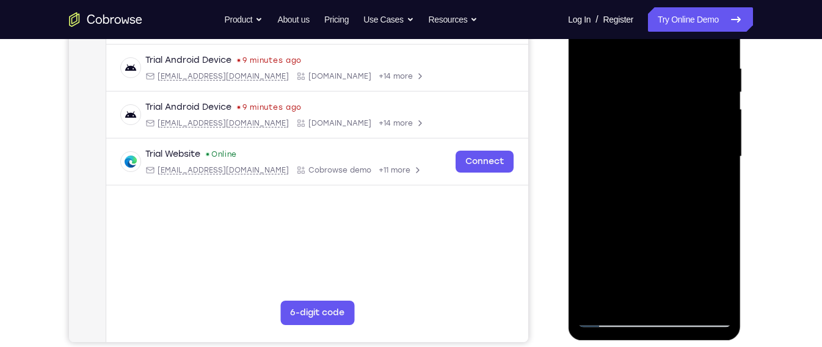
scroll to position [225, 0]
click at [664, 186] on div at bounding box center [654, 158] width 154 height 342
click at [716, 211] on div at bounding box center [654, 158] width 154 height 342
click at [700, 206] on div at bounding box center [654, 158] width 154 height 342
click at [680, 194] on div at bounding box center [654, 158] width 154 height 342
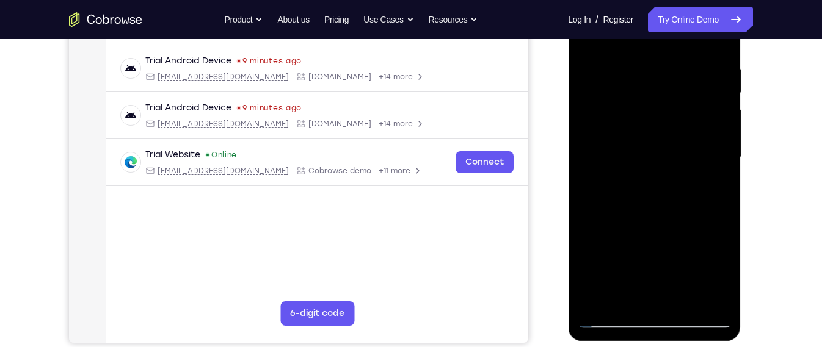
click at [708, 245] on div at bounding box center [654, 158] width 154 height 342
drag, startPoint x: 650, startPoint y: 275, endPoint x: 662, endPoint y: 183, distance: 92.9
click at [662, 183] on div at bounding box center [654, 158] width 154 height 342
drag, startPoint x: 642, startPoint y: 272, endPoint x: 648, endPoint y: 230, distance: 43.1
click at [648, 230] on div at bounding box center [654, 158] width 154 height 342
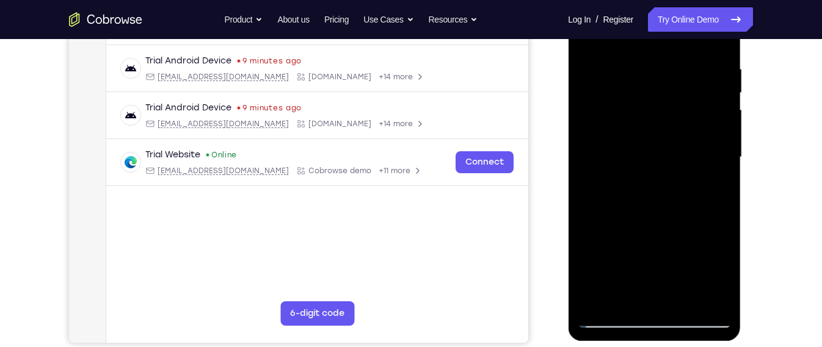
drag, startPoint x: 637, startPoint y: 270, endPoint x: 647, endPoint y: 216, distance: 55.3
click at [647, 216] on div at bounding box center [654, 158] width 154 height 342
drag, startPoint x: 643, startPoint y: 259, endPoint x: 654, endPoint y: 176, distance: 83.2
click at [654, 176] on div at bounding box center [654, 158] width 154 height 342
drag, startPoint x: 657, startPoint y: 260, endPoint x: 663, endPoint y: 214, distance: 46.1
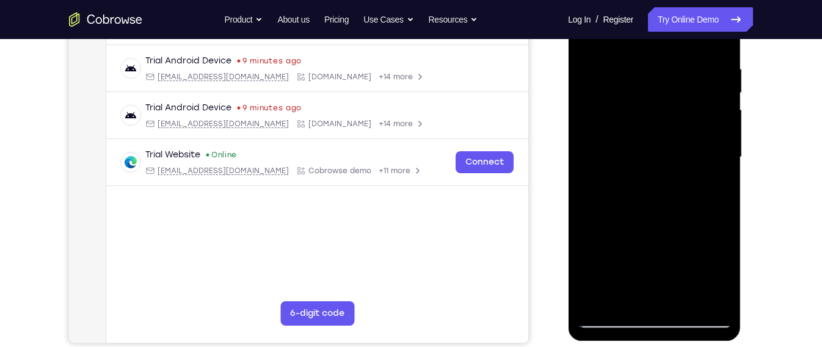
click at [663, 214] on div at bounding box center [654, 158] width 154 height 342
drag, startPoint x: 650, startPoint y: 273, endPoint x: 661, endPoint y: 202, distance: 72.4
click at [661, 202] on div at bounding box center [654, 158] width 154 height 342
drag, startPoint x: 654, startPoint y: 252, endPoint x: 661, endPoint y: 206, distance: 47.0
click at [661, 206] on div at bounding box center [654, 158] width 154 height 342
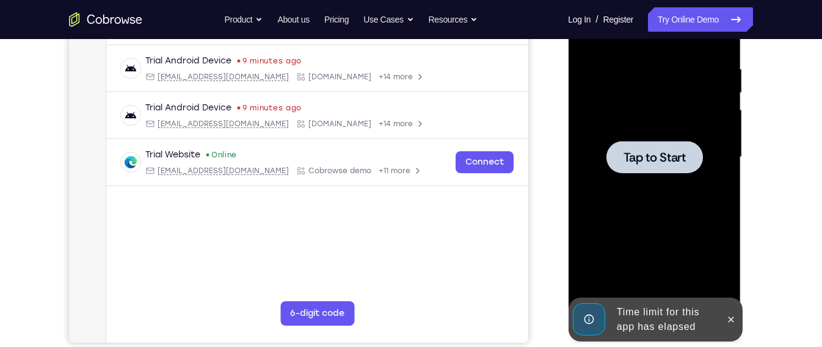
click at [655, 247] on div at bounding box center [654, 158] width 154 height 342
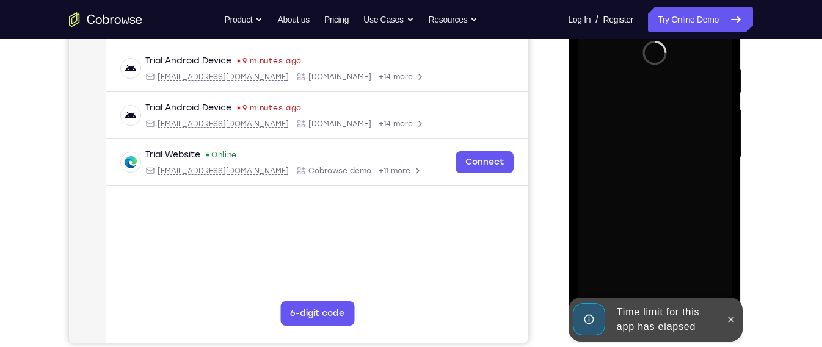
click at [669, 312] on div "Time limit for this app has elapsed" at bounding box center [664, 319] width 107 height 39
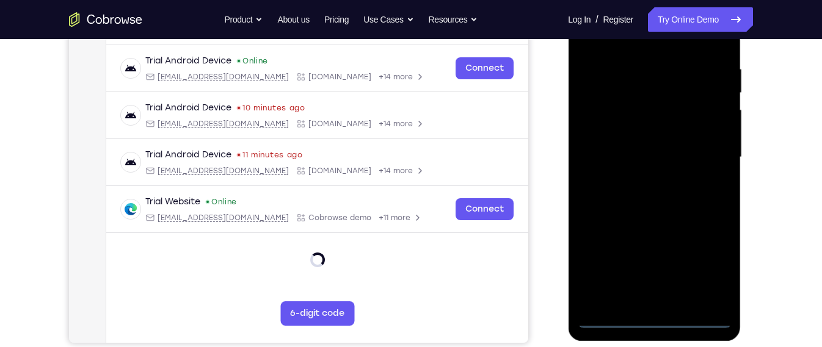
click at [657, 322] on div at bounding box center [654, 158] width 154 height 342
click at [701, 265] on div at bounding box center [654, 158] width 154 height 342
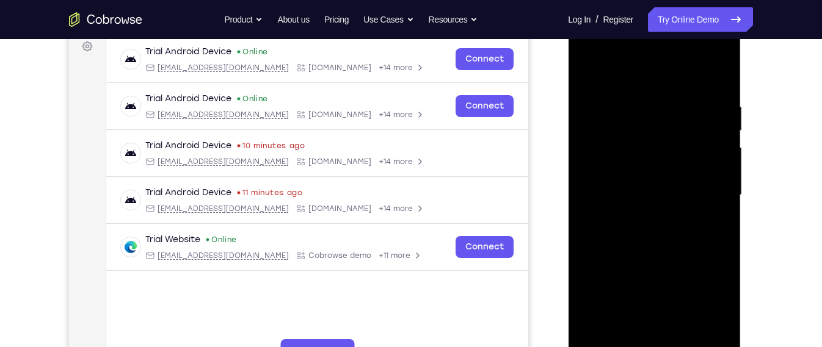
scroll to position [186, 0]
click at [649, 77] on div at bounding box center [654, 196] width 154 height 342
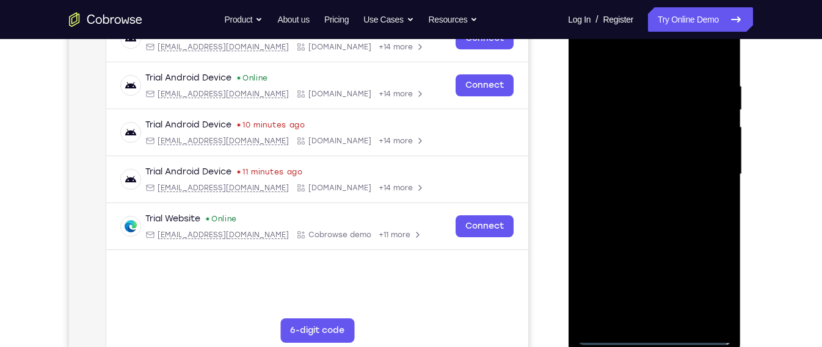
scroll to position [210, 0]
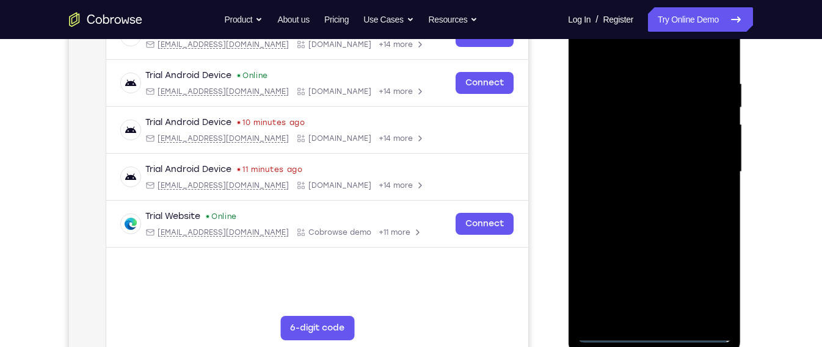
click at [705, 170] on div at bounding box center [654, 172] width 154 height 342
click at [639, 194] on div at bounding box center [654, 172] width 154 height 342
click at [636, 161] on div at bounding box center [654, 172] width 154 height 342
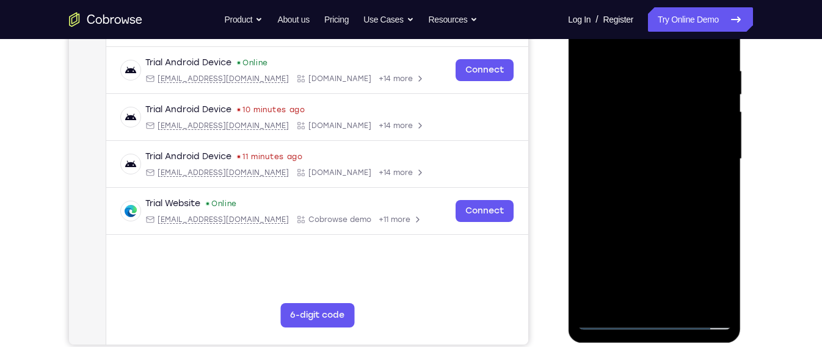
scroll to position [223, 0]
click at [663, 219] on div at bounding box center [654, 159] width 154 height 342
click at [685, 308] on div at bounding box center [654, 159] width 154 height 342
click at [657, 225] on div at bounding box center [654, 159] width 154 height 342
click at [639, 226] on div at bounding box center [654, 159] width 154 height 342
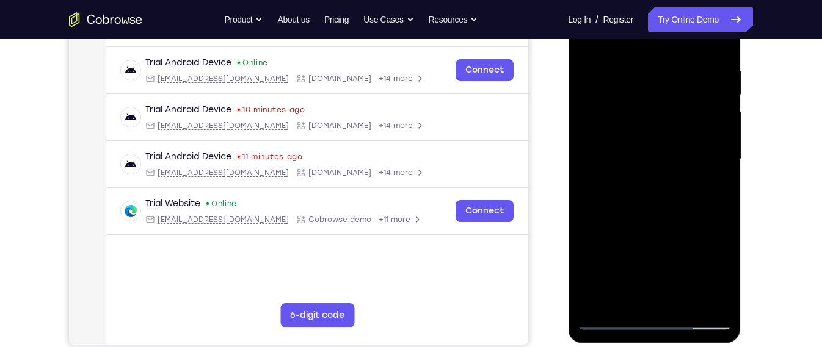
click at [660, 129] on div at bounding box center [654, 159] width 154 height 342
click at [645, 296] on div at bounding box center [654, 159] width 154 height 342
click at [649, 189] on div at bounding box center [654, 159] width 154 height 342
click at [718, 282] on div at bounding box center [654, 159] width 154 height 342
click at [638, 191] on div at bounding box center [654, 159] width 154 height 342
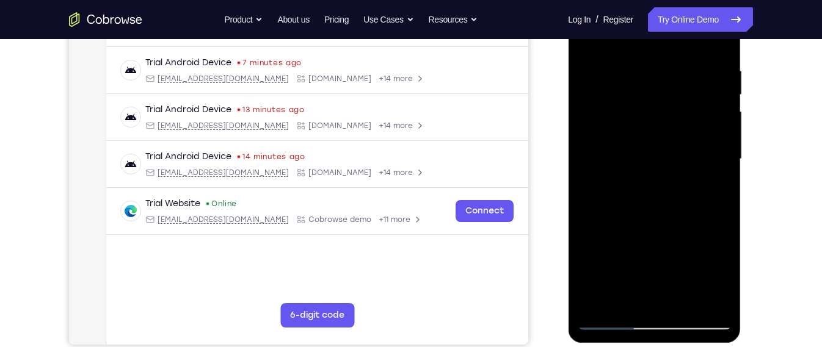
click at [714, 271] on div at bounding box center [654, 159] width 154 height 342
click at [714, 279] on div at bounding box center [654, 159] width 154 height 342
click at [651, 134] on div at bounding box center [654, 159] width 154 height 342
click at [672, 239] on div at bounding box center [654, 159] width 154 height 342
click at [716, 280] on div at bounding box center [654, 159] width 154 height 342
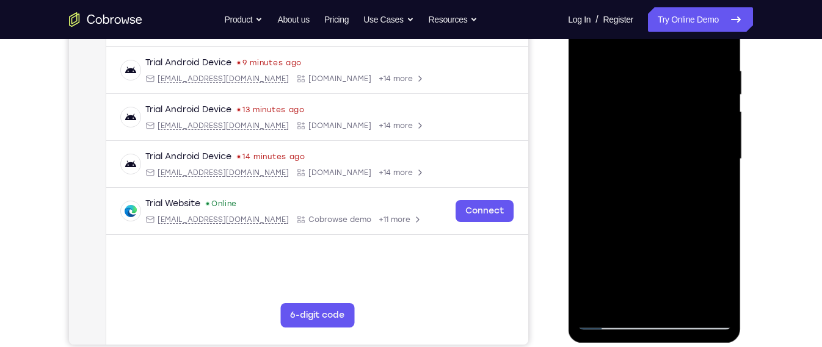
click at [715, 277] on div at bounding box center [654, 159] width 154 height 342
click at [625, 294] on div at bounding box center [654, 159] width 154 height 342
click at [686, 246] on div at bounding box center [654, 159] width 154 height 342
click at [657, 245] on div at bounding box center [654, 159] width 154 height 342
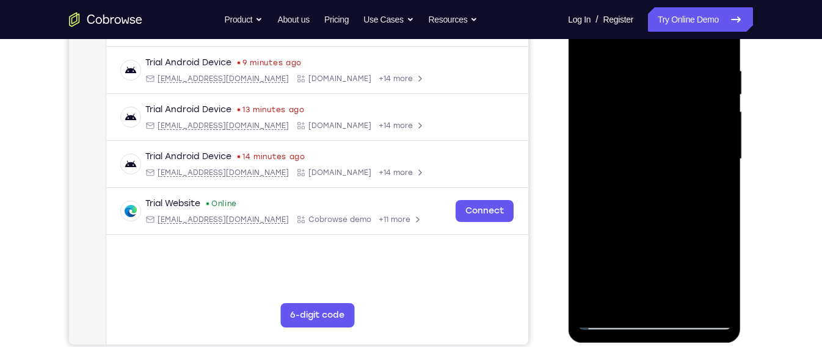
click at [672, 123] on div at bounding box center [654, 159] width 154 height 342
click at [671, 224] on div at bounding box center [654, 159] width 154 height 342
click at [691, 224] on div at bounding box center [654, 159] width 154 height 342
click at [630, 119] on div at bounding box center [654, 159] width 154 height 342
click at [666, 204] on div at bounding box center [654, 159] width 154 height 342
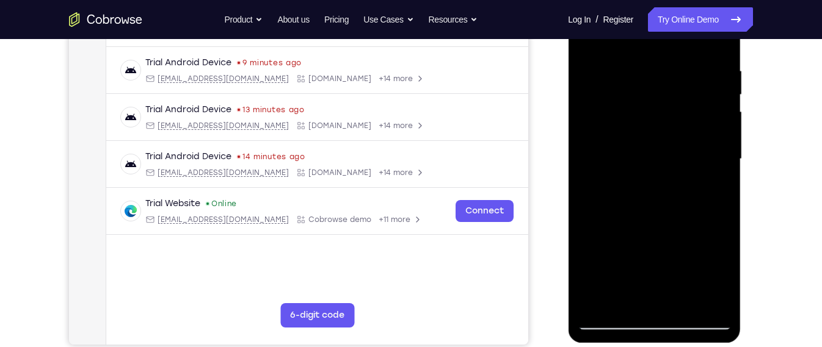
click at [633, 122] on div at bounding box center [654, 159] width 154 height 342
click at [661, 228] on div at bounding box center [654, 159] width 154 height 342
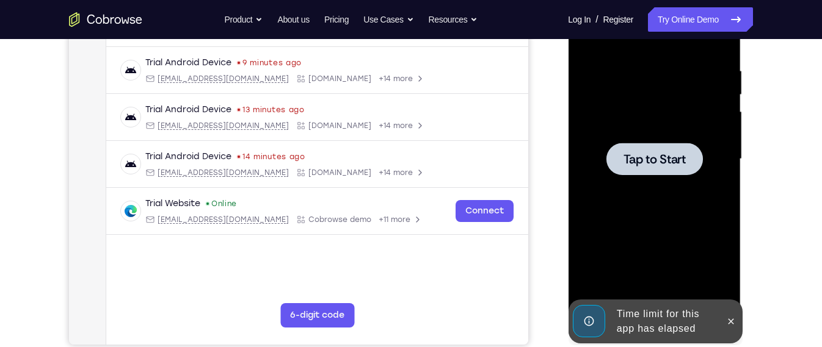
click at [651, 222] on div at bounding box center [654, 159] width 154 height 342
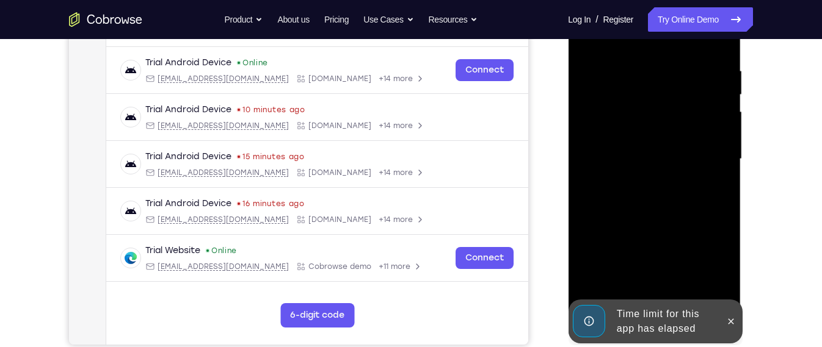
click at [662, 308] on div "Time limit for this app has elapsed" at bounding box center [664, 321] width 107 height 39
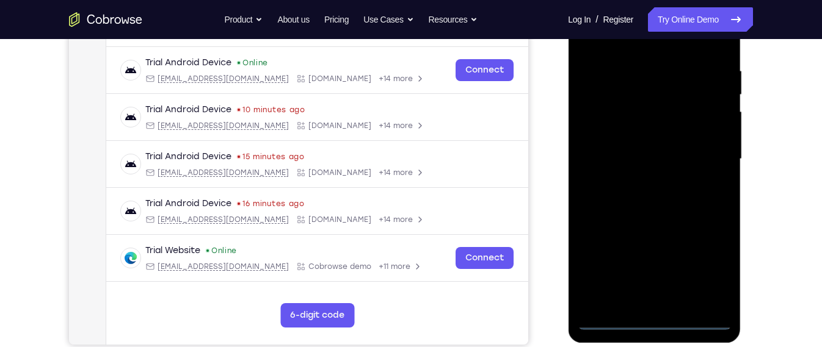
click at [660, 319] on div at bounding box center [654, 159] width 154 height 342
click at [705, 264] on div at bounding box center [654, 159] width 154 height 342
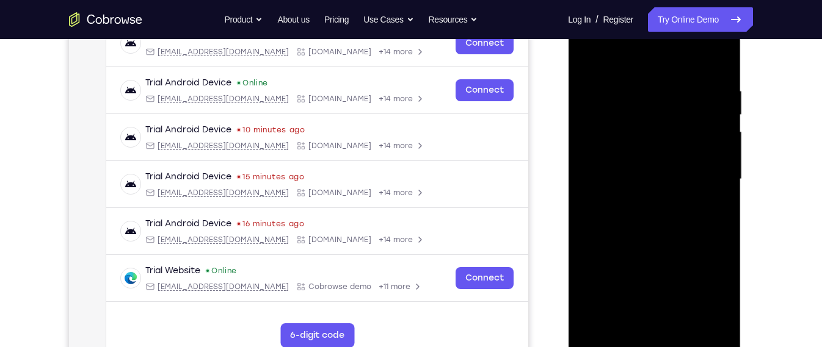
scroll to position [202, 0]
click at [660, 67] on div at bounding box center [654, 180] width 154 height 342
click at [708, 172] on div at bounding box center [654, 180] width 154 height 342
click at [641, 202] on div at bounding box center [654, 180] width 154 height 342
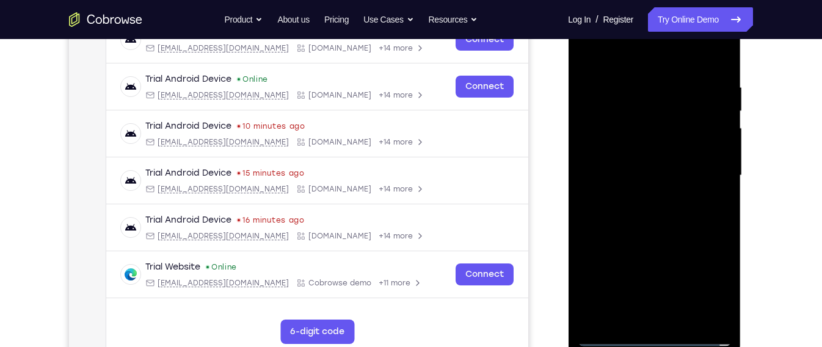
click at [656, 165] on div at bounding box center [654, 176] width 154 height 342
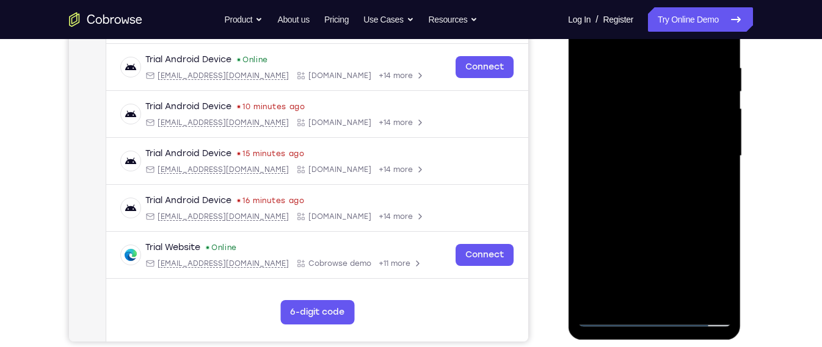
scroll to position [225, 0]
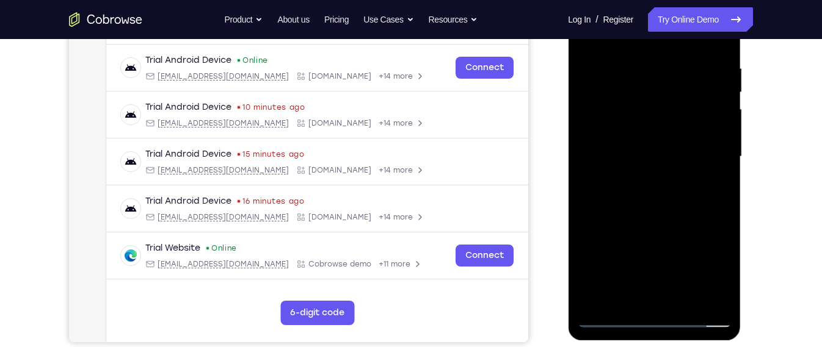
click at [686, 299] on div at bounding box center [654, 157] width 154 height 342
click at [648, 225] on div at bounding box center [654, 157] width 154 height 342
click at [663, 140] on div at bounding box center [654, 157] width 154 height 342
click at [633, 209] on div at bounding box center [654, 157] width 154 height 342
click at [659, 210] on div at bounding box center [654, 157] width 154 height 342
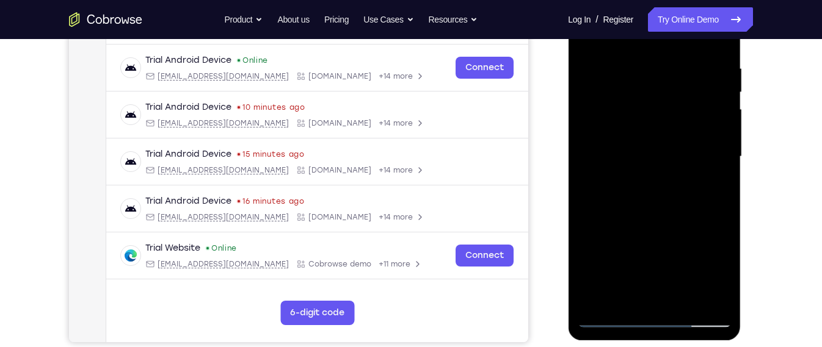
click at [611, 100] on div at bounding box center [654, 157] width 154 height 342
click at [613, 211] on div at bounding box center [654, 157] width 154 height 342
click at [647, 200] on div at bounding box center [654, 157] width 154 height 342
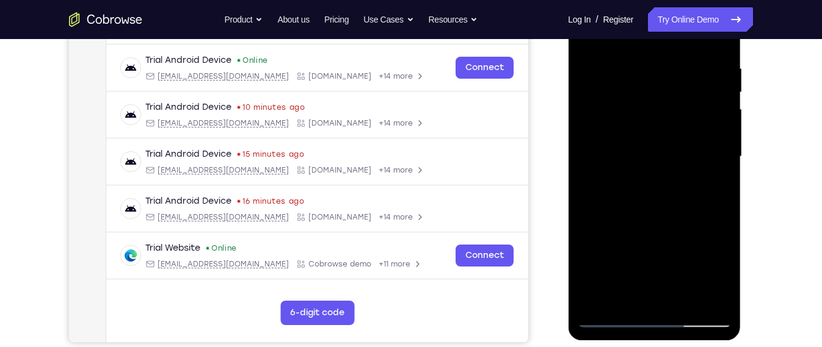
click at [617, 316] on div at bounding box center [654, 157] width 154 height 342
click at [625, 131] on div at bounding box center [654, 157] width 154 height 342
click at [650, 298] on div at bounding box center [654, 157] width 154 height 342
click at [624, 188] on div at bounding box center [654, 157] width 154 height 342
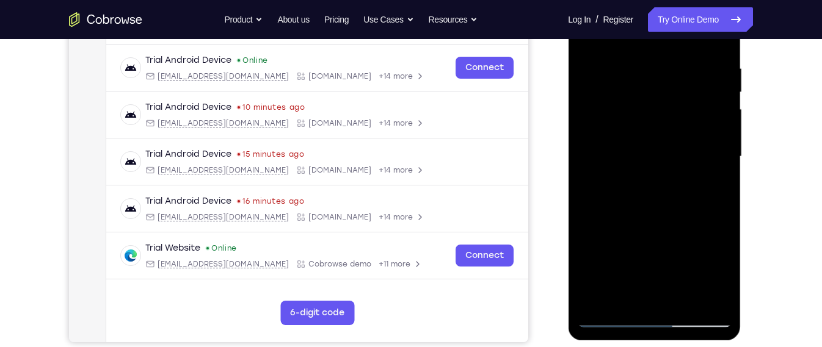
click at [629, 149] on div at bounding box center [654, 157] width 154 height 342
click at [656, 253] on div at bounding box center [654, 157] width 154 height 342
click at [617, 325] on div at bounding box center [654, 157] width 154 height 342
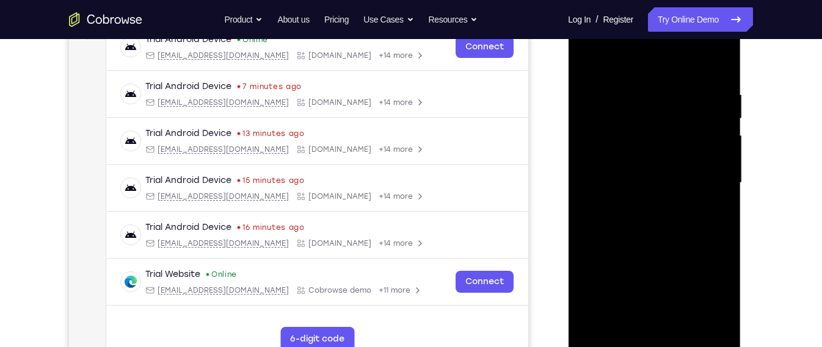
scroll to position [204, 0]
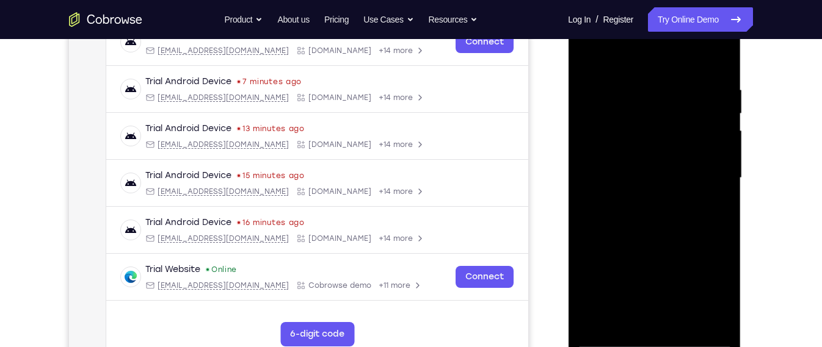
click at [617, 342] on div at bounding box center [654, 178] width 154 height 342
click at [677, 238] on div at bounding box center [654, 178] width 154 height 342
click at [721, 234] on div at bounding box center [654, 178] width 154 height 342
click at [721, 306] on div at bounding box center [654, 178] width 154 height 342
click at [724, 240] on div at bounding box center [654, 178] width 154 height 342
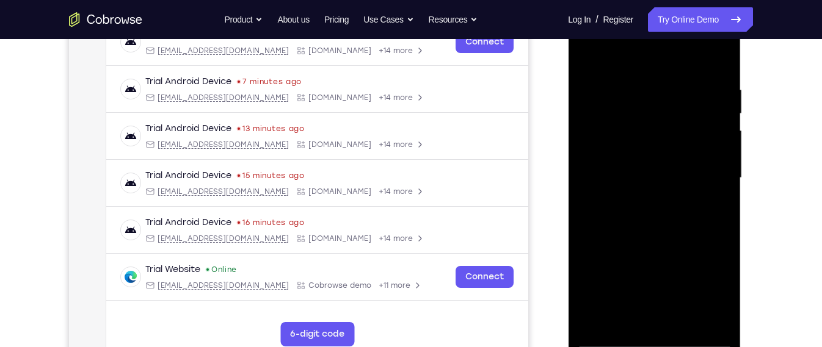
drag, startPoint x: 689, startPoint y: 247, endPoint x: 694, endPoint y: 200, distance: 47.2
click at [694, 200] on div at bounding box center [654, 178] width 154 height 342
drag, startPoint x: 694, startPoint y: 200, endPoint x: 704, endPoint y: 153, distance: 48.8
click at [704, 153] on div at bounding box center [654, 178] width 154 height 342
drag, startPoint x: 696, startPoint y: 186, endPoint x: 707, endPoint y: 143, distance: 44.7
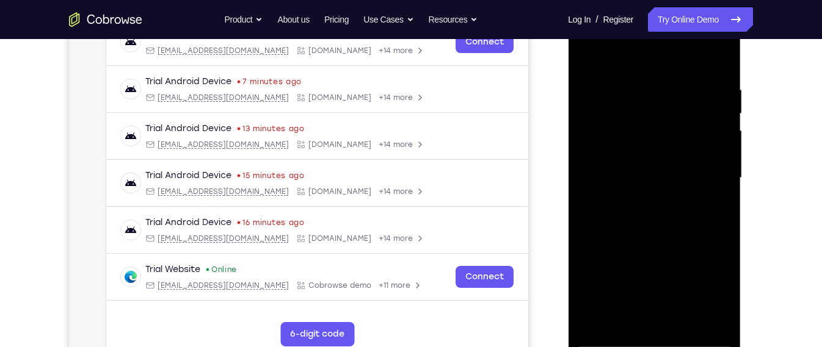
click at [707, 143] on div at bounding box center [654, 178] width 154 height 342
drag, startPoint x: 682, startPoint y: 213, endPoint x: 687, endPoint y: 190, distance: 23.3
click at [687, 190] on div at bounding box center [654, 178] width 154 height 342
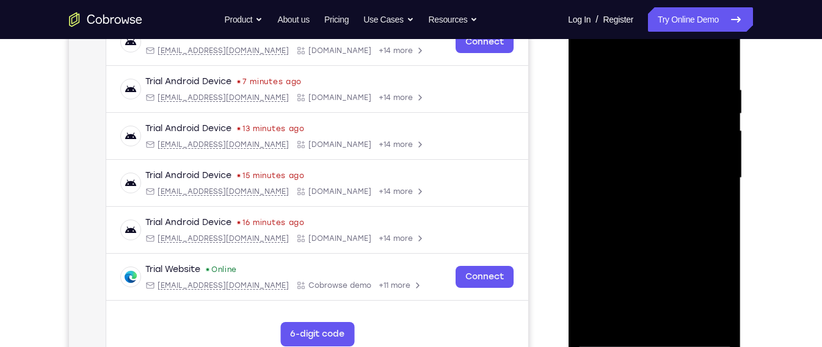
drag, startPoint x: 678, startPoint y: 217, endPoint x: 696, endPoint y: 161, distance: 58.3
click at [696, 161] on div at bounding box center [654, 178] width 154 height 342
click at [721, 202] on div at bounding box center [654, 178] width 154 height 342
click at [724, 195] on div at bounding box center [654, 178] width 154 height 342
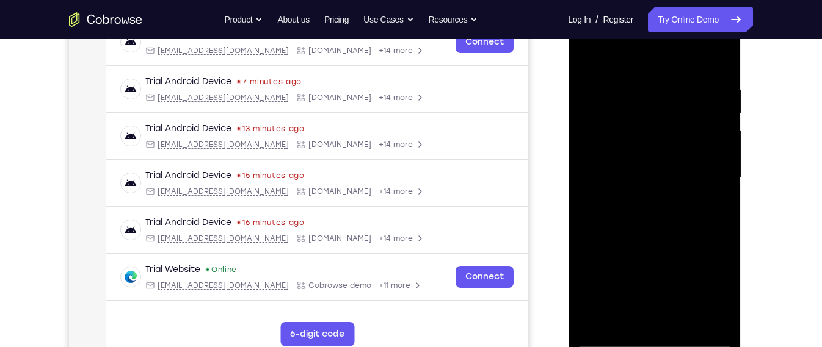
drag, startPoint x: 683, startPoint y: 213, endPoint x: 692, endPoint y: 183, distance: 31.1
click at [692, 183] on div at bounding box center [654, 178] width 154 height 342
click at [721, 166] on div at bounding box center [654, 178] width 154 height 342
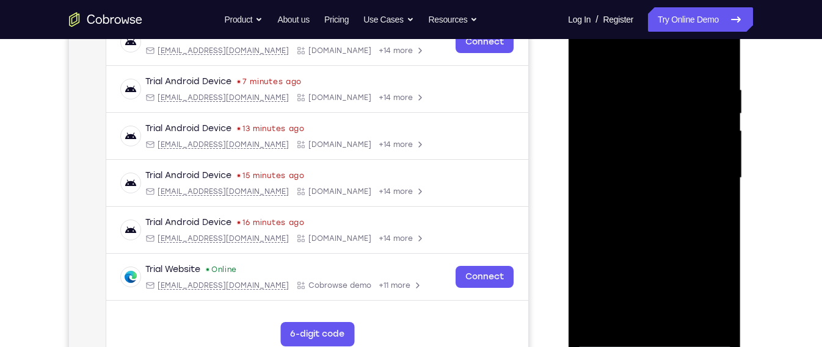
click at [721, 166] on div at bounding box center [654, 178] width 154 height 342
drag, startPoint x: 668, startPoint y: 194, endPoint x: 669, endPoint y: 118, distance: 75.7
click at [669, 118] on div at bounding box center [654, 178] width 154 height 342
drag, startPoint x: 669, startPoint y: 228, endPoint x: 678, endPoint y: 151, distance: 78.1
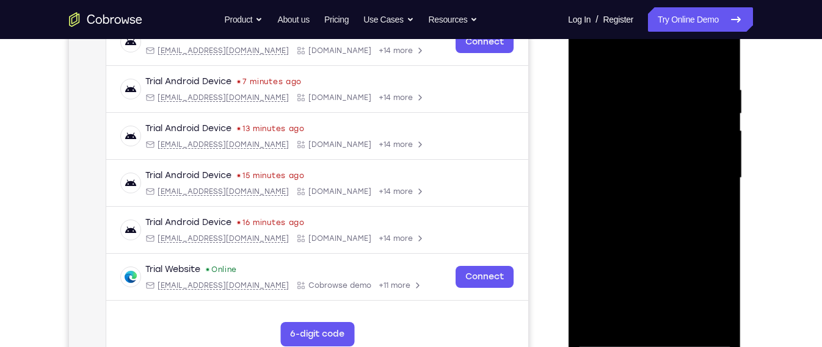
click at [678, 151] on div at bounding box center [654, 178] width 154 height 342
drag, startPoint x: 659, startPoint y: 233, endPoint x: 663, endPoint y: 164, distance: 68.5
click at [663, 164] on div at bounding box center [654, 178] width 154 height 342
drag, startPoint x: 659, startPoint y: 230, endPoint x: 671, endPoint y: 149, distance: 81.5
click at [671, 149] on div at bounding box center [654, 178] width 154 height 342
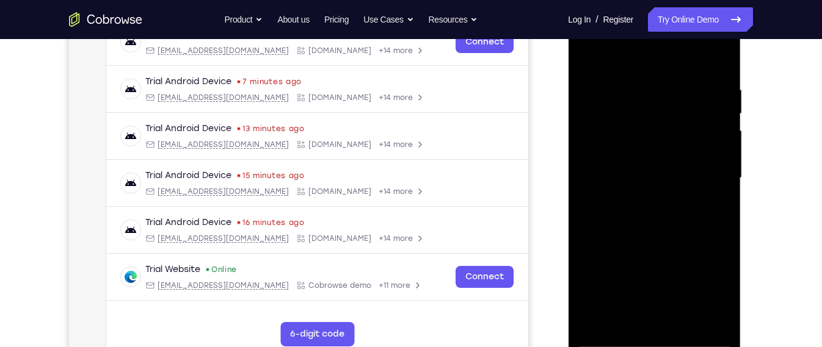
drag, startPoint x: 664, startPoint y: 226, endPoint x: 677, endPoint y: 120, distance: 107.0
click at [677, 120] on div at bounding box center [654, 178] width 154 height 342
drag, startPoint x: 663, startPoint y: 242, endPoint x: 675, endPoint y: 134, distance: 108.7
click at [675, 134] on div at bounding box center [654, 178] width 154 height 342
drag, startPoint x: 644, startPoint y: 264, endPoint x: 653, endPoint y: 119, distance: 145.6
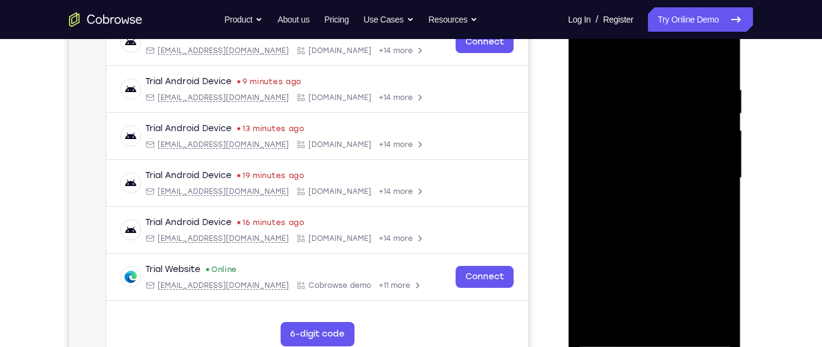
click at [653, 119] on div at bounding box center [654, 178] width 154 height 342
drag, startPoint x: 653, startPoint y: 127, endPoint x: 655, endPoint y: 177, distance: 50.1
click at [655, 177] on div at bounding box center [654, 178] width 154 height 342
click at [590, 235] on div at bounding box center [654, 178] width 154 height 342
click at [587, 278] on div at bounding box center [654, 178] width 154 height 342
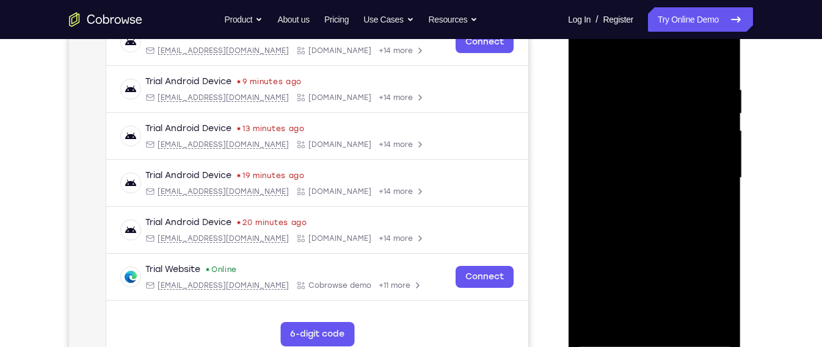
click at [606, 280] on div at bounding box center [654, 178] width 154 height 342
click at [602, 281] on div at bounding box center [654, 178] width 154 height 342
click at [636, 277] on div at bounding box center [654, 178] width 154 height 342
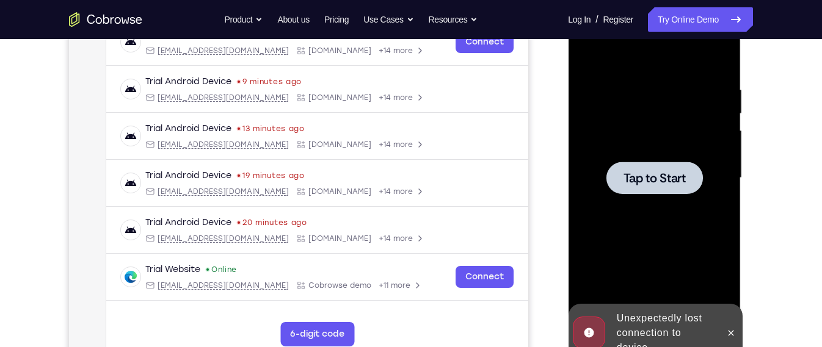
click at [636, 259] on div at bounding box center [654, 178] width 154 height 342
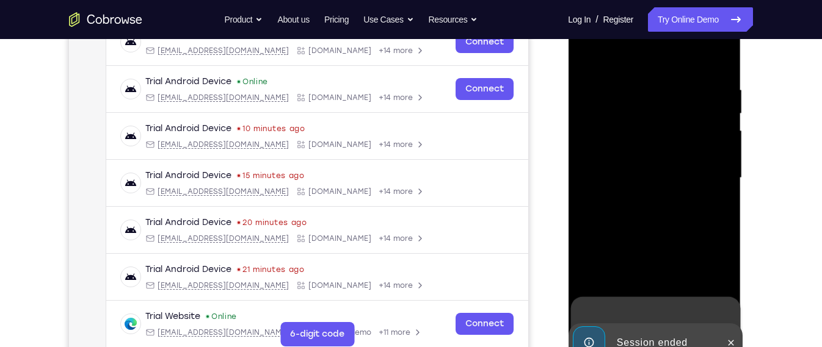
click at [608, 148] on div at bounding box center [654, 178] width 154 height 342
click at [660, 316] on div "Unexpectedly lost connection to device" at bounding box center [665, 325] width 104 height 53
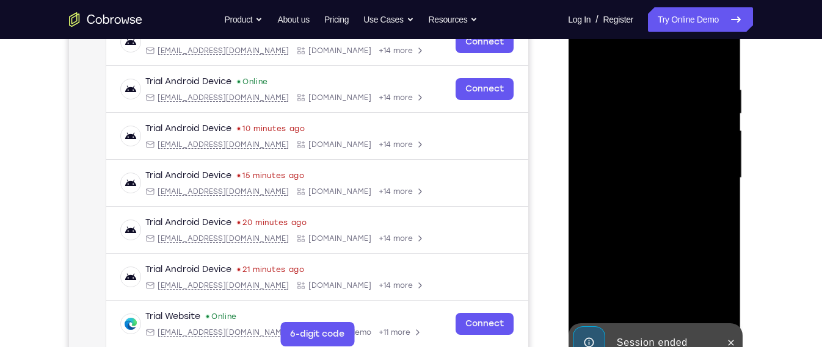
click at [659, 336] on div "Session ended" at bounding box center [664, 343] width 107 height 24
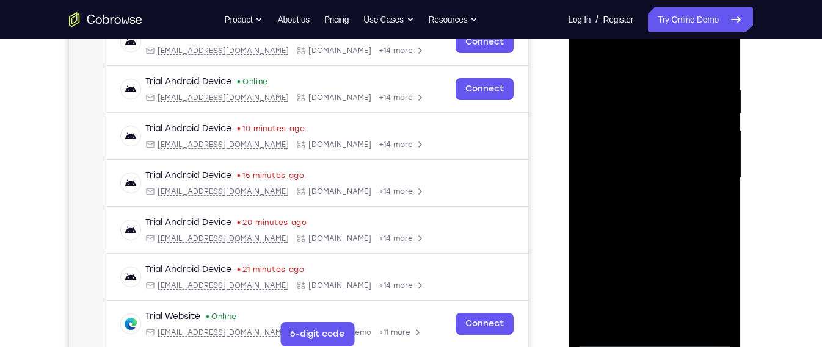
click at [659, 336] on div at bounding box center [654, 178] width 154 height 342
drag, startPoint x: 655, startPoint y: 340, endPoint x: 1129, endPoint y: 147, distance: 511.7
click at [655, 340] on div at bounding box center [654, 178] width 154 height 342
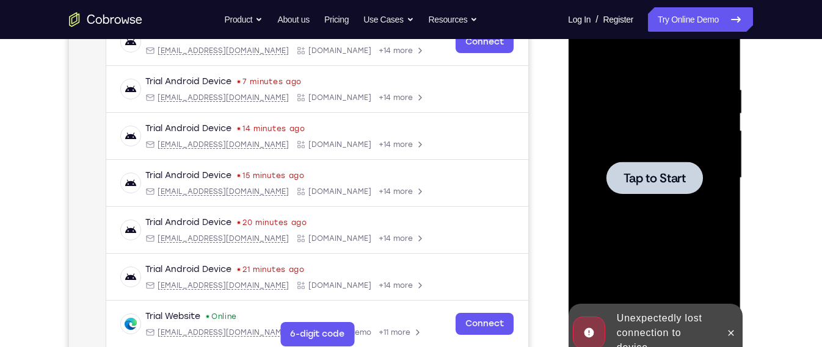
click at [647, 0] on html "Online web based iOS Simulators and Android Emulators. Run iPhone, iPad, Mobile…" at bounding box center [655, 181] width 174 height 366
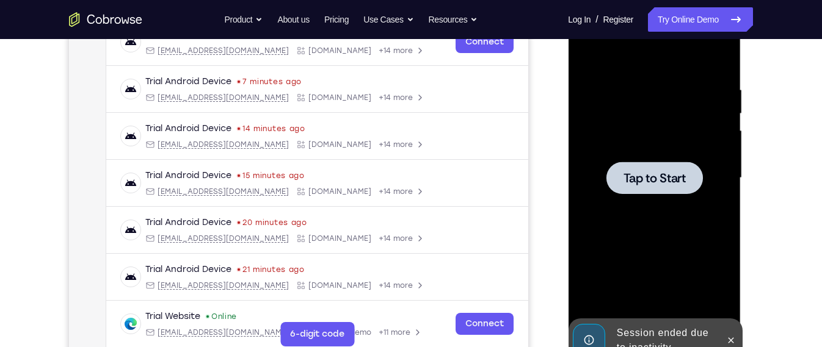
scroll to position [195, 0]
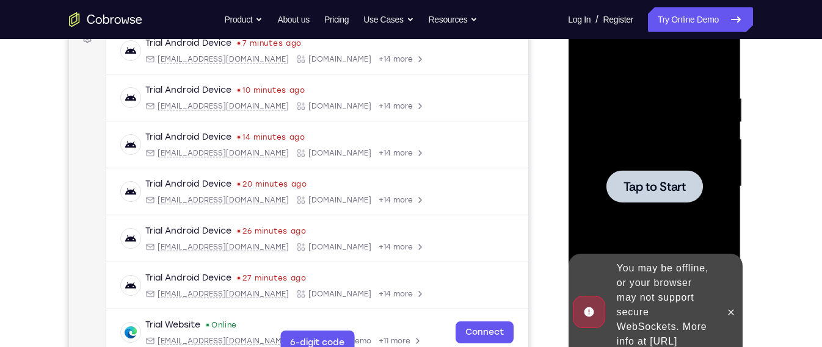
click at [631, 133] on div at bounding box center [654, 187] width 154 height 342
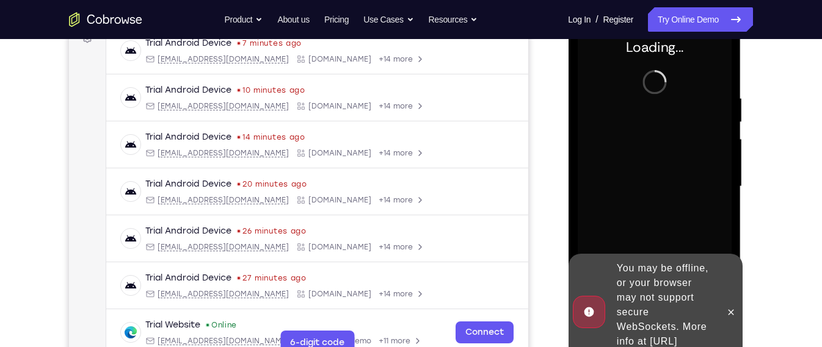
click at [631, 133] on div at bounding box center [654, 187] width 154 height 342
click at [655, 260] on div "You may be offline, or your browser may not support secure WebSockets. More inf…" at bounding box center [664, 312] width 107 height 112
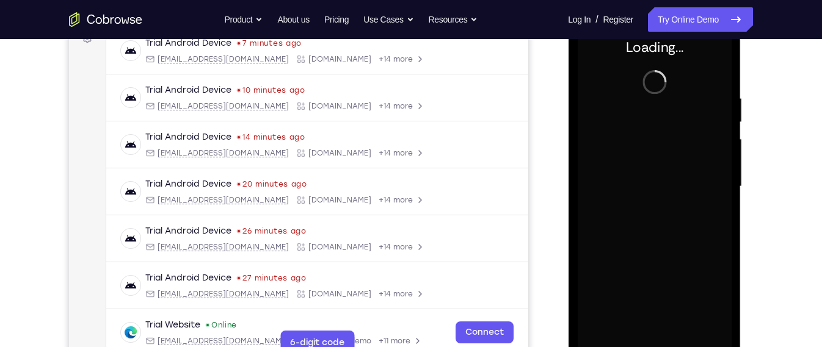
click at [678, 269] on div at bounding box center [654, 187] width 154 height 342
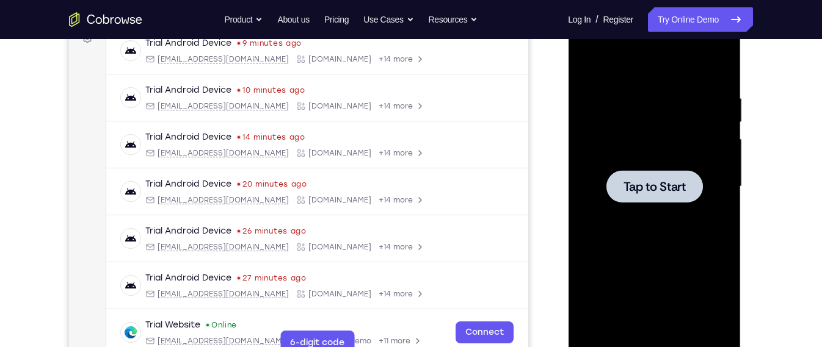
click at [616, 156] on div at bounding box center [654, 187] width 154 height 342
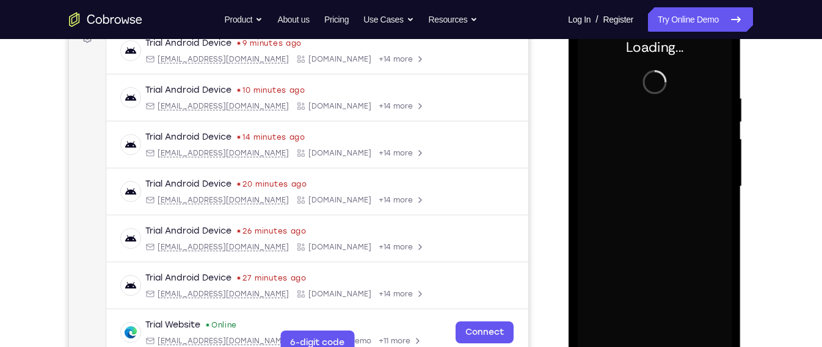
click at [616, 156] on div at bounding box center [654, 187] width 154 height 342
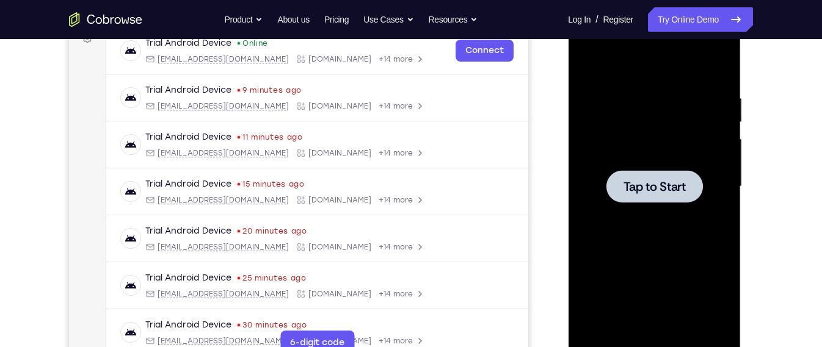
click at [612, 203] on div at bounding box center [654, 187] width 154 height 342
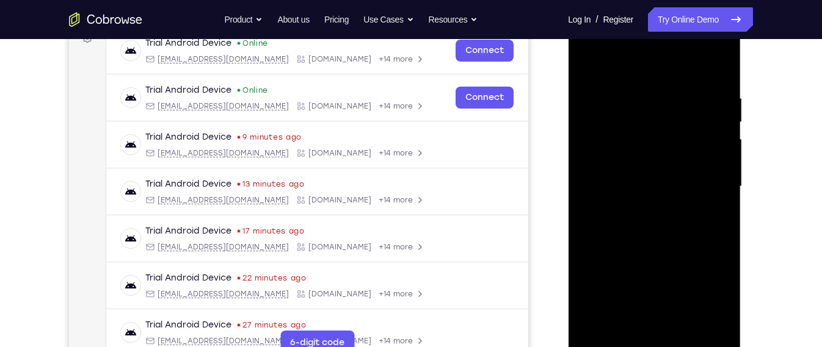
click at [656, 344] on div at bounding box center [654, 187] width 154 height 342
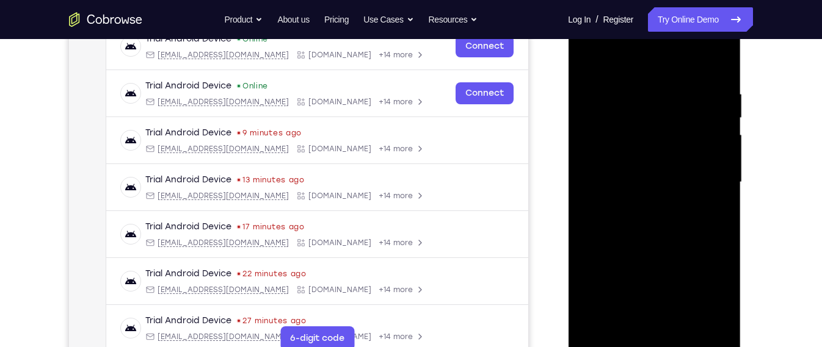
click at [656, 344] on div at bounding box center [654, 183] width 154 height 342
click at [704, 307] on div at bounding box center [654, 183] width 154 height 342
click at [710, 285] on div at bounding box center [654, 183] width 154 height 342
click at [606, 62] on div at bounding box center [654, 183] width 154 height 342
click at [703, 186] on div at bounding box center [654, 183] width 154 height 342
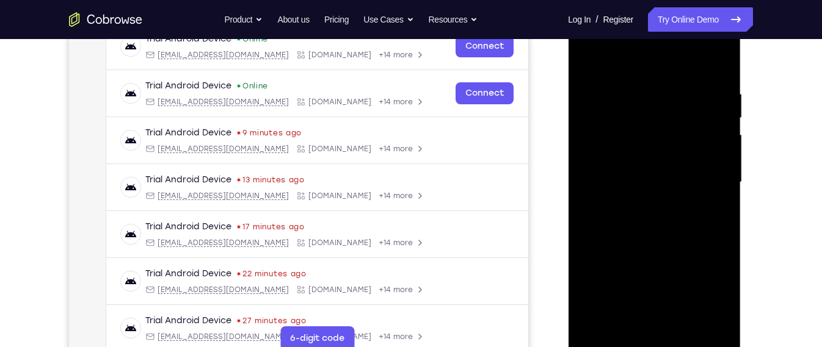
click at [645, 204] on div at bounding box center [654, 183] width 154 height 342
click at [651, 175] on div at bounding box center [654, 183] width 154 height 342
click at [678, 128] on div at bounding box center [654, 183] width 154 height 342
click at [671, 128] on div at bounding box center [654, 183] width 154 height 342
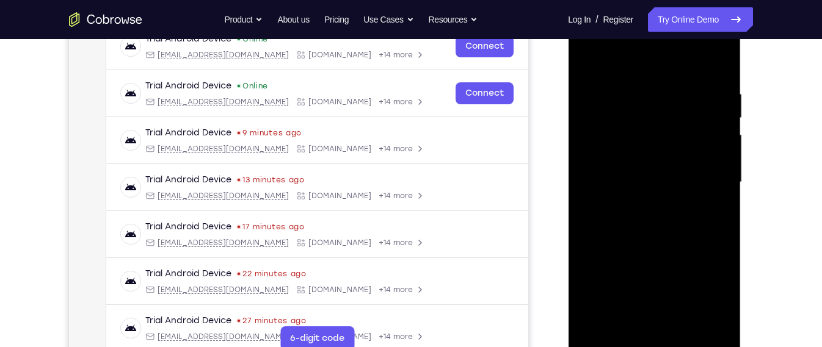
click at [653, 129] on div at bounding box center [654, 183] width 154 height 342
click at [616, 127] on div at bounding box center [654, 183] width 154 height 342
click at [647, 137] on div at bounding box center [654, 183] width 154 height 342
click at [642, 156] on div at bounding box center [654, 183] width 154 height 342
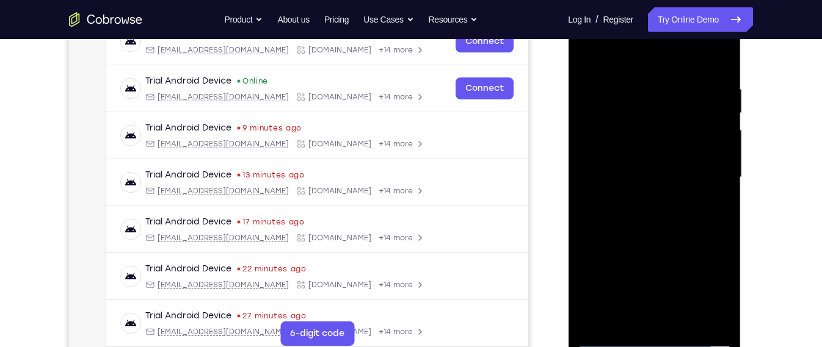
click at [625, 151] on div at bounding box center [654, 178] width 154 height 342
click at [666, 240] on div at bounding box center [654, 178] width 154 height 342
click at [636, 154] on div at bounding box center [654, 178] width 154 height 342
click at [695, 209] on div at bounding box center [654, 178] width 154 height 342
click at [646, 156] on div at bounding box center [654, 178] width 154 height 342
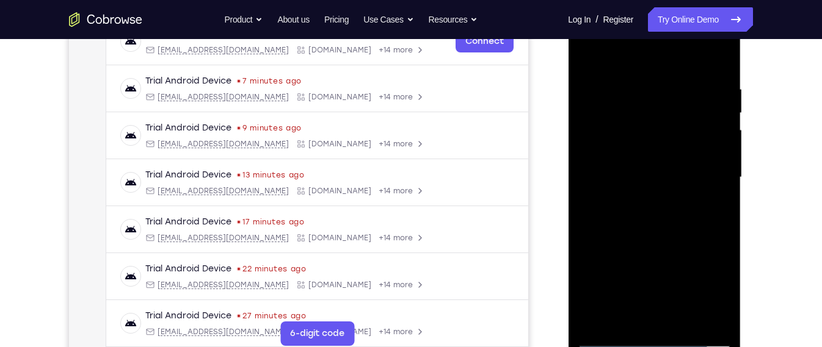
scroll to position [191, 0]
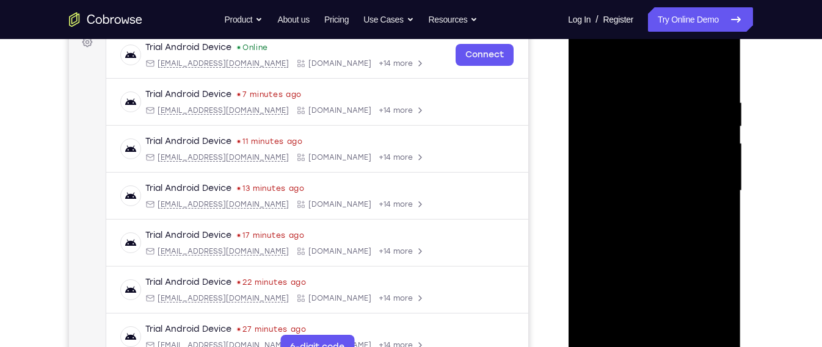
click at [654, 192] on div at bounding box center [654, 191] width 154 height 342
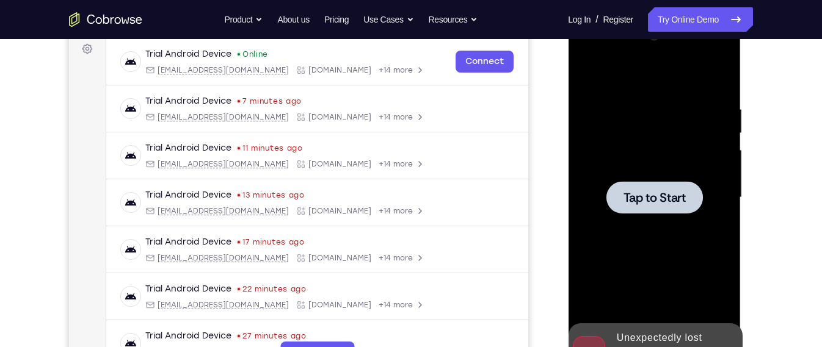
click at [669, 219] on div at bounding box center [654, 198] width 154 height 342
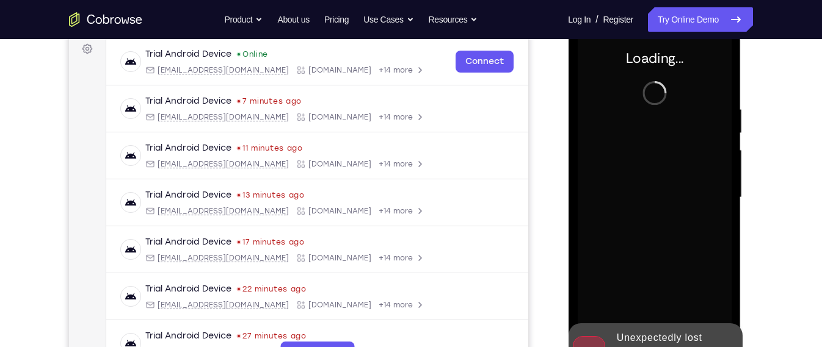
scroll to position [199, 0]
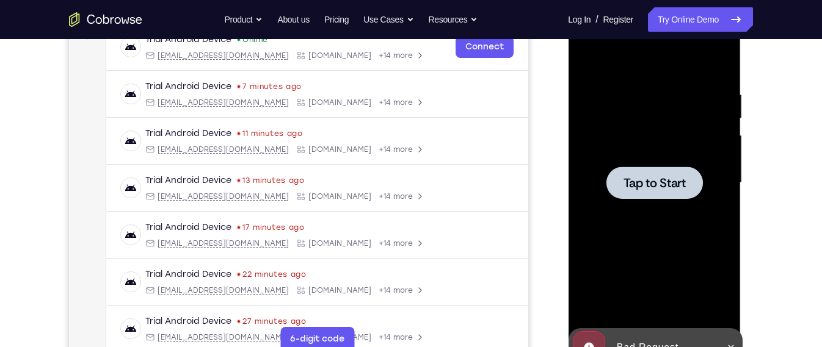
click at [664, 219] on div at bounding box center [654, 183] width 154 height 342
